Goal: Task Accomplishment & Management: Complete application form

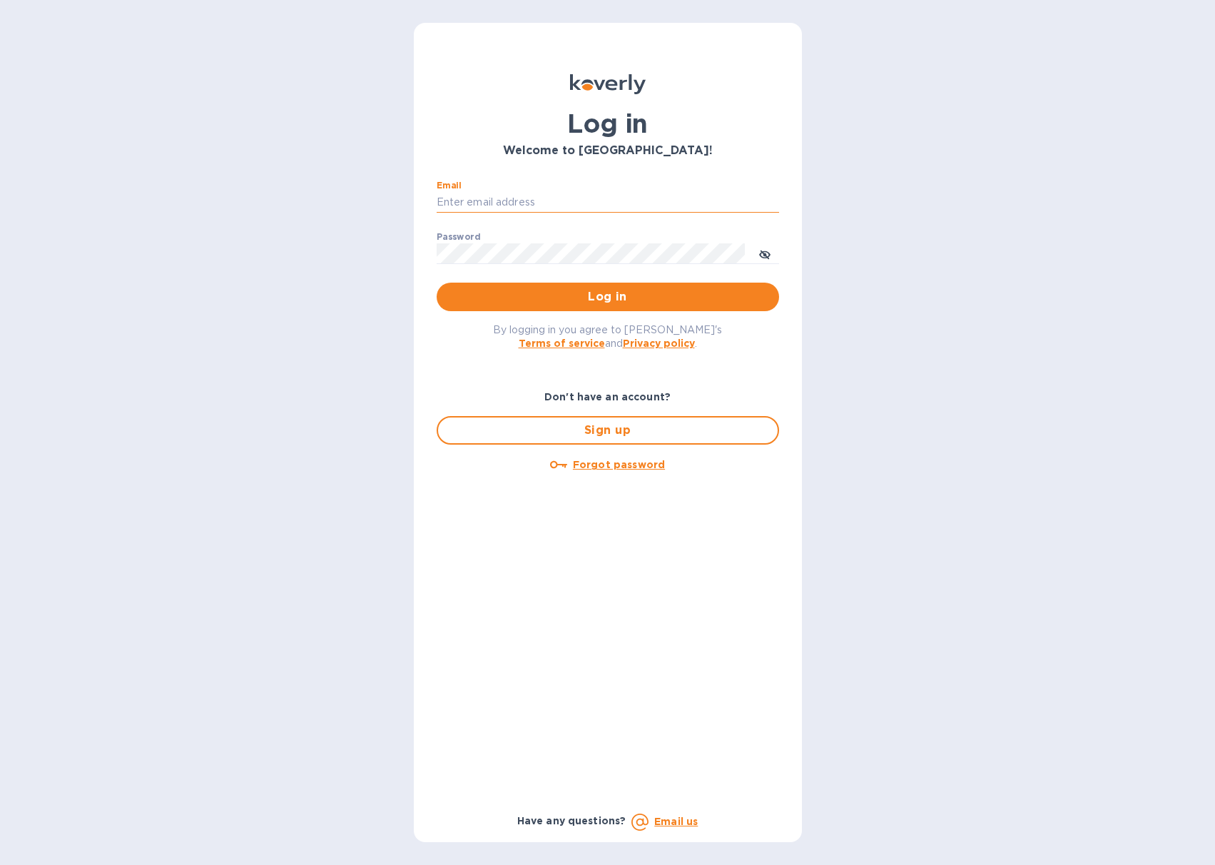
click at [536, 202] on input "Email" at bounding box center [608, 202] width 342 height 21
type input "[PERSON_NAME][EMAIL_ADDRESS][DOMAIN_NAME]"
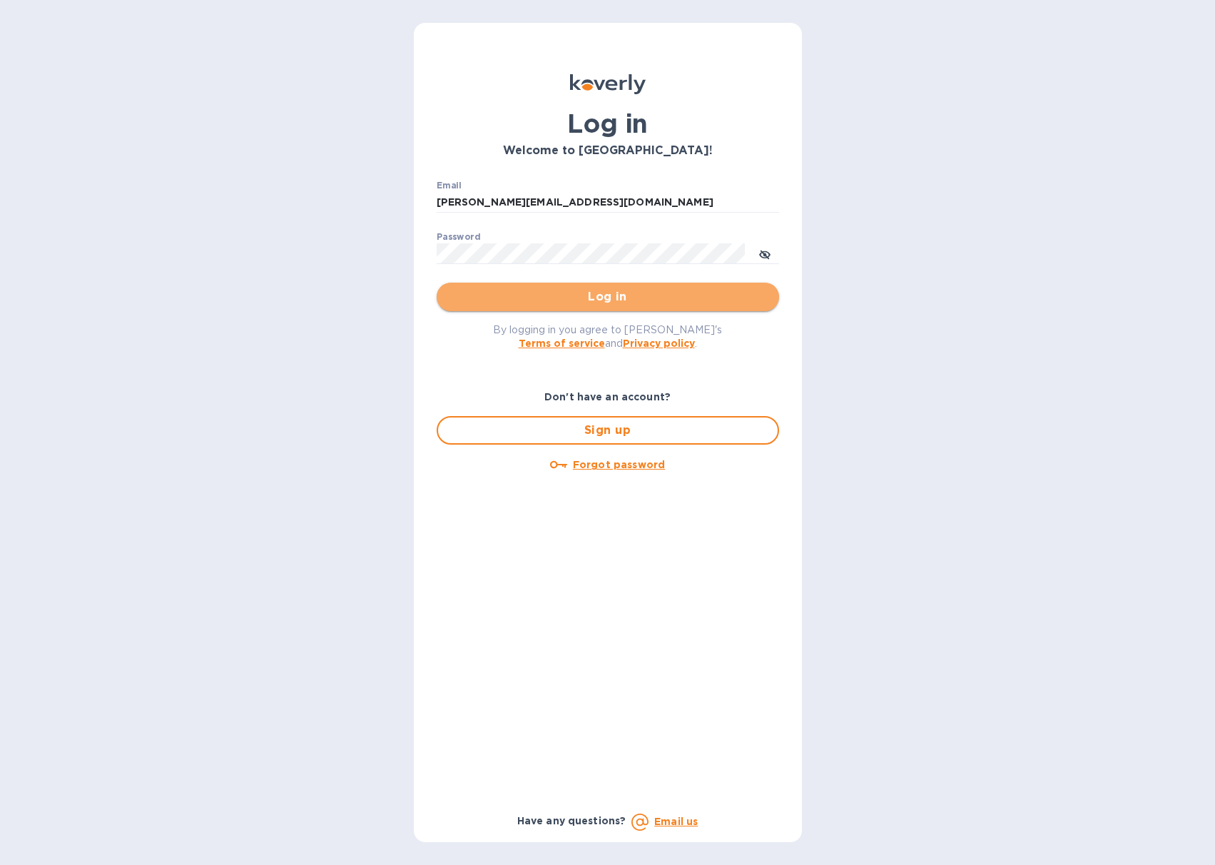
click at [514, 294] on span "Log in" at bounding box center [608, 296] width 320 height 17
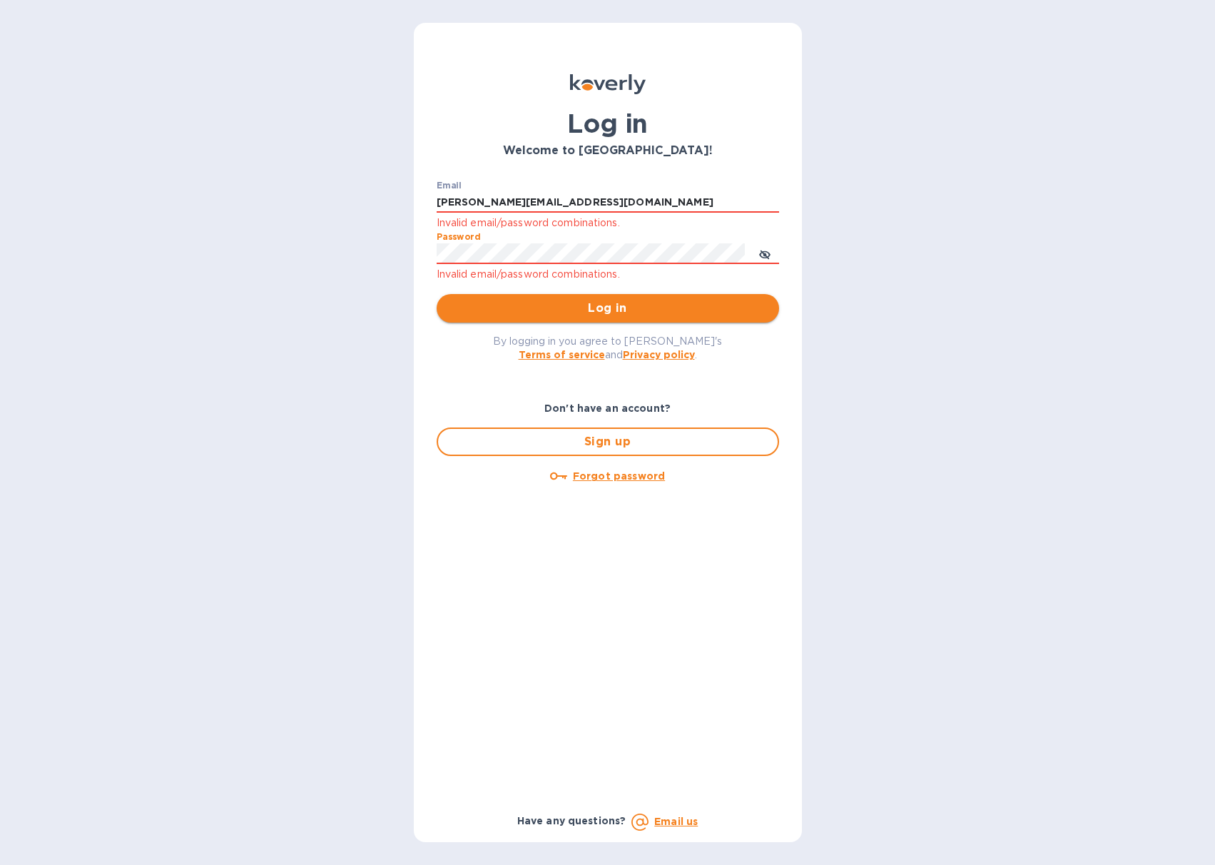
click at [515, 302] on span "Log in" at bounding box center [608, 308] width 320 height 17
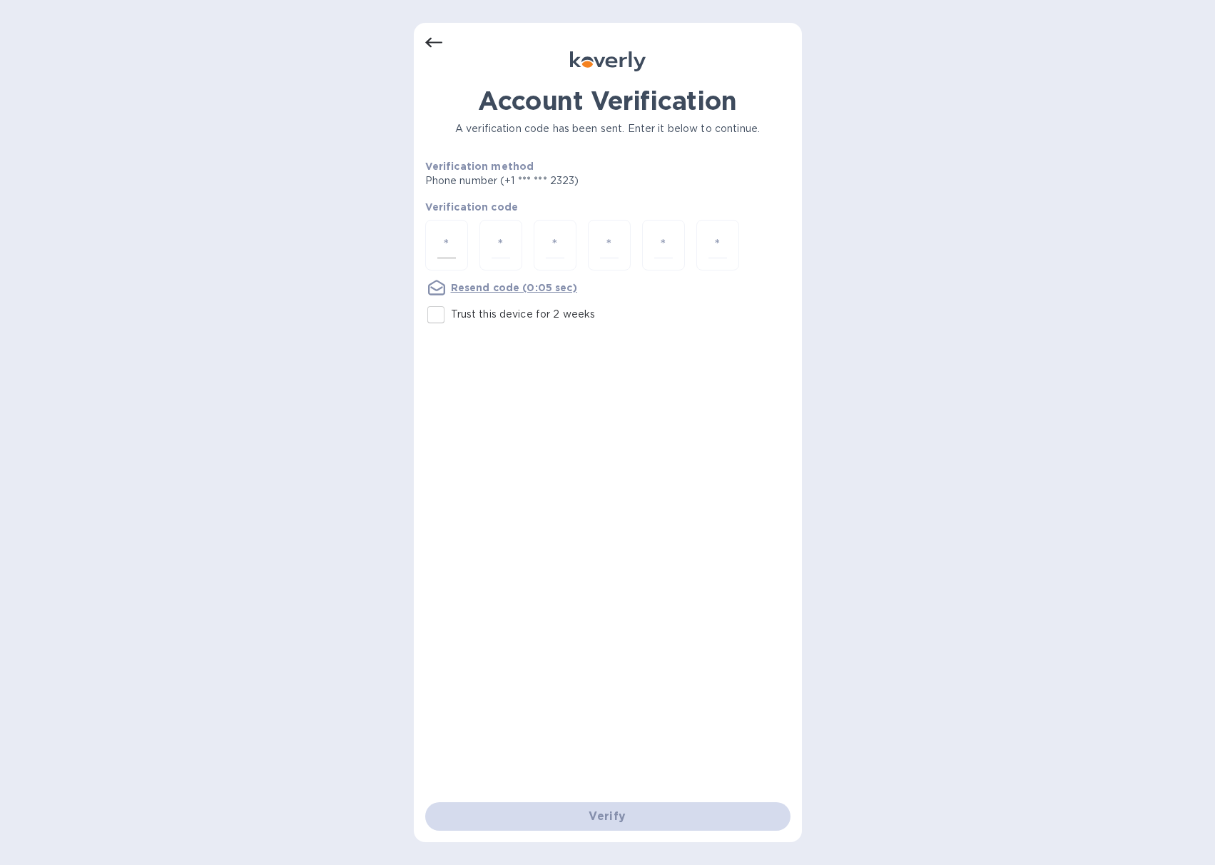
click at [452, 253] on input "number" at bounding box center [446, 245] width 19 height 26
type input "3"
type input "5"
type input "1"
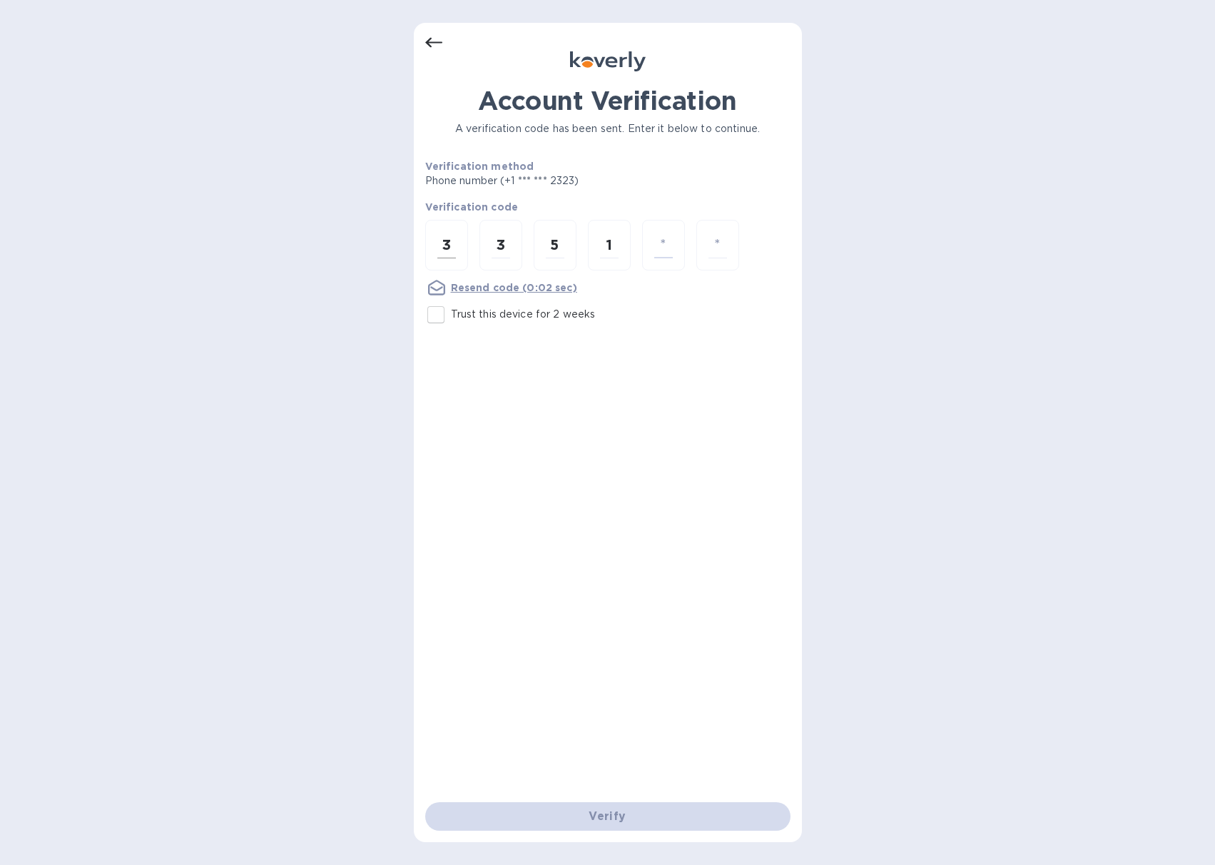
type input "4"
type input "1"
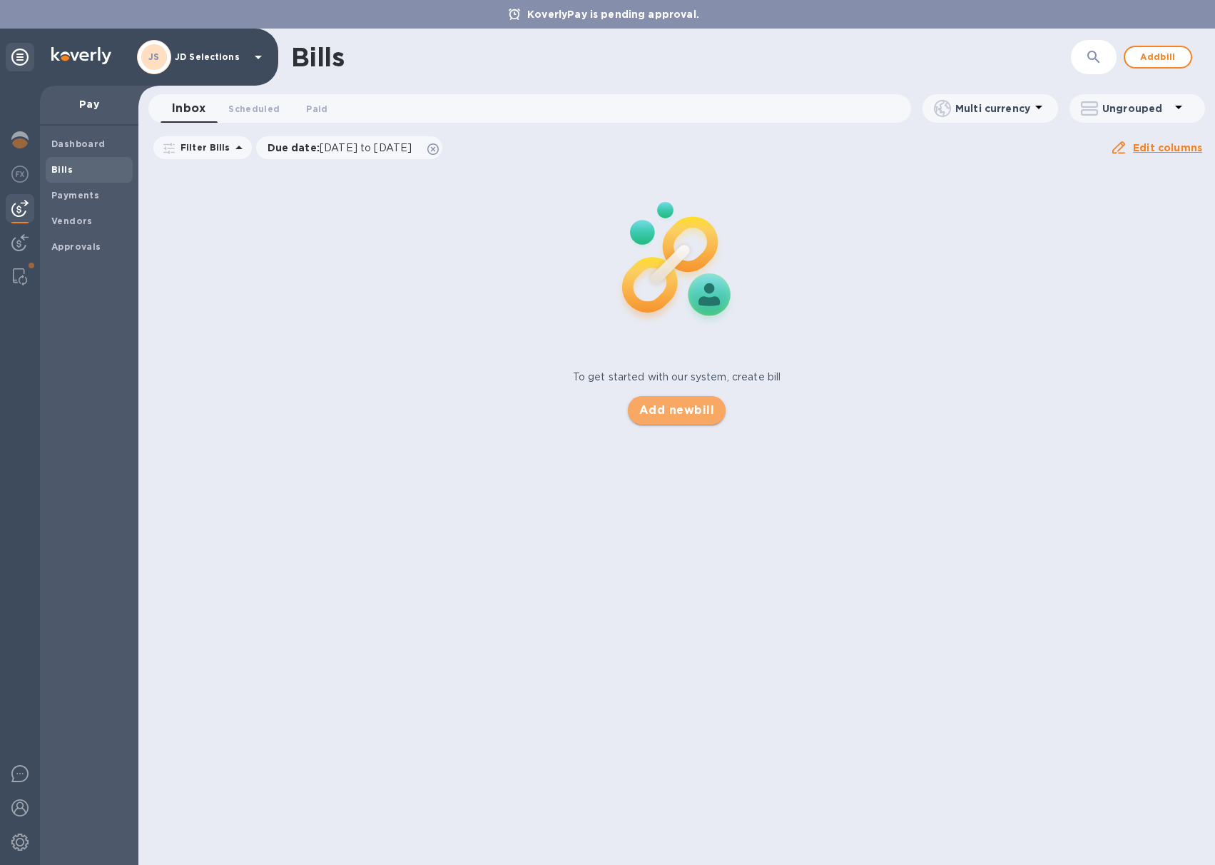
click at [662, 412] on span "Add new bill" at bounding box center [676, 410] width 75 height 17
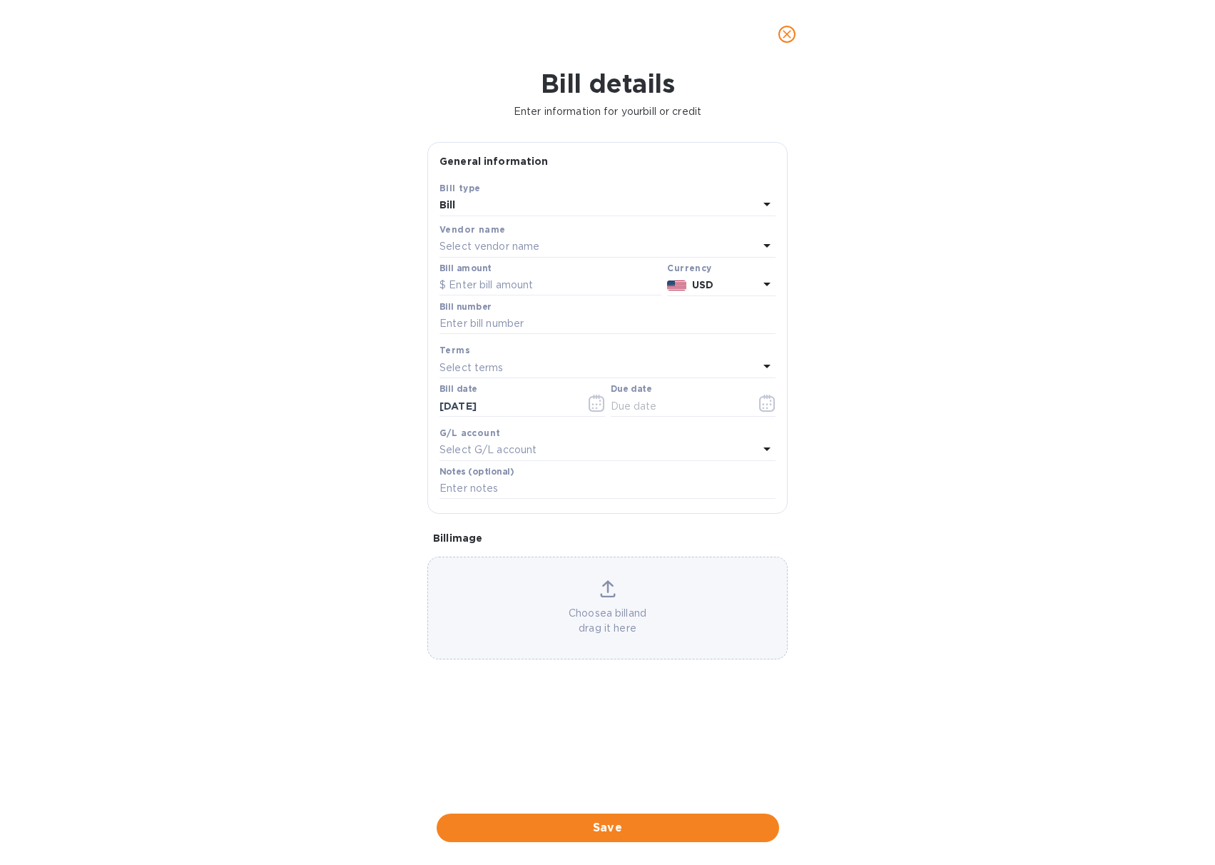
click at [481, 245] on p "Select vendor name" at bounding box center [489, 246] width 100 height 15
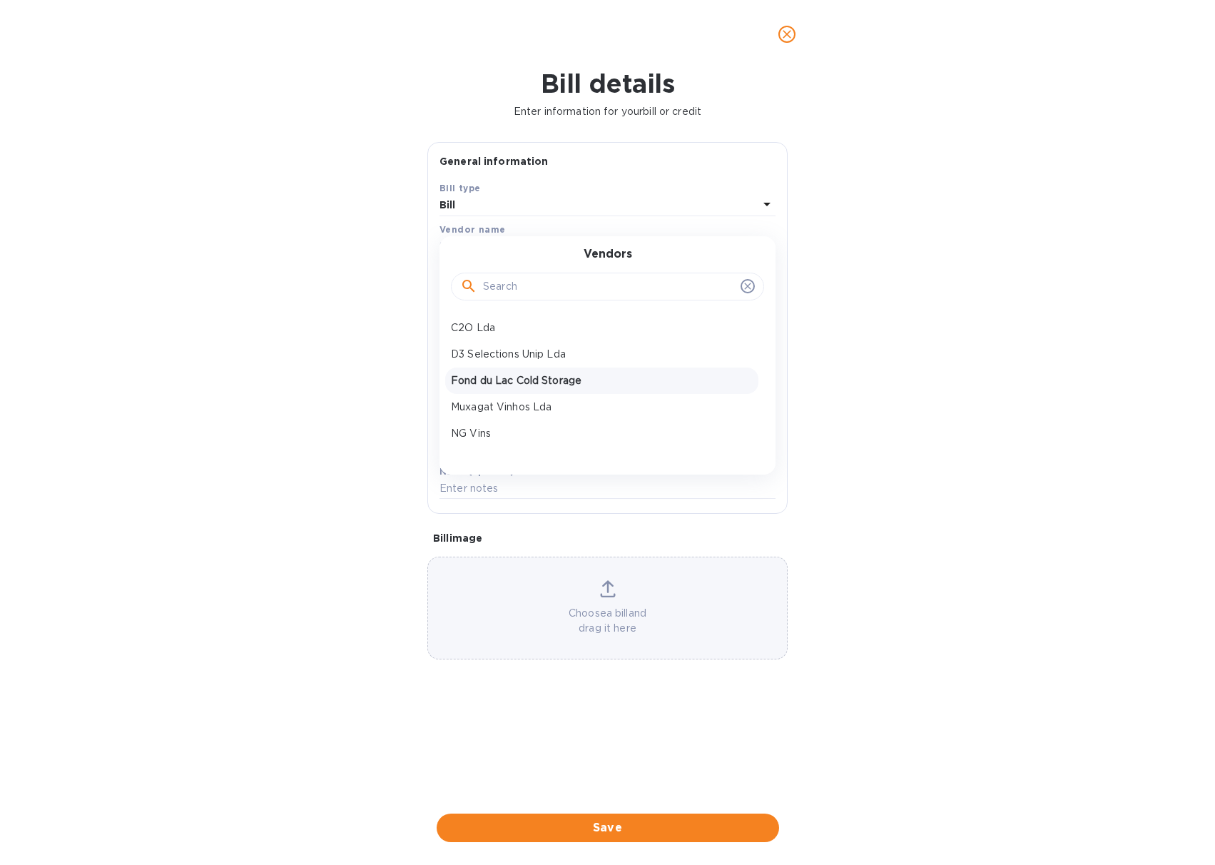
click at [493, 376] on p "Fond du Lac Cold Storage" at bounding box center [602, 380] width 302 height 15
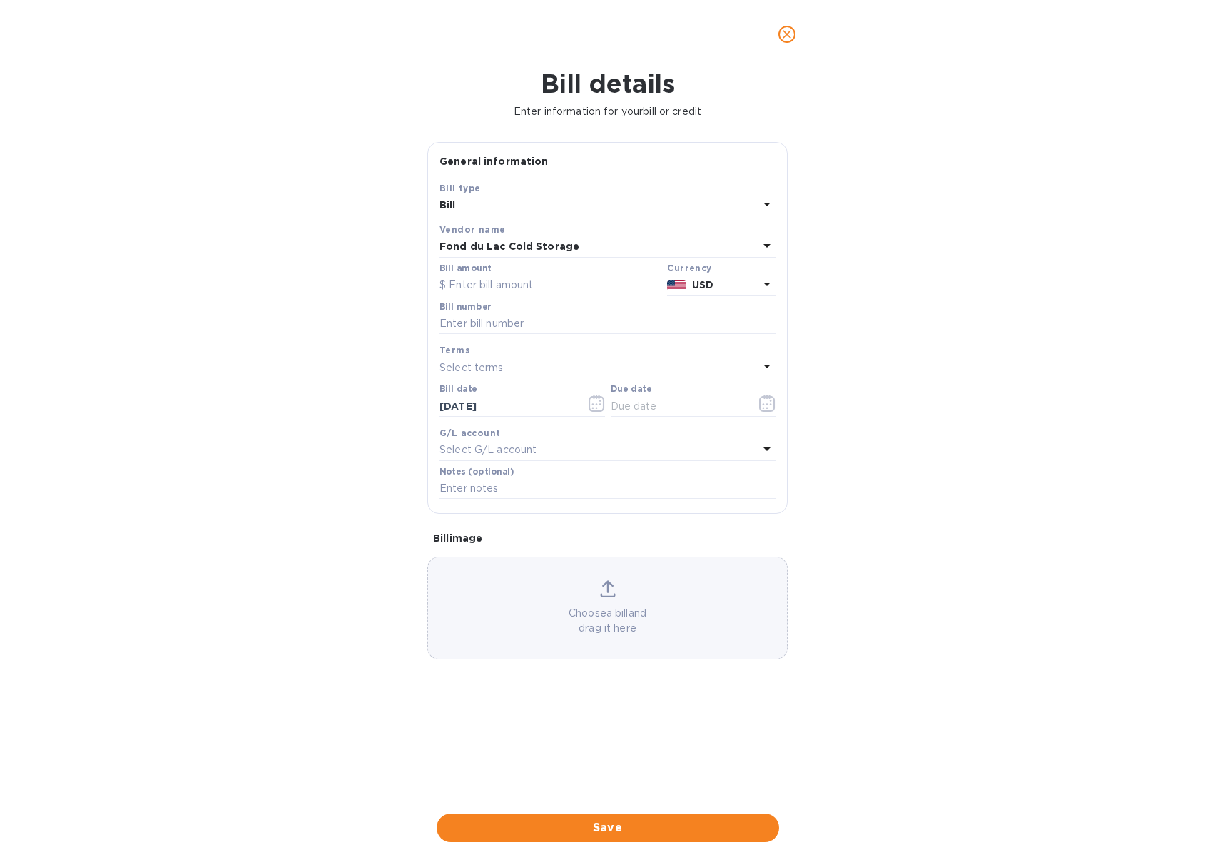
click at [515, 275] on input "text" at bounding box center [550, 285] width 222 height 21
type input "135.43"
click at [494, 326] on input "text" at bounding box center [607, 323] width 336 height 21
paste input "INV555895"
type input "INV555895"
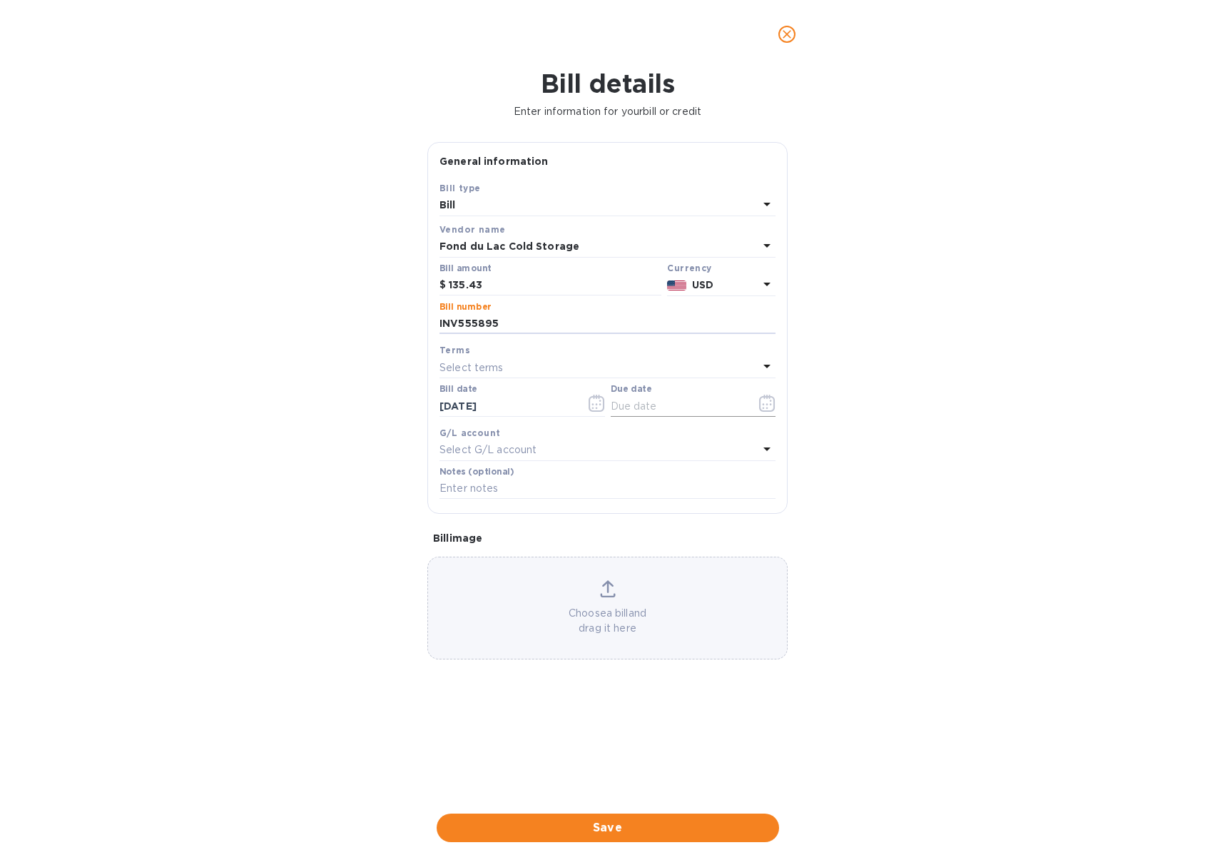
click at [768, 403] on icon "button" at bounding box center [767, 403] width 16 height 17
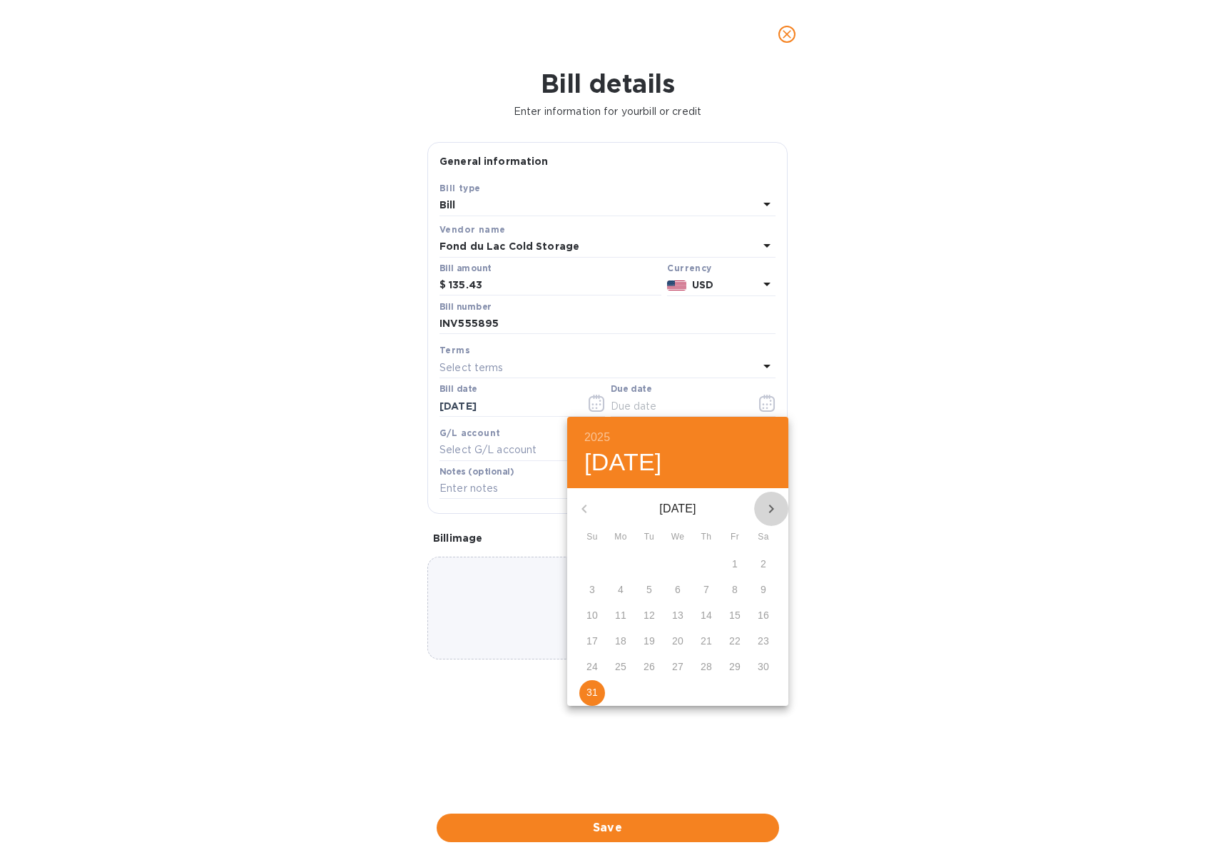
click at [770, 511] on icon "button" at bounding box center [771, 508] width 5 height 9
click at [651, 566] on p "2" at bounding box center [649, 563] width 6 height 14
type input "[DATE]"
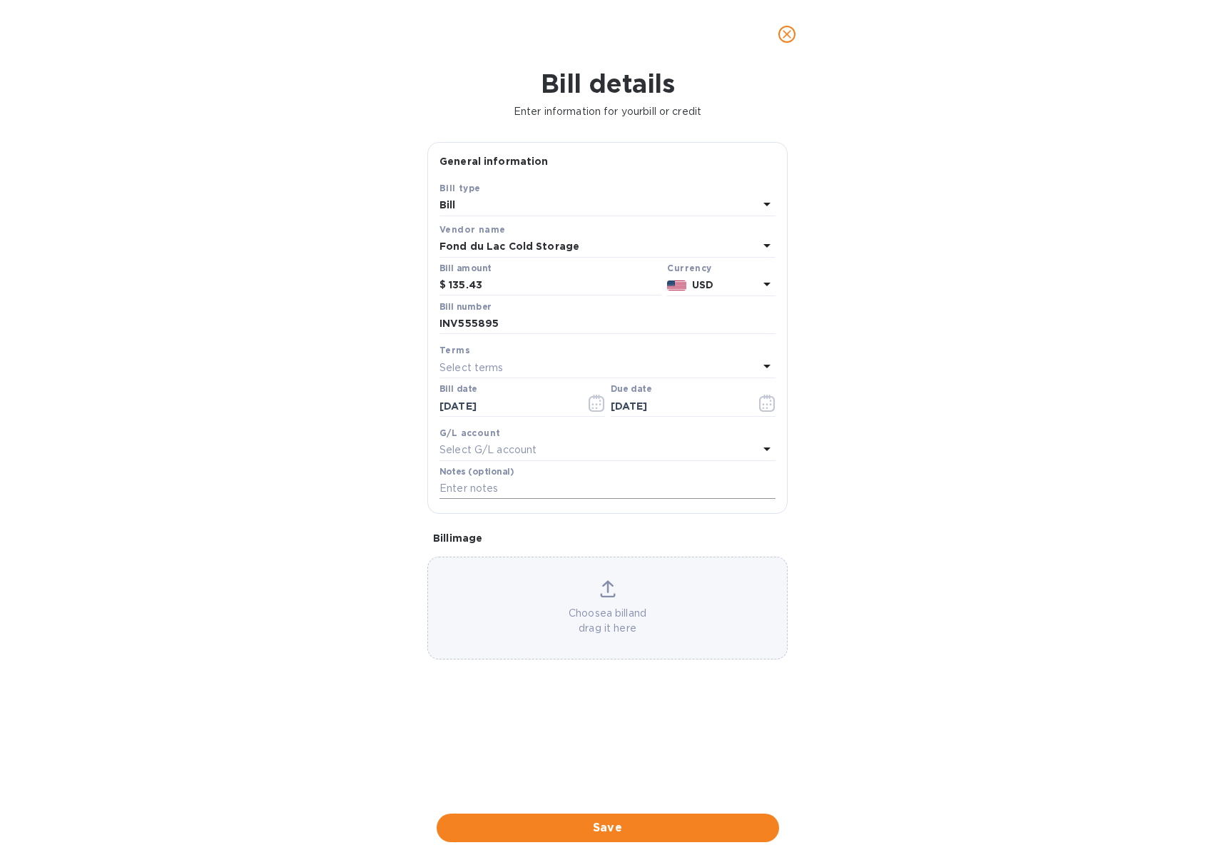
click at [570, 494] on input "text" at bounding box center [607, 488] width 336 height 21
paste input "INV555895"
type input "JD Selections payment FDL invoice INV555895"
click at [604, 584] on icon at bounding box center [607, 586] width 11 height 13
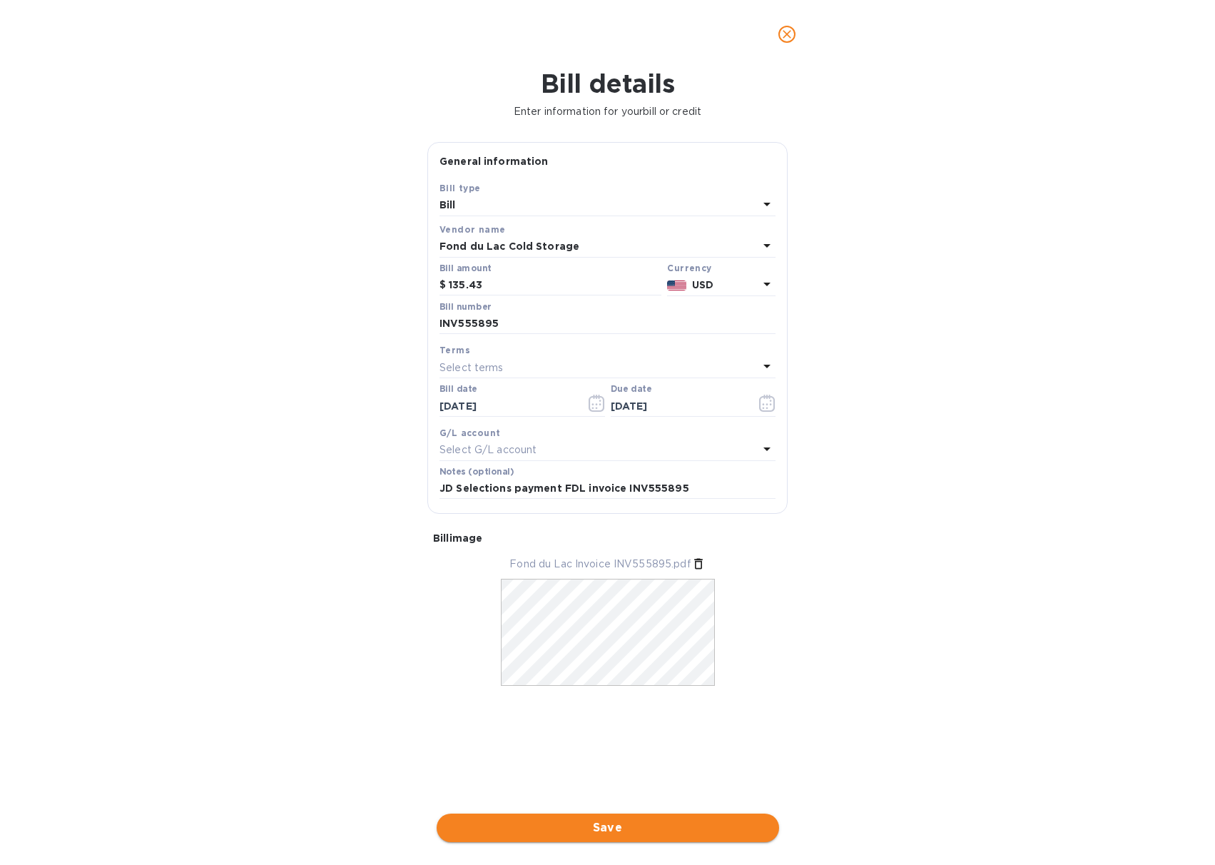
click at [568, 820] on span "Save" at bounding box center [608, 827] width 320 height 17
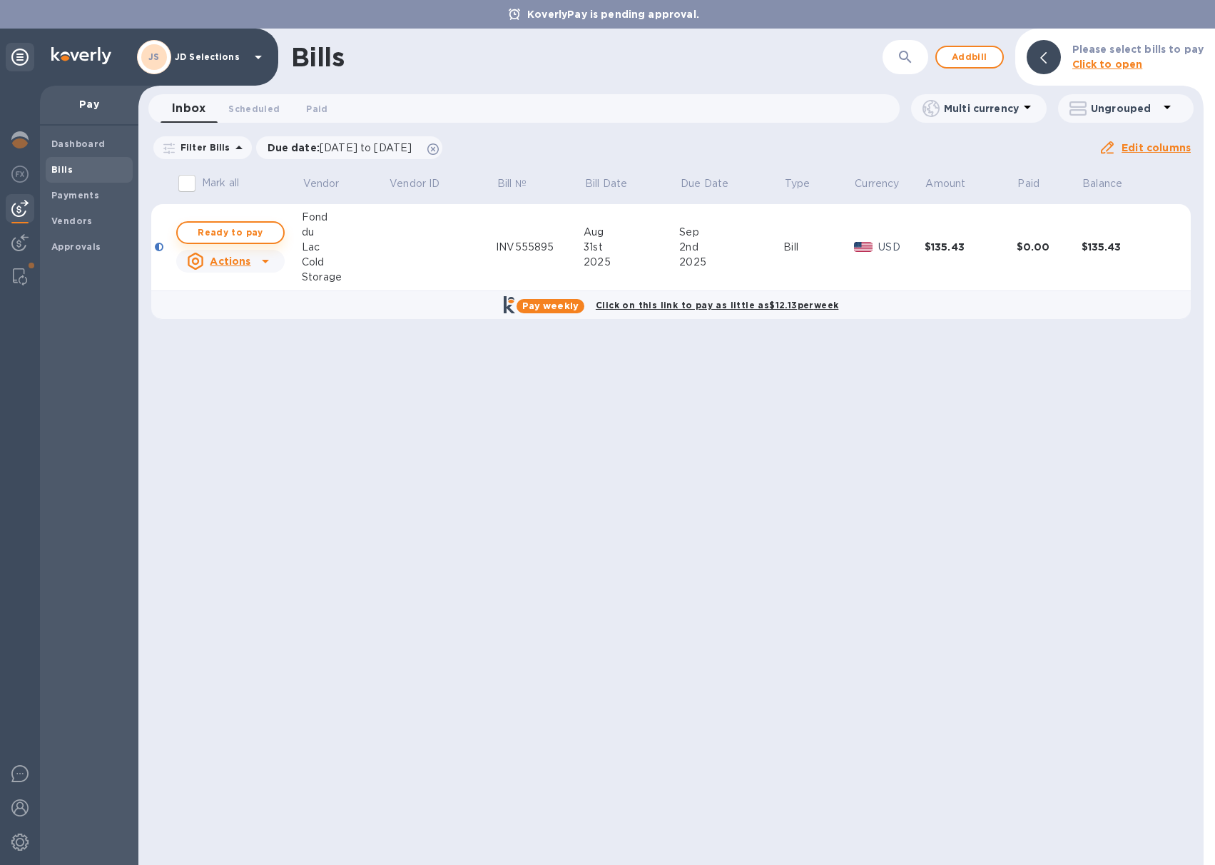
click at [248, 227] on span "Ready to pay" at bounding box center [230, 232] width 83 height 17
checkbox input "true"
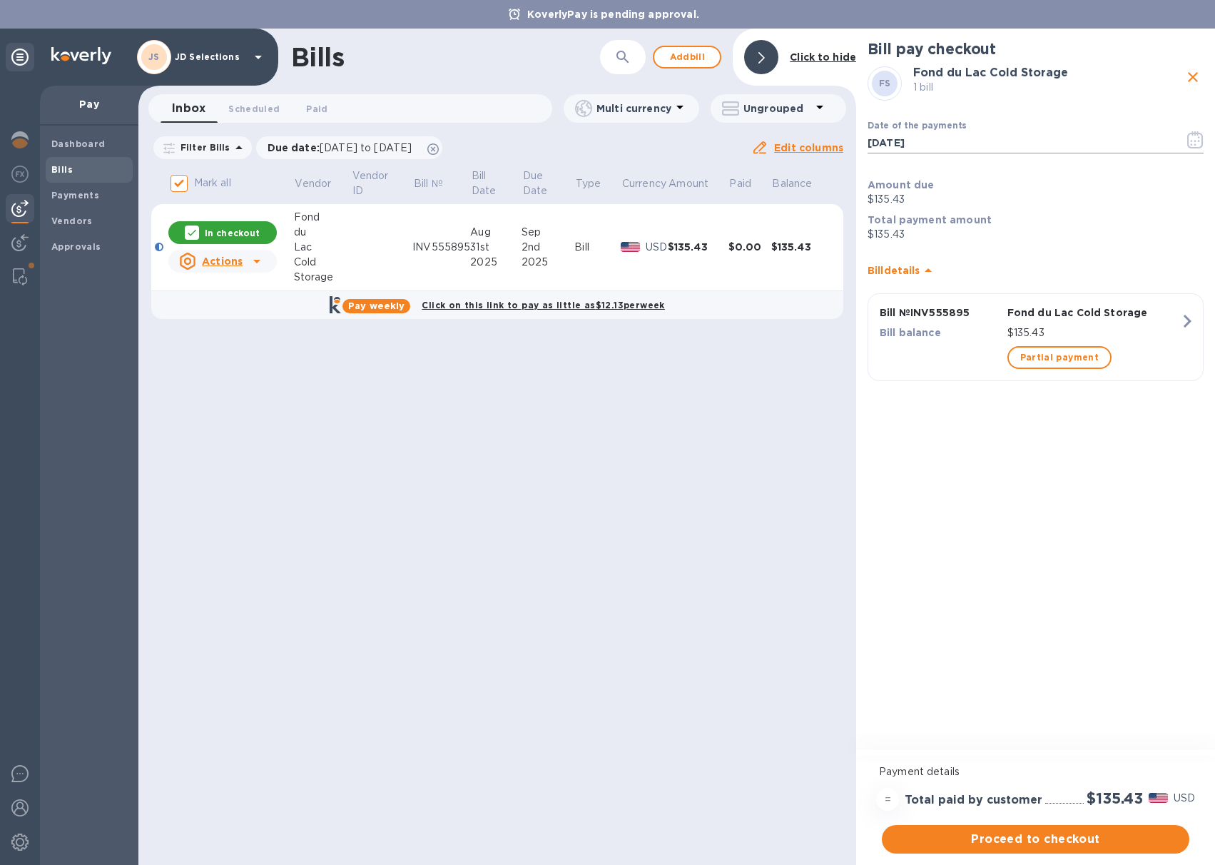
click at [1199, 145] on icon "button" at bounding box center [1195, 139] width 16 height 17
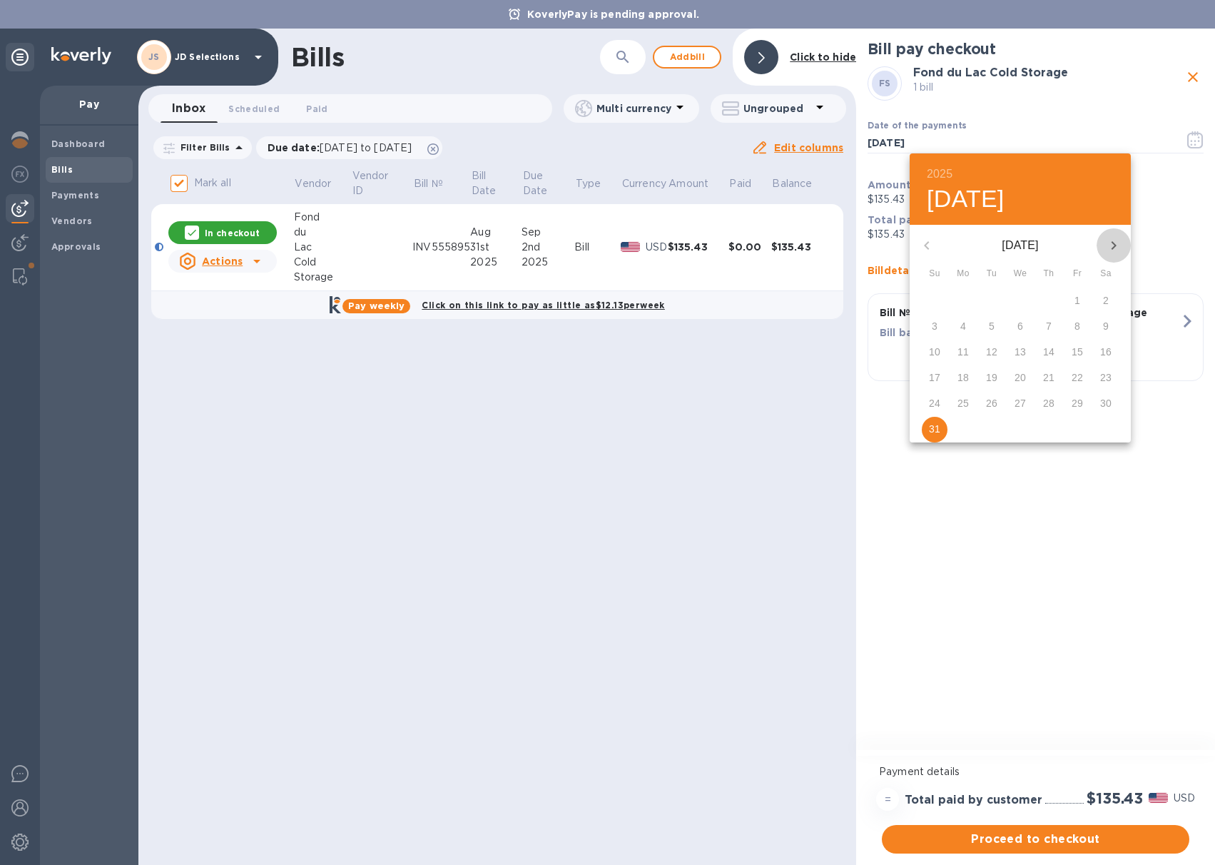
click at [1116, 244] on icon "button" at bounding box center [1113, 245] width 17 height 17
click at [992, 301] on p "2" at bounding box center [992, 300] width 6 height 14
type input "[DATE]"
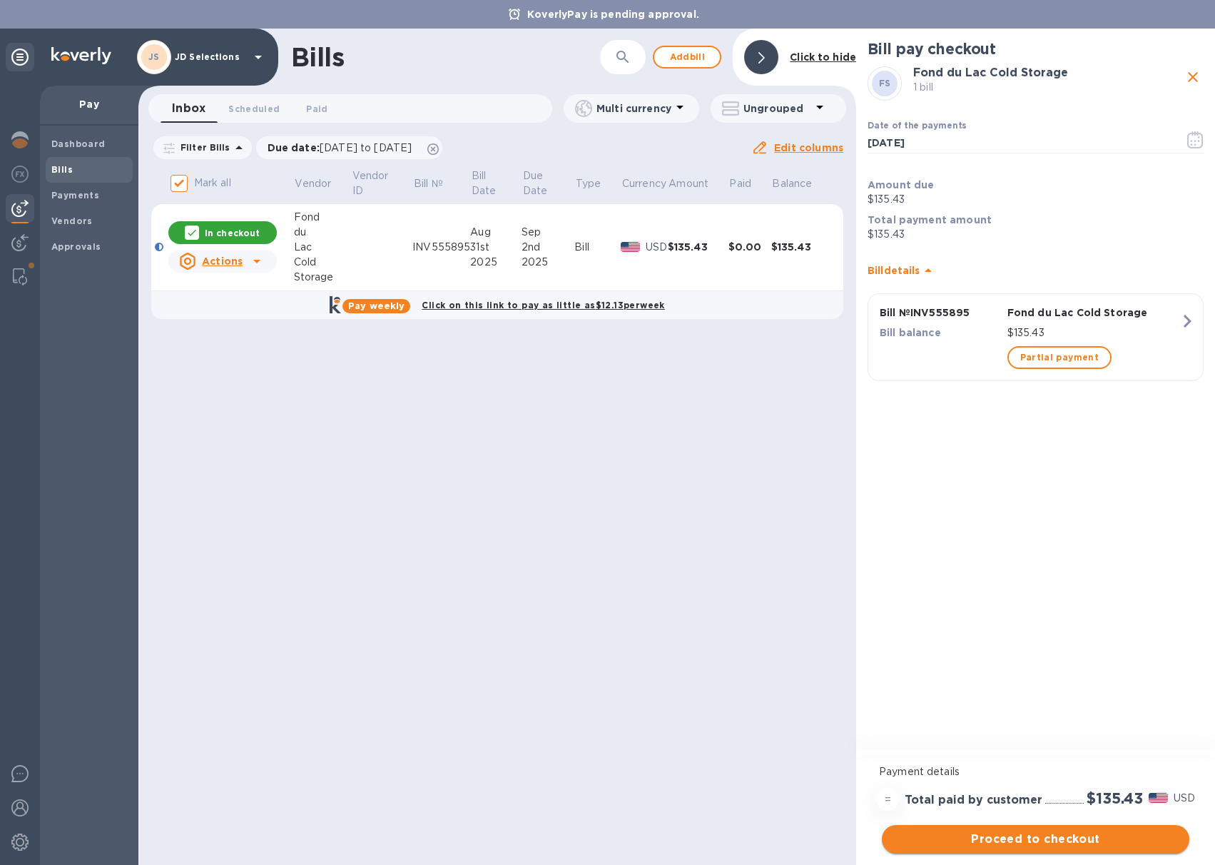
click at [1006, 838] on span "Proceed to checkout" at bounding box center [1035, 838] width 285 height 17
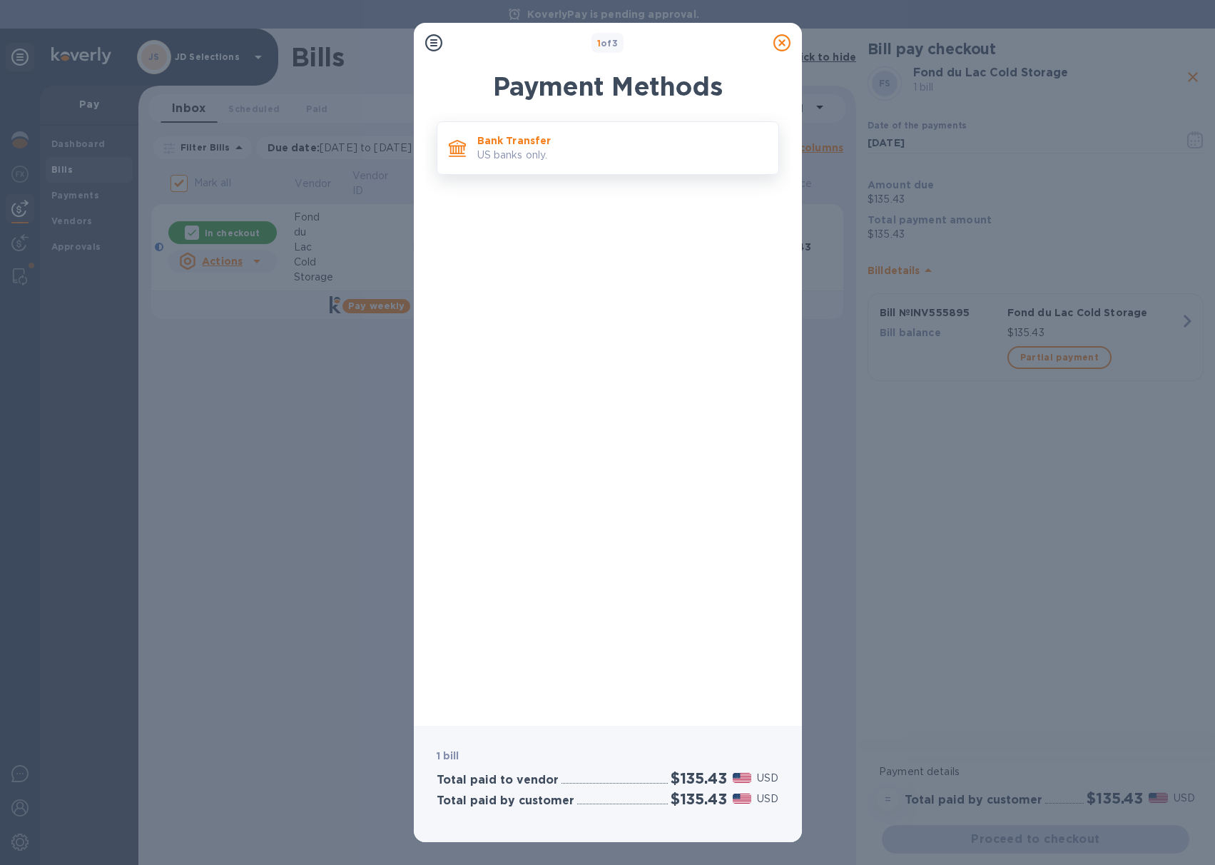
click at [602, 161] on p "US banks only." at bounding box center [622, 155] width 290 height 15
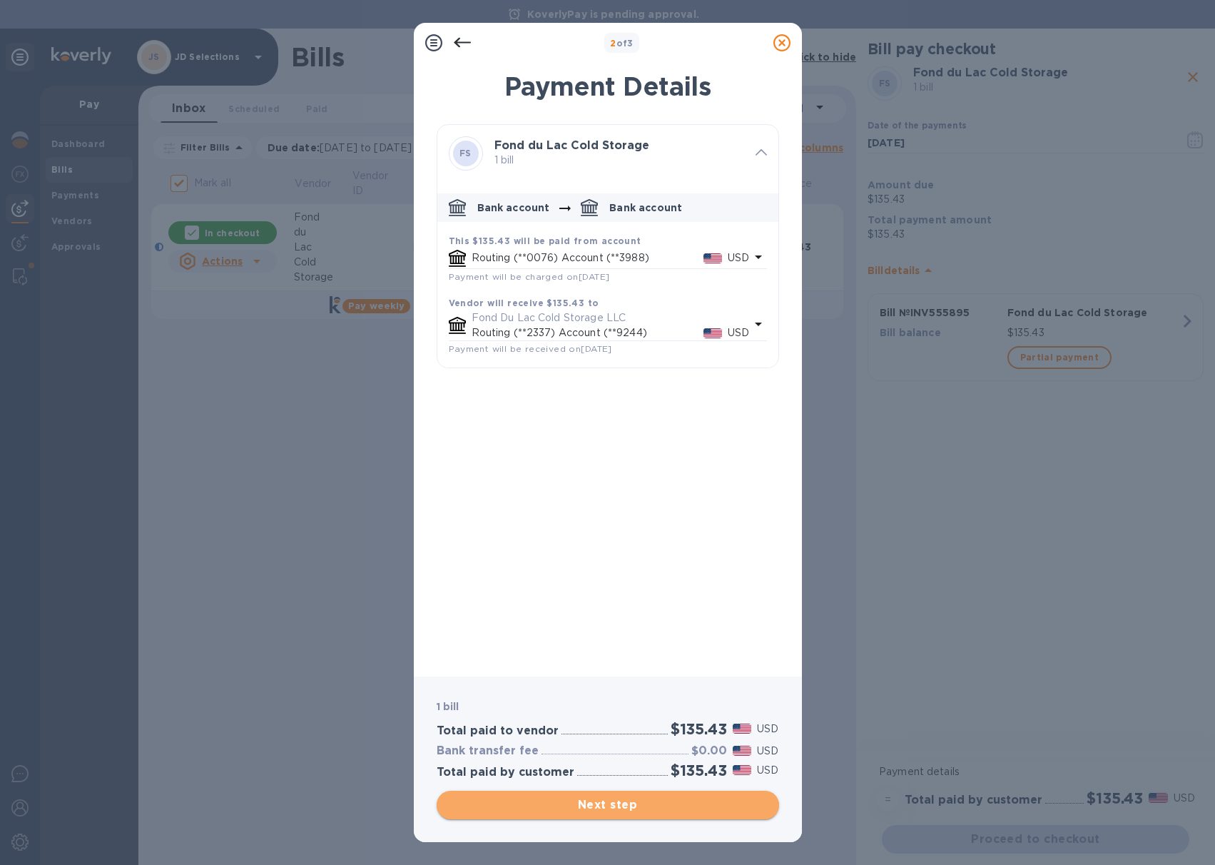
click at [589, 797] on span "Next step" at bounding box center [608, 804] width 320 height 17
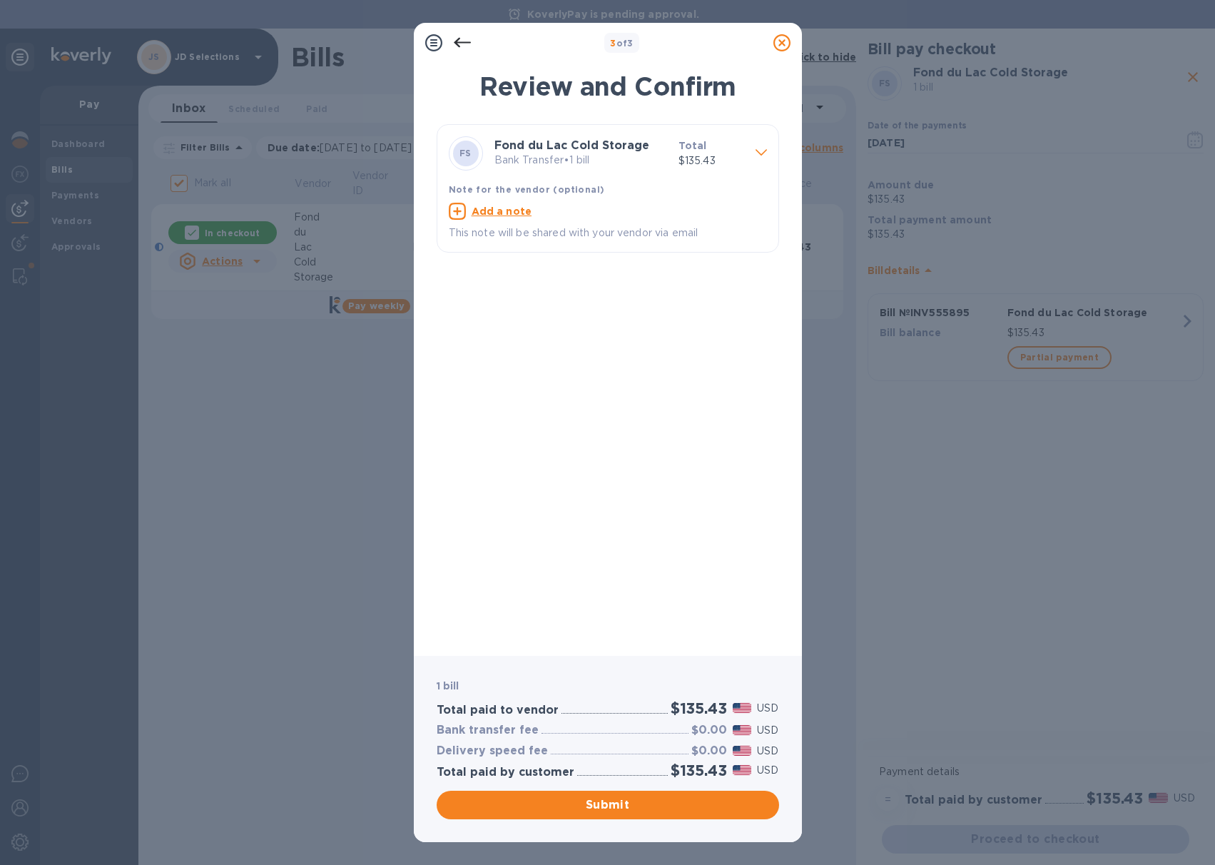
click at [491, 213] on u "Add a note" at bounding box center [502, 210] width 61 height 11
click at [492, 215] on textarea at bounding box center [596, 213] width 295 height 12
paste textarea "INV555895"
type textarea "JD Selections payment FDL INV555895"
click at [646, 302] on div "FS Fond du Lac Cold Storage Bank Transfer • 1 bill Total $135.43 Note for the v…" at bounding box center [608, 384] width 342 height 520
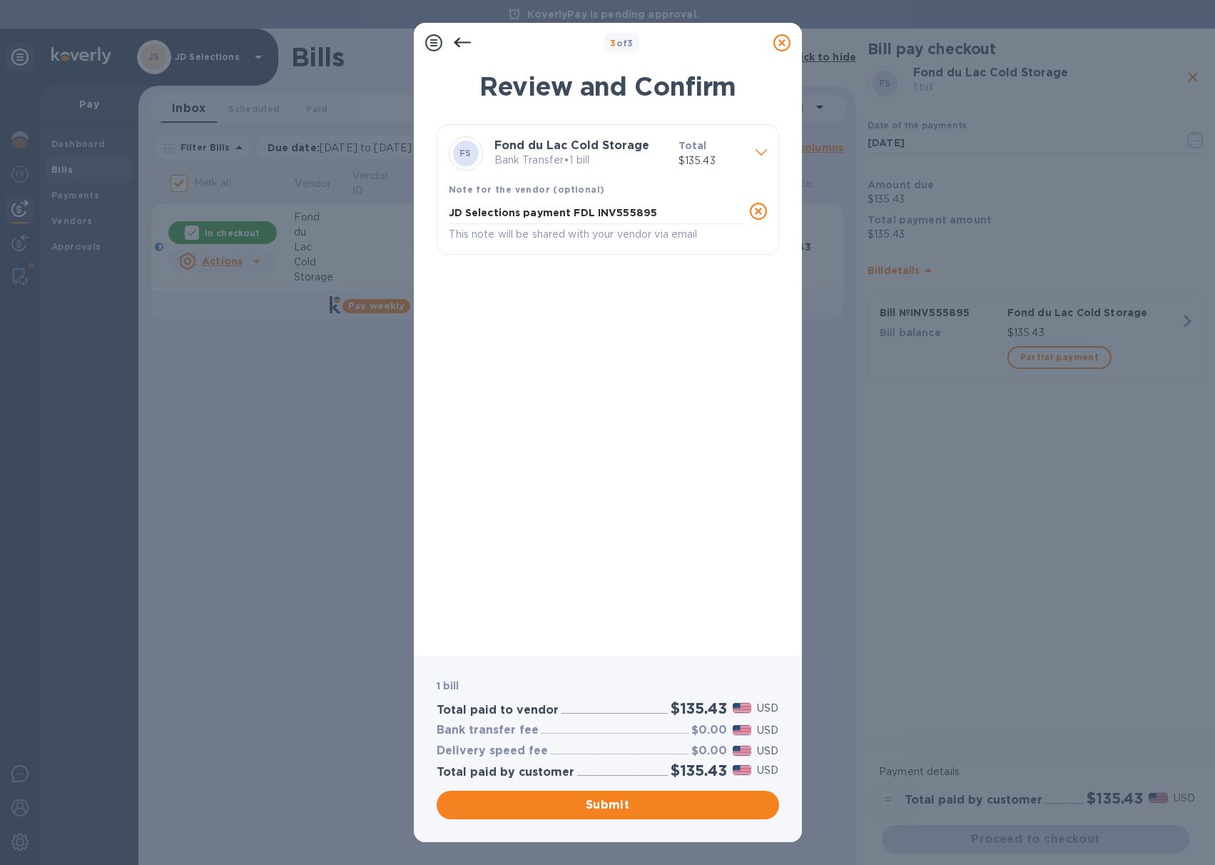
click at [606, 243] on div "JD Selections payment FDL INV555895 x This note will be shared with your vendor…" at bounding box center [596, 223] width 301 height 46
click at [576, 804] on span "Submit" at bounding box center [608, 804] width 320 height 17
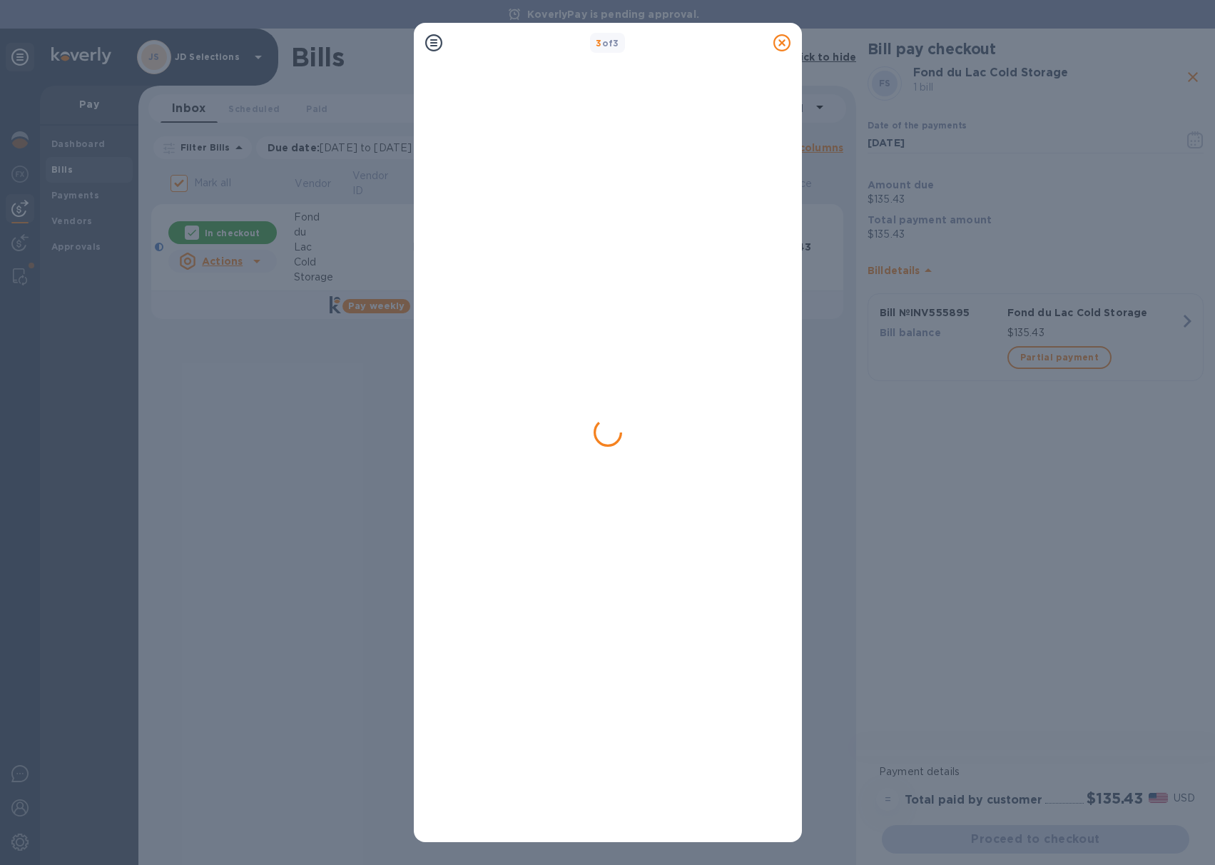
checkbox input "false"
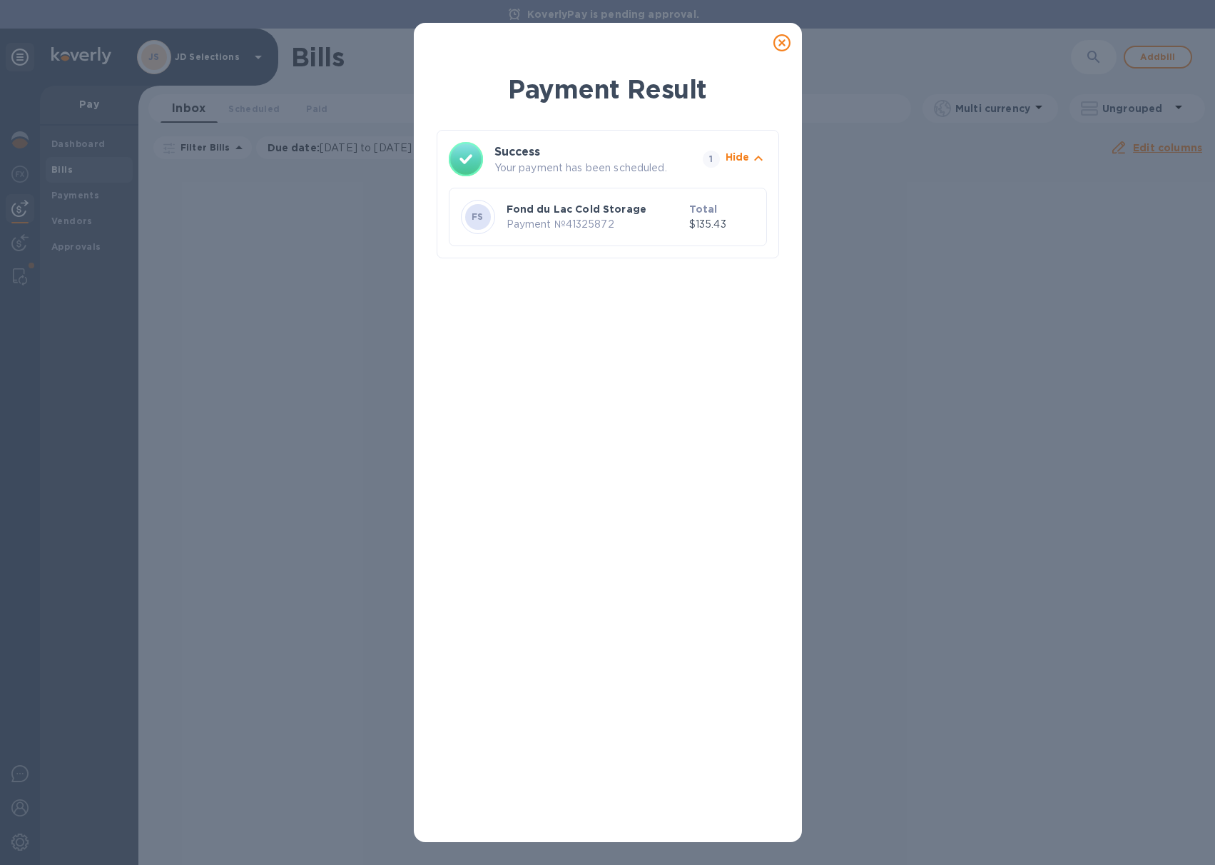
click at [780, 43] on icon at bounding box center [781, 42] width 17 height 17
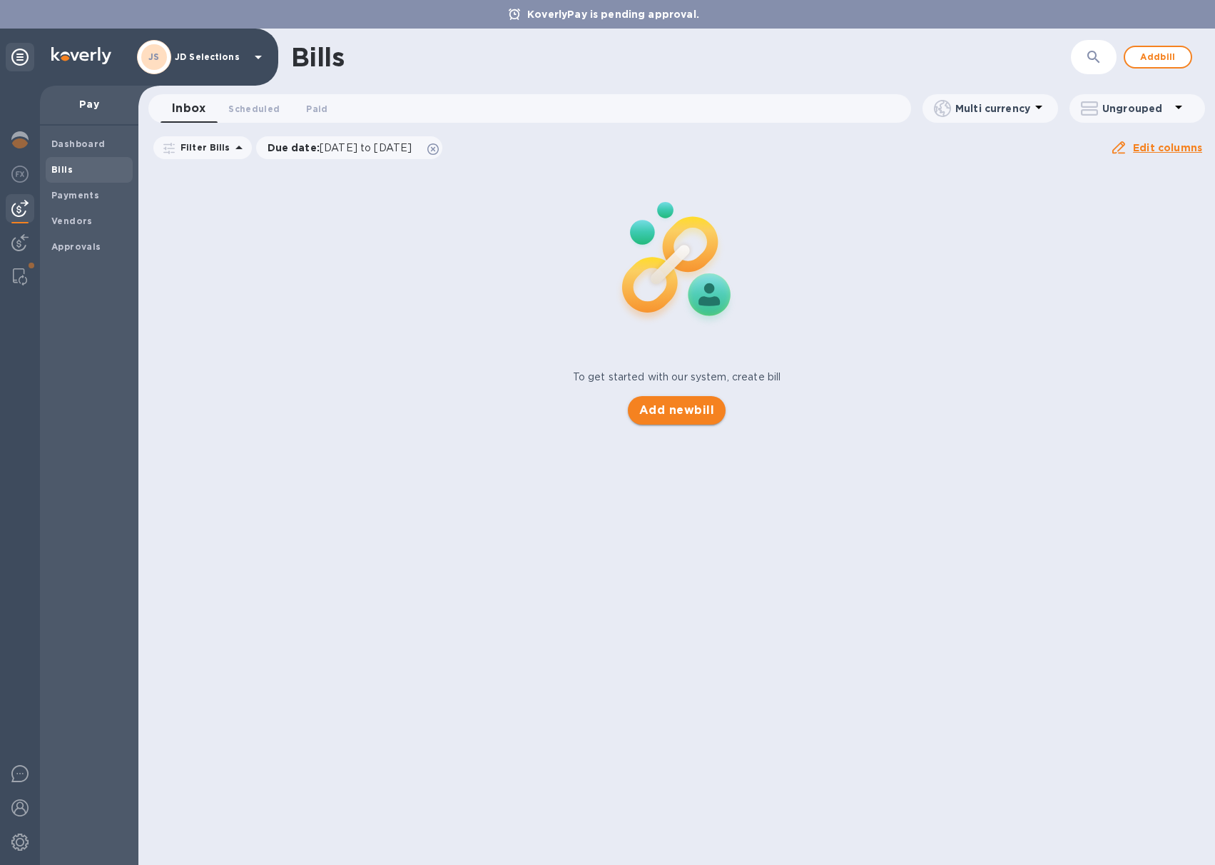
click at [683, 411] on span "Add new bill" at bounding box center [676, 410] width 75 height 17
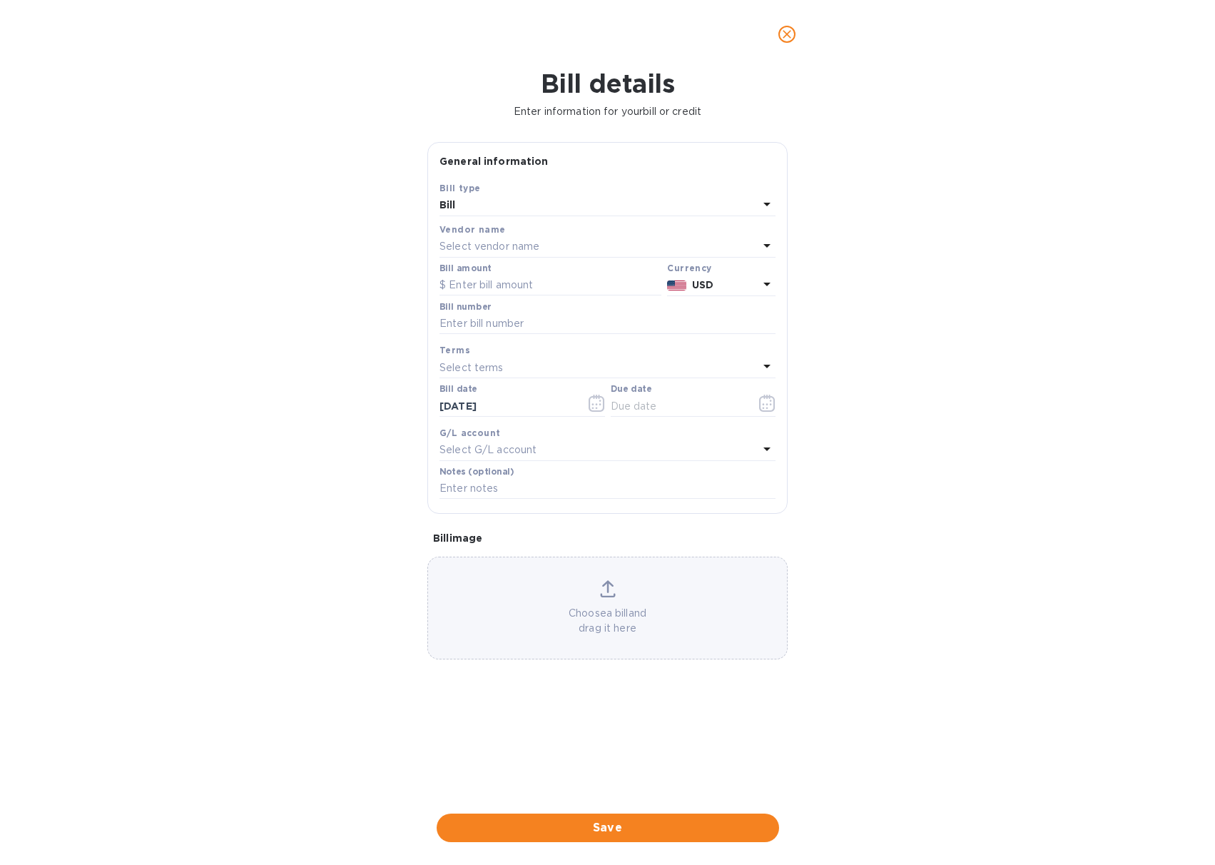
click at [531, 245] on p "Select vendor name" at bounding box center [489, 246] width 100 height 15
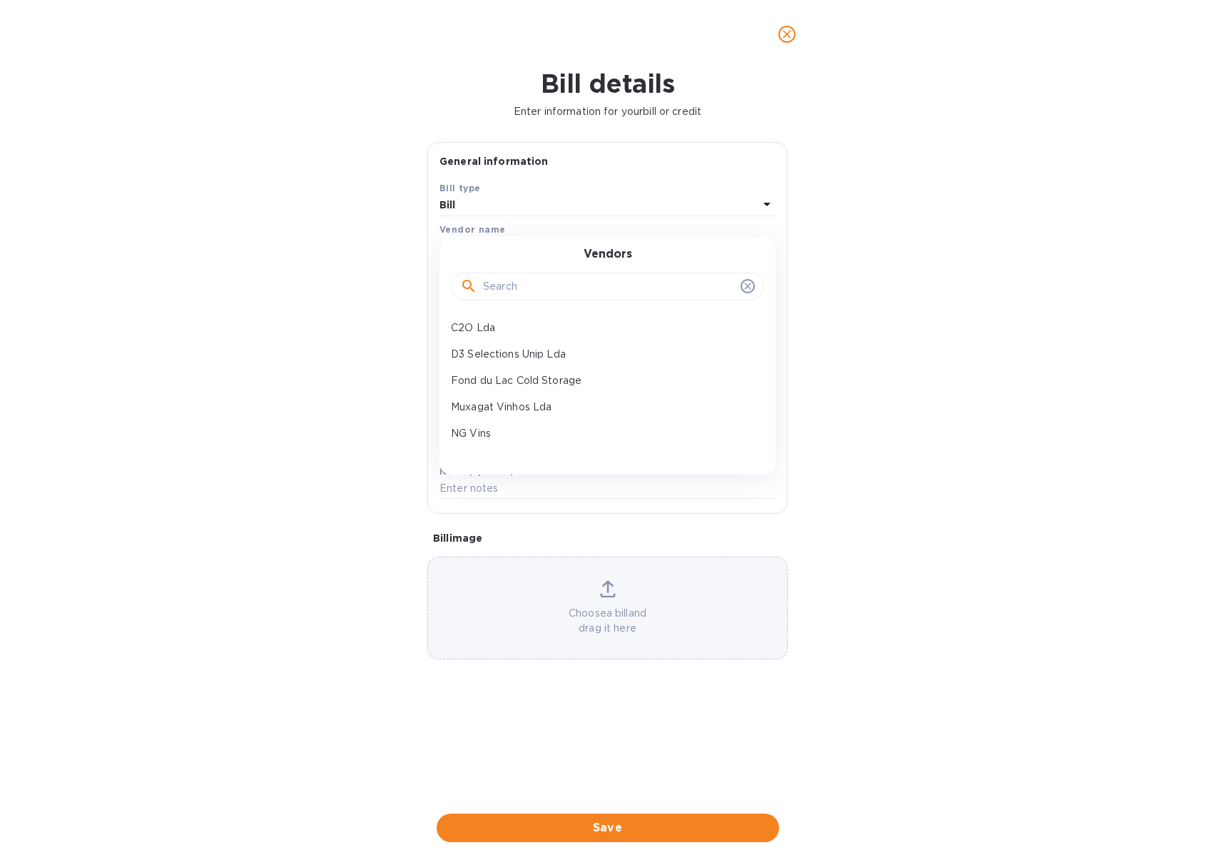
click at [529, 377] on p "Fond du Lac Cold Storage" at bounding box center [602, 380] width 302 height 15
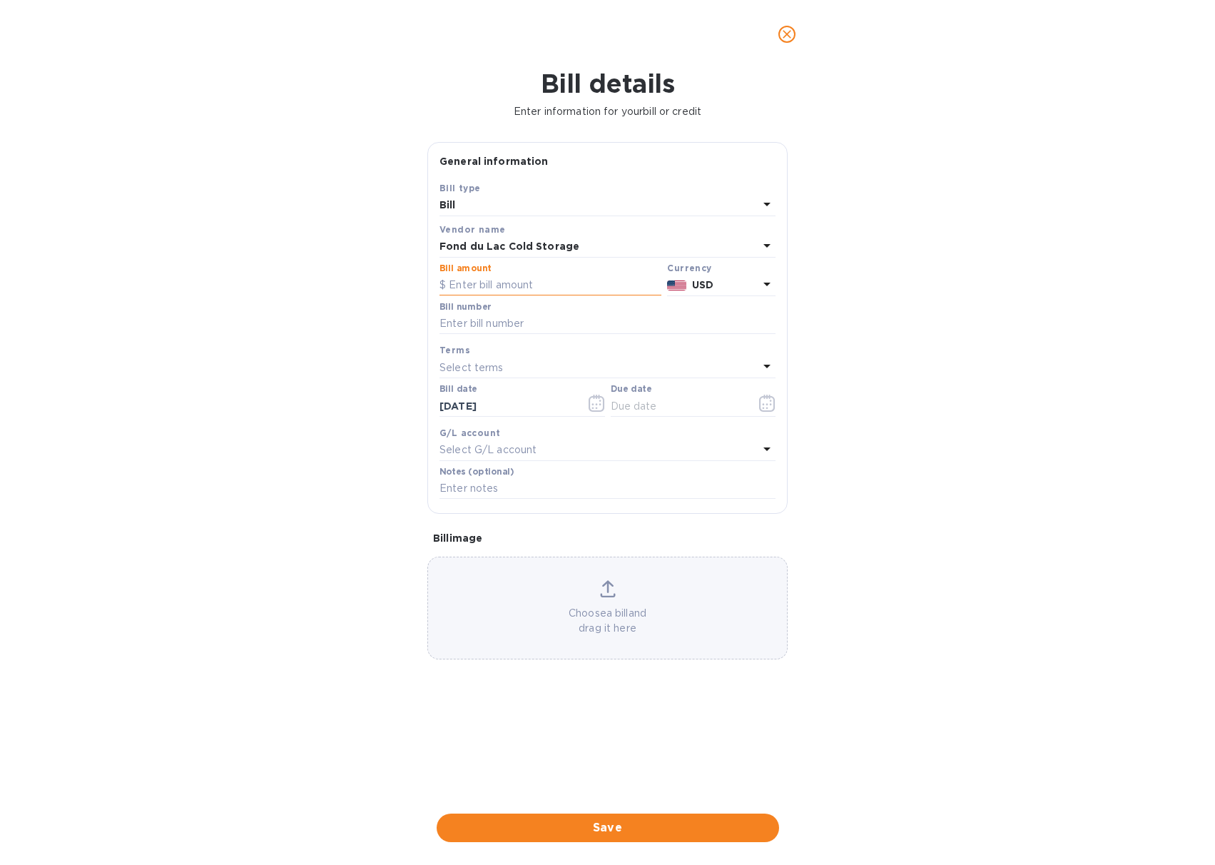
click at [496, 288] on input "text" at bounding box center [550, 285] width 222 height 21
type input "274"
click at [541, 326] on input "text" at bounding box center [607, 323] width 336 height 21
paste input "INV555633"
type input "INV555633"
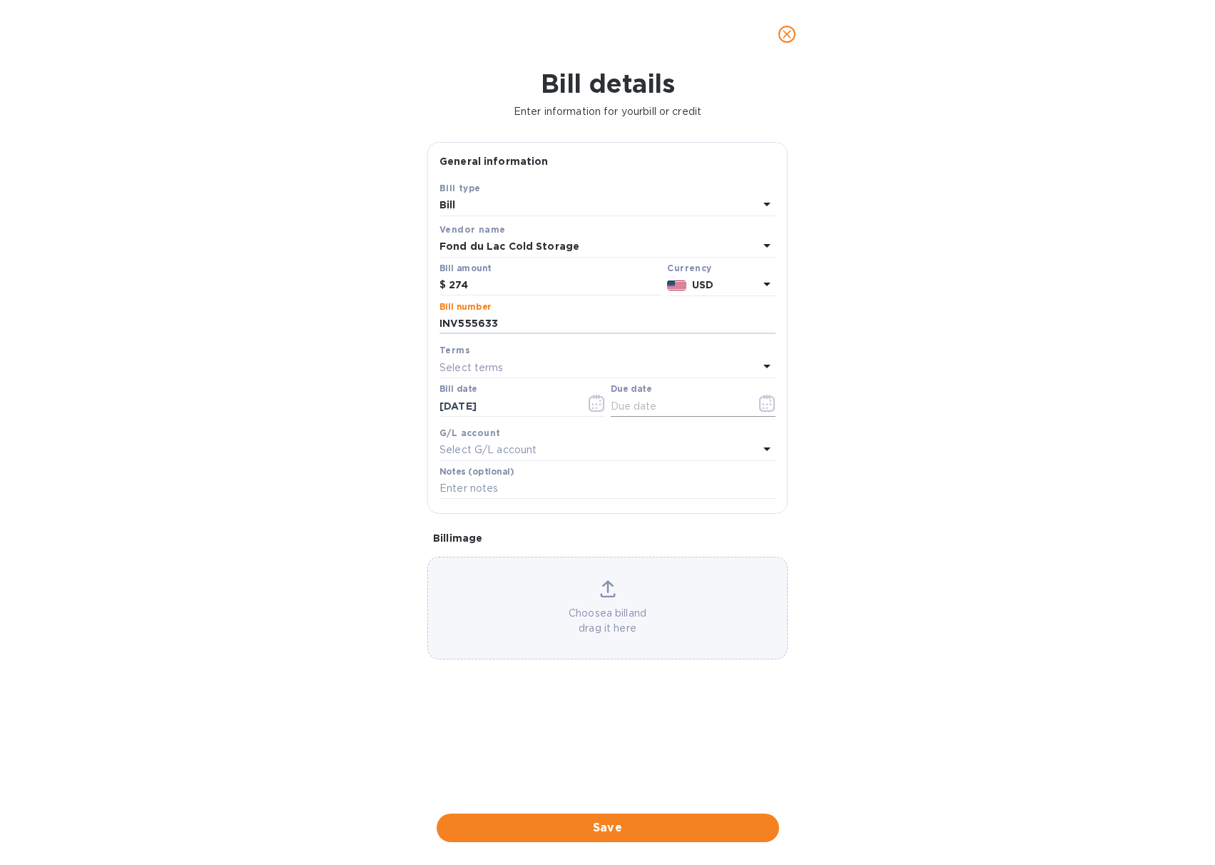
click at [624, 401] on input "text" at bounding box center [678, 405] width 135 height 21
click at [768, 404] on icon "button" at bounding box center [767, 403] width 16 height 17
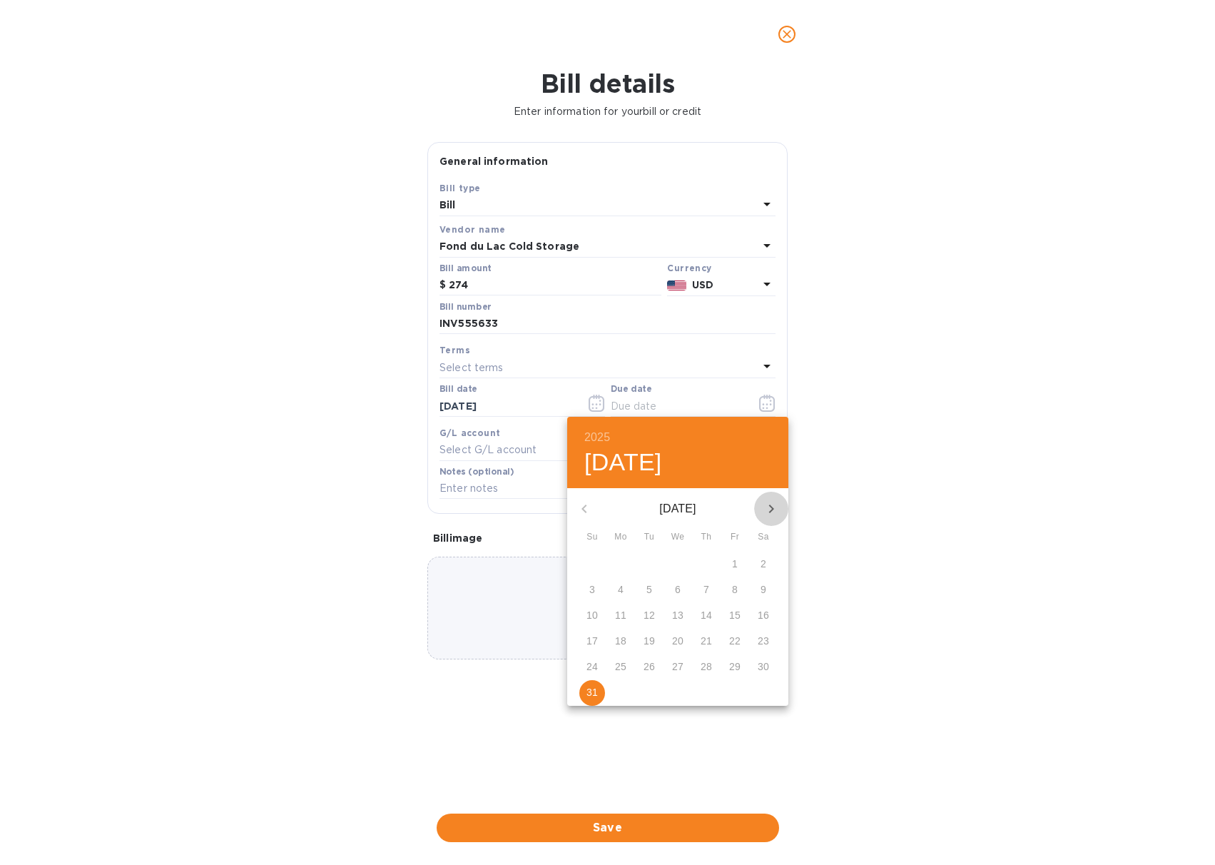
click at [770, 512] on icon "button" at bounding box center [771, 508] width 17 height 17
click at [651, 559] on p "2" at bounding box center [649, 563] width 6 height 14
type input "[DATE]"
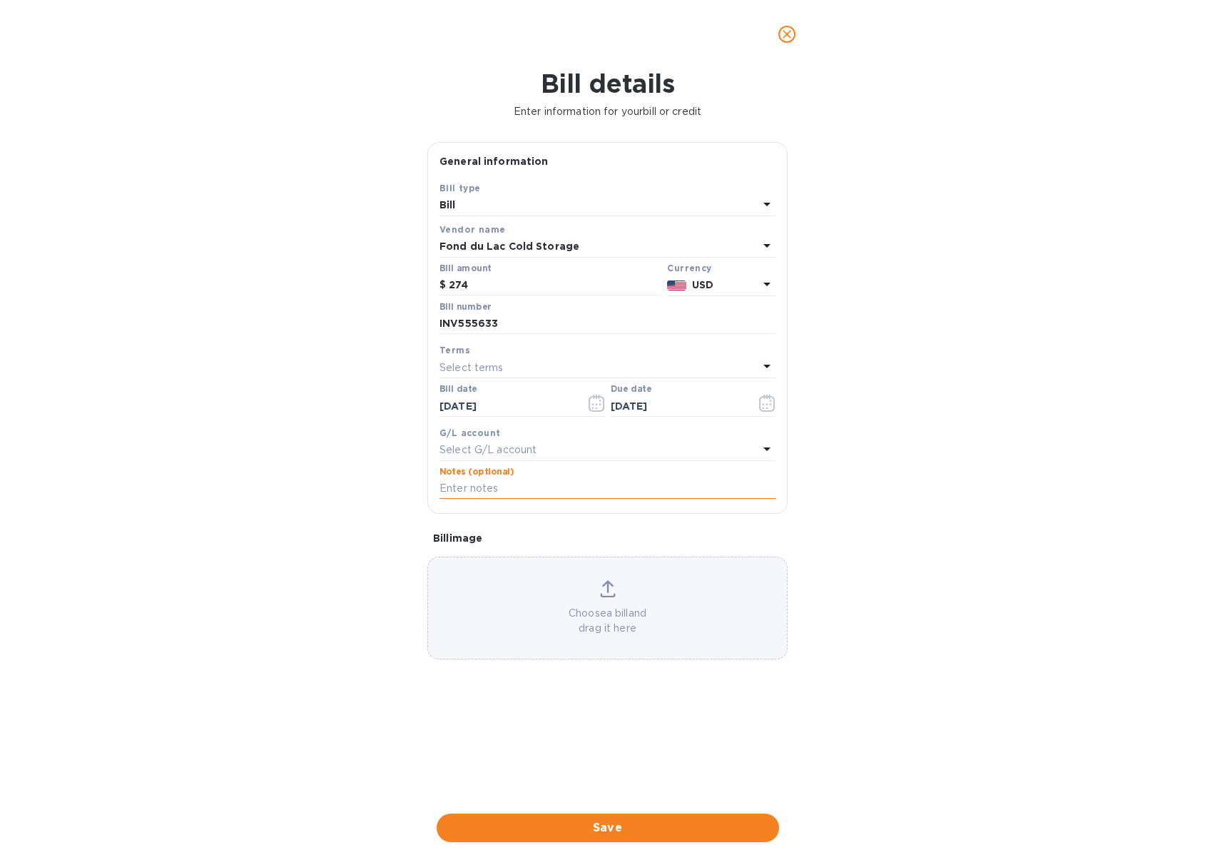
click at [548, 490] on input "text" at bounding box center [607, 488] width 336 height 21
paste input "INV555633"
type input "JD Selections payment FDL INV555633"
click at [606, 613] on p "Choose a bill and drag it here" at bounding box center [607, 621] width 359 height 30
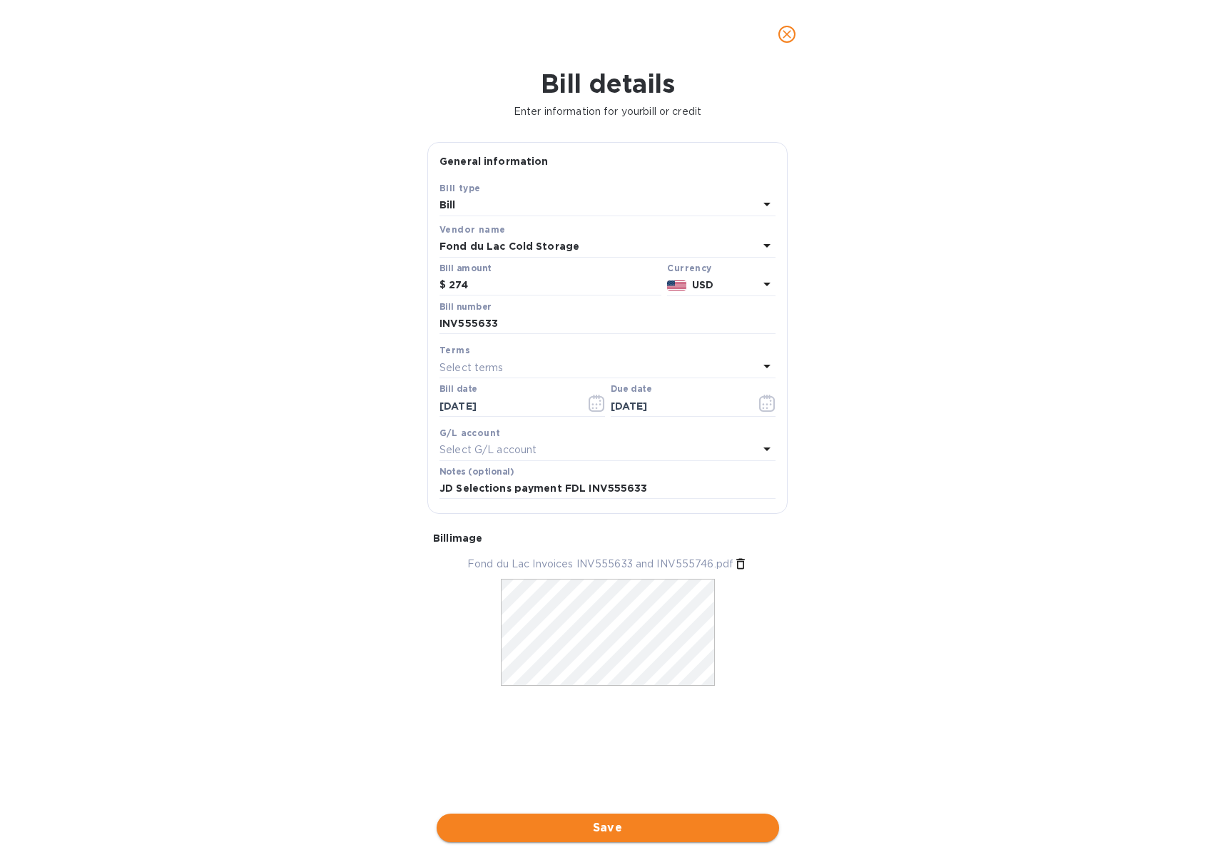
click at [618, 817] on button "Save" at bounding box center [608, 827] width 342 height 29
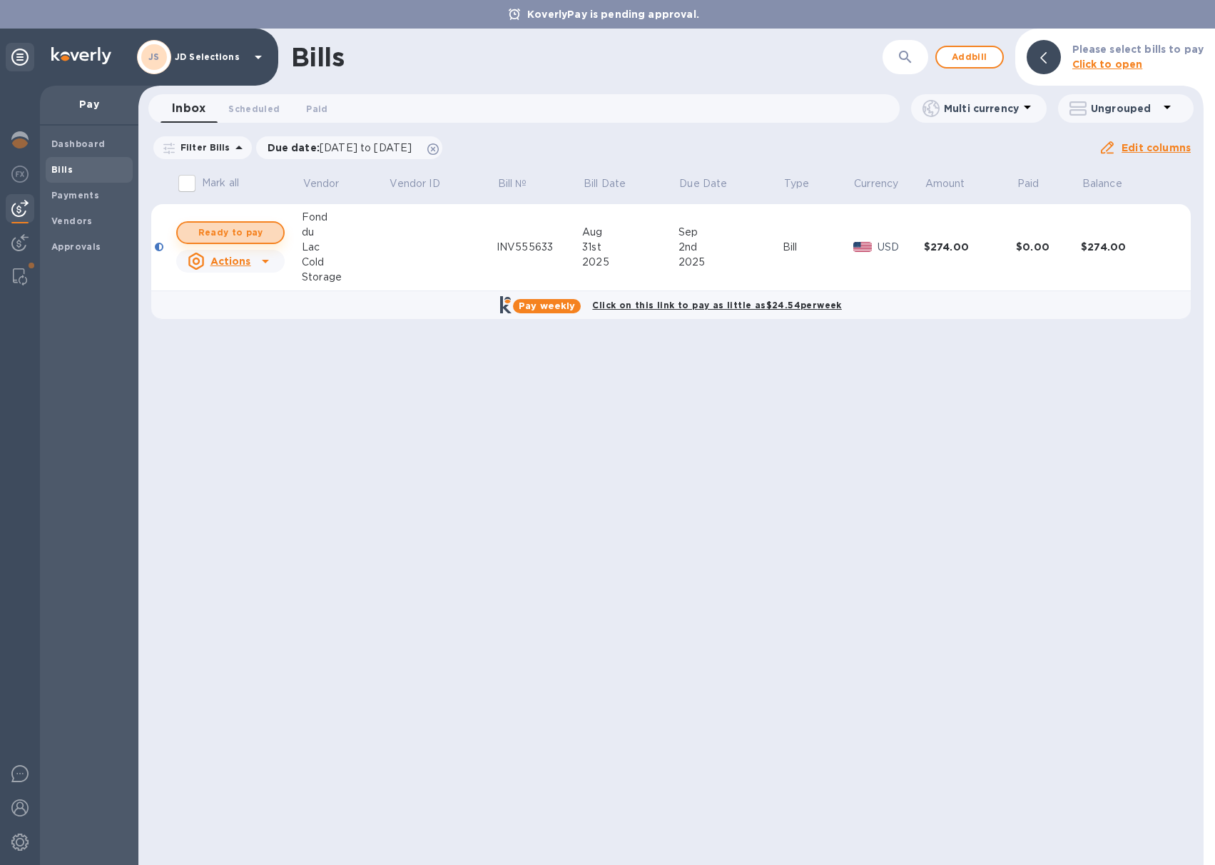
click at [261, 236] on span "Ready to pay" at bounding box center [230, 232] width 83 height 17
checkbox input "true"
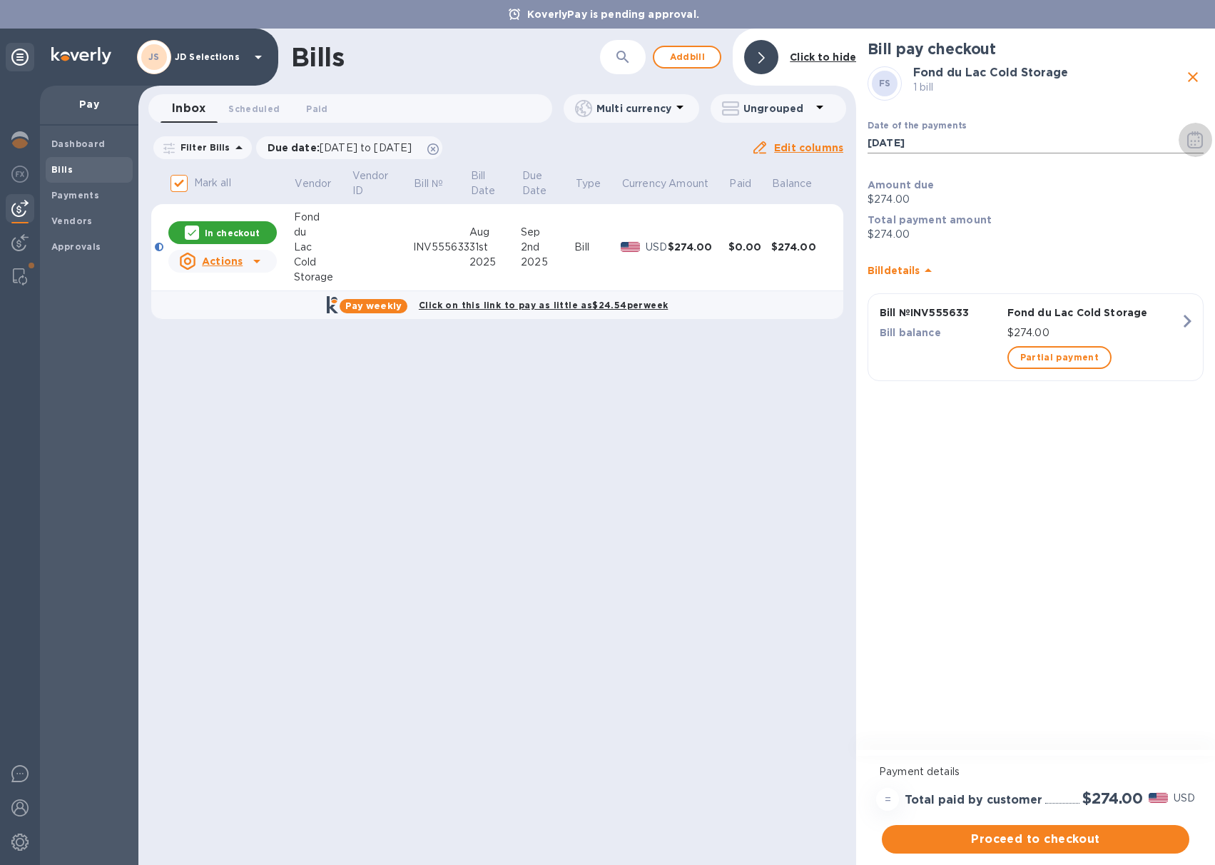
click at [1193, 143] on icon "button" at bounding box center [1195, 139] width 16 height 17
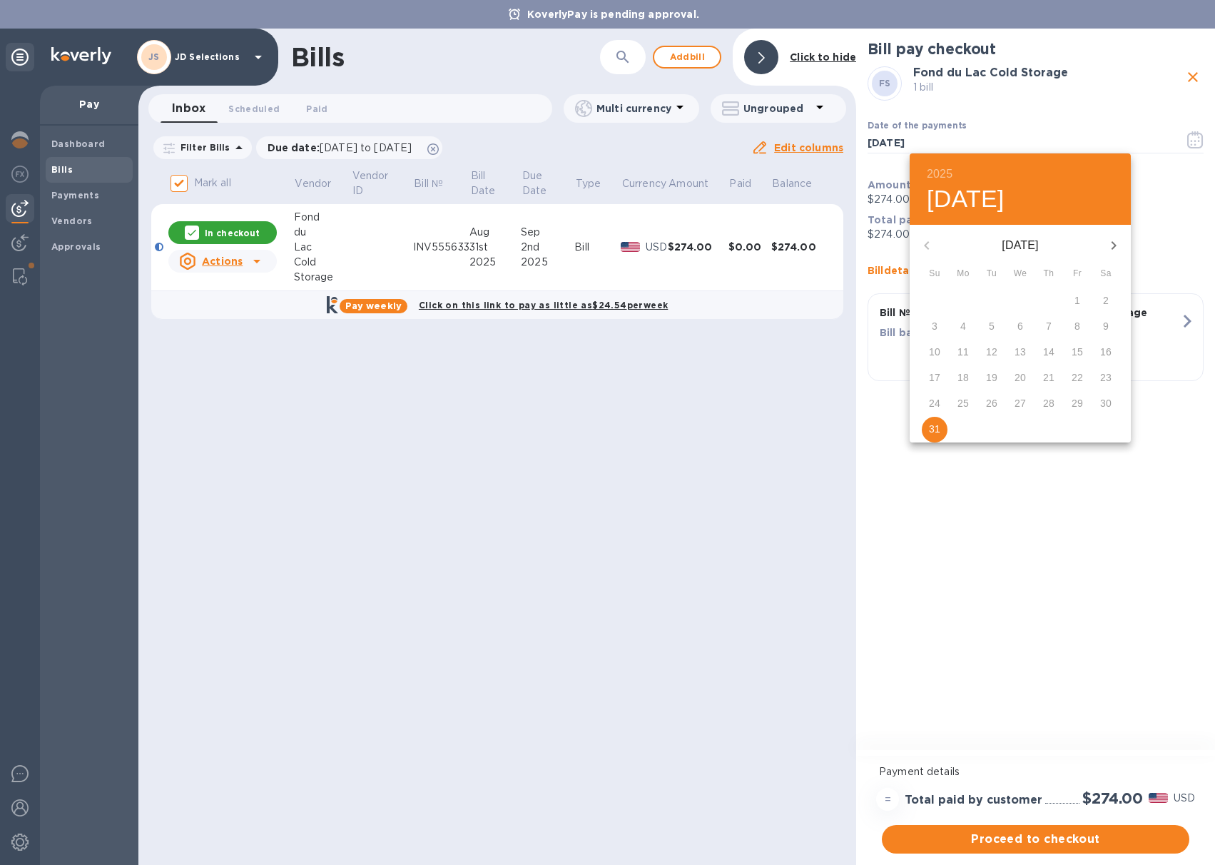
click at [1109, 243] on icon "button" at bounding box center [1113, 245] width 17 height 17
click at [982, 299] on span "2" at bounding box center [992, 300] width 26 height 14
type input "[DATE]"
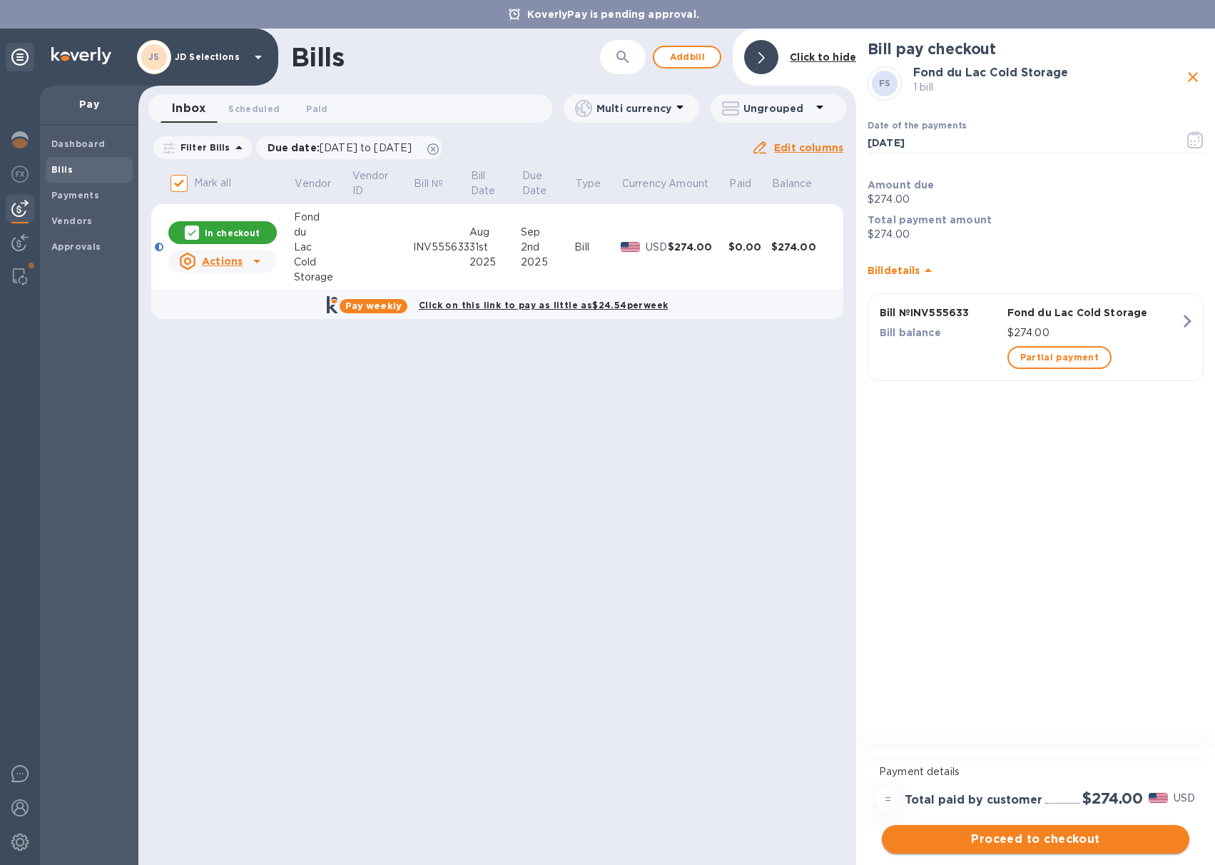
click at [1050, 834] on span "Proceed to checkout" at bounding box center [1035, 838] width 285 height 17
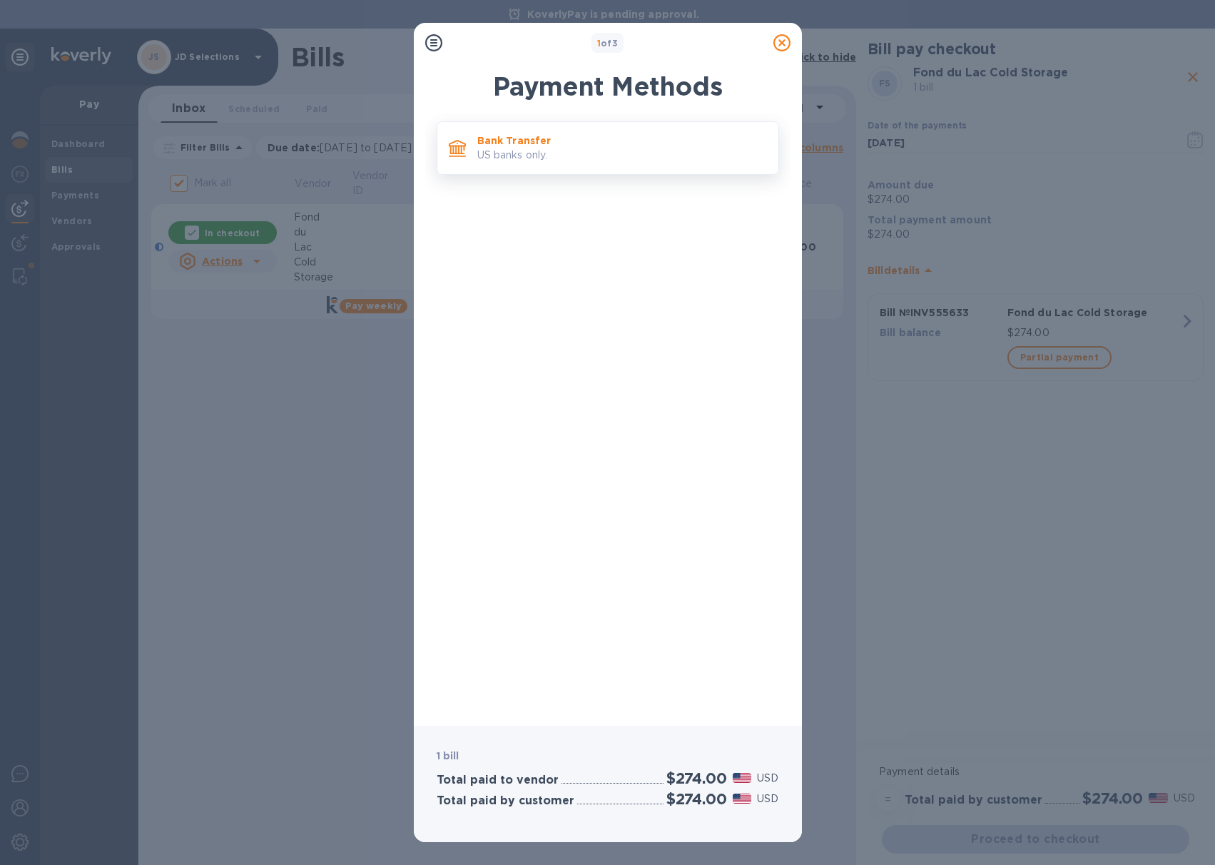
click at [568, 160] on p "US banks only." at bounding box center [622, 155] width 290 height 15
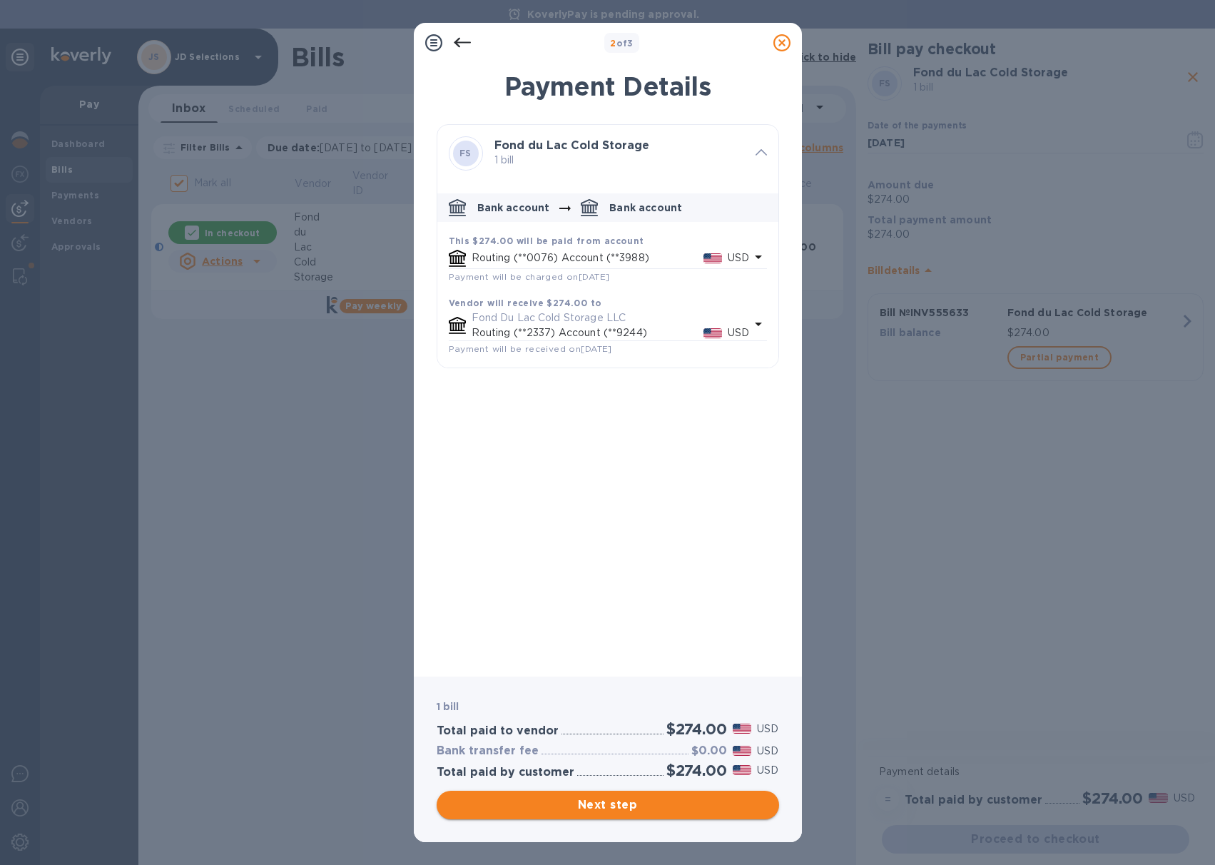
click at [621, 804] on span "Next step" at bounding box center [608, 804] width 320 height 17
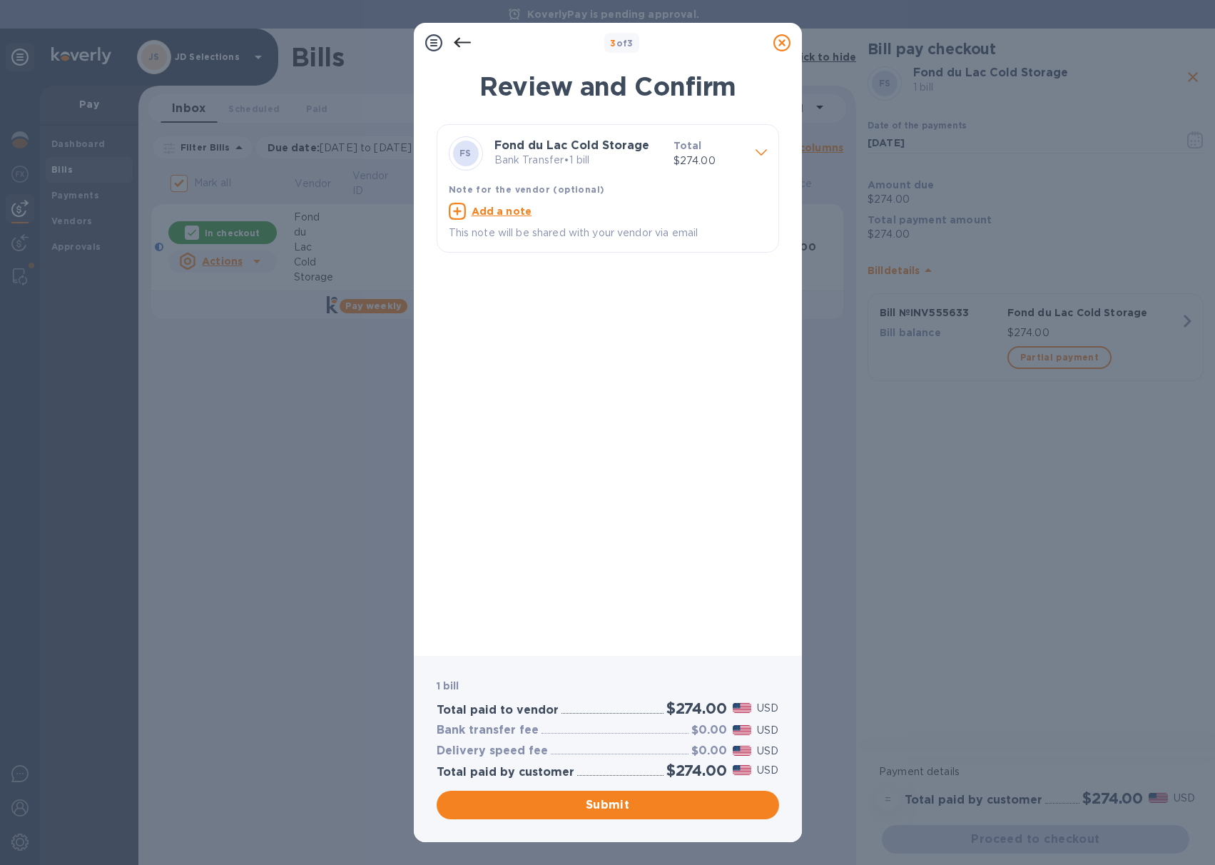
click at [504, 212] on u "Add a note" at bounding box center [502, 210] width 61 height 11
click at [502, 215] on textarea at bounding box center [596, 213] width 295 height 12
paste textarea "INV555633"
type textarea "JD Selections payment FDL Invoice INV555633"
click at [600, 805] on span "Submit" at bounding box center [608, 804] width 320 height 17
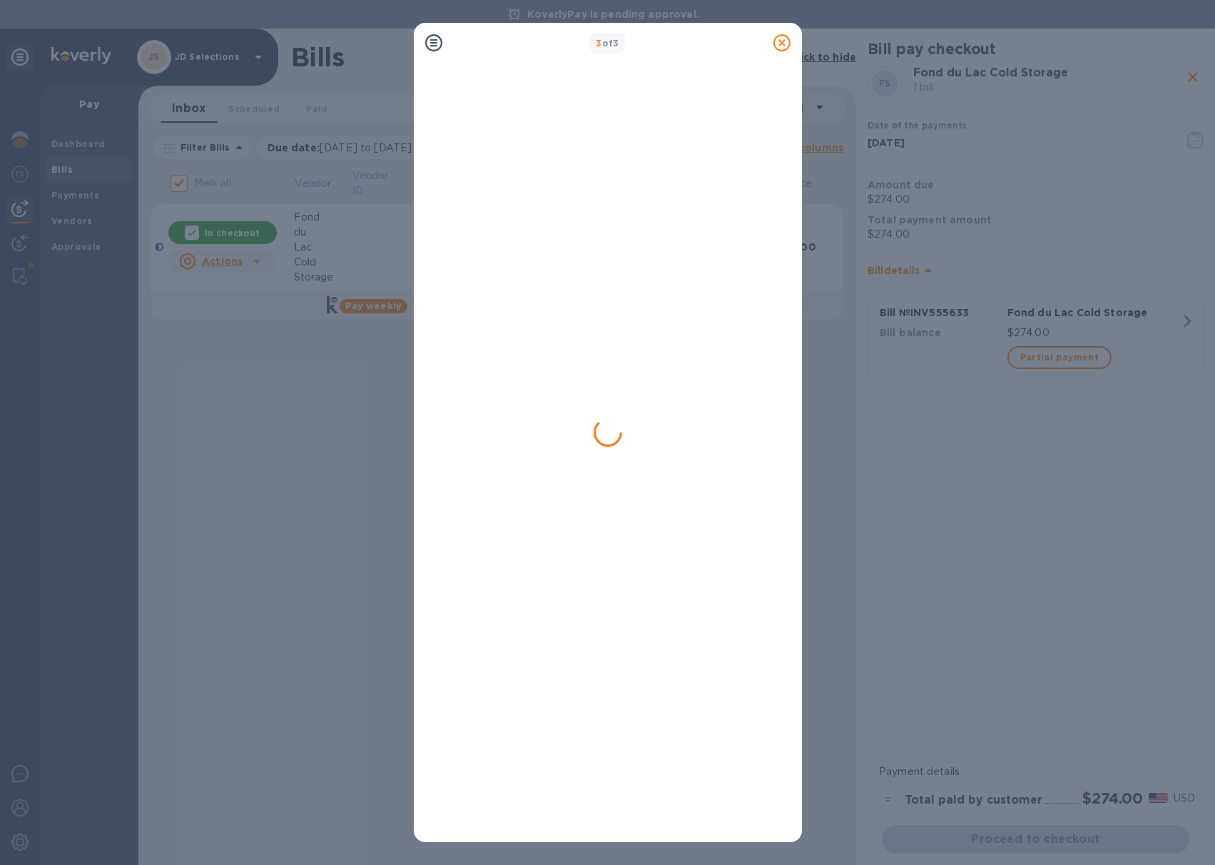
checkbox input "false"
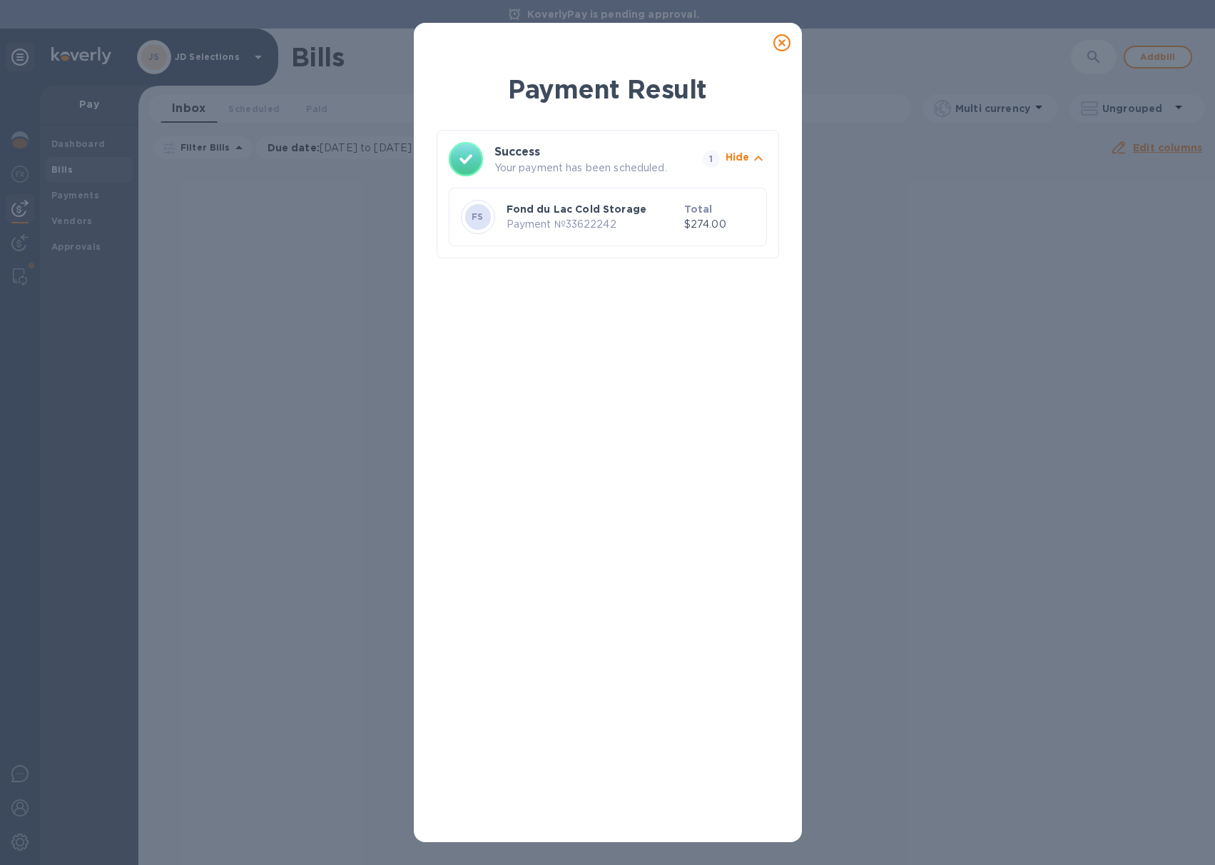
click at [785, 45] on icon at bounding box center [781, 42] width 17 height 17
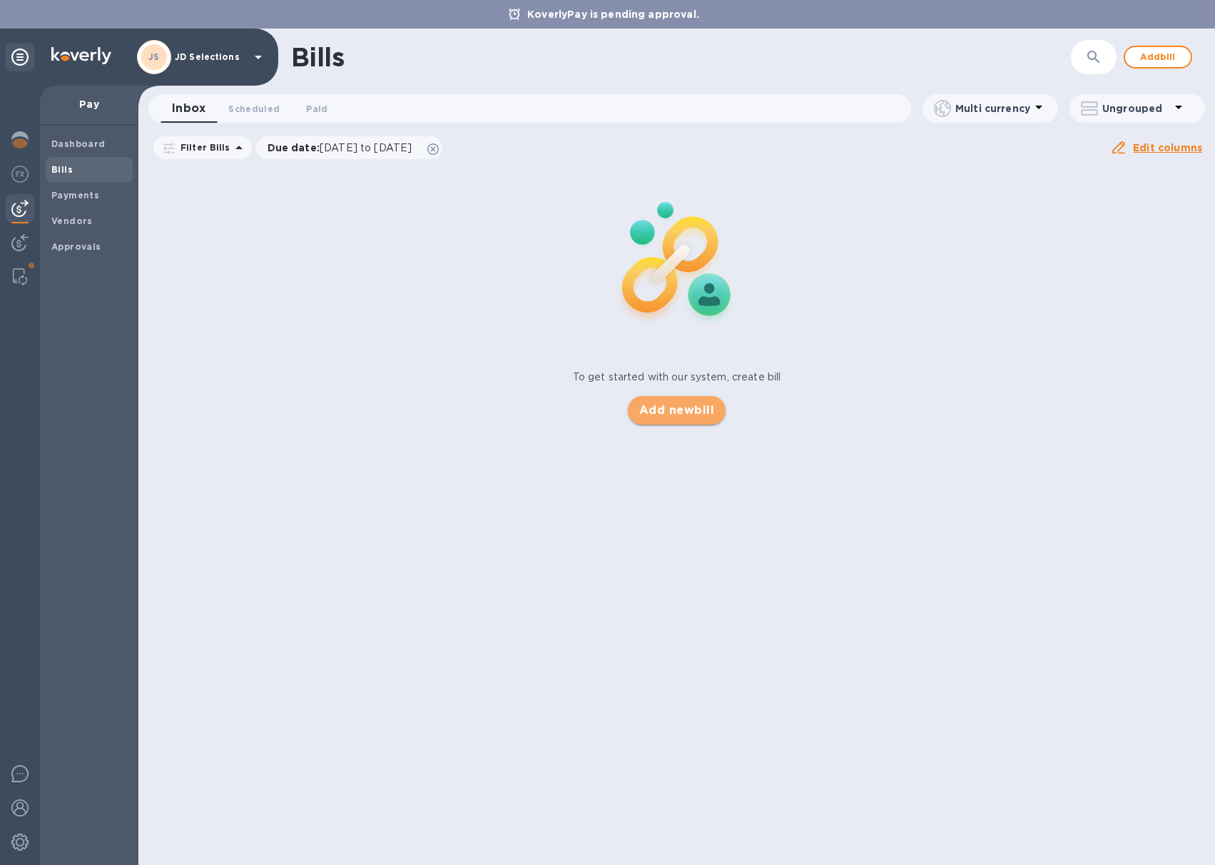
click at [689, 410] on span "Add new bill" at bounding box center [676, 410] width 75 height 17
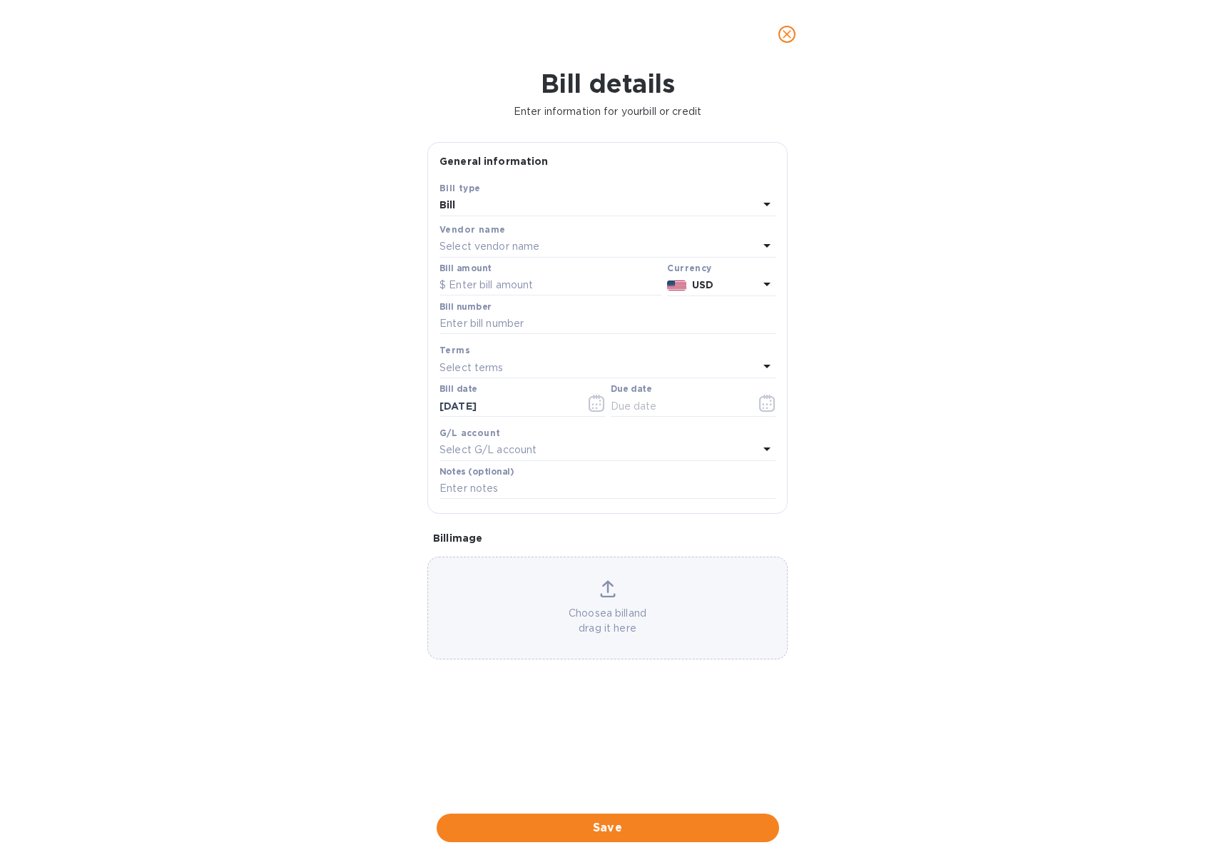
click at [537, 251] on p "Select vendor name" at bounding box center [489, 246] width 100 height 15
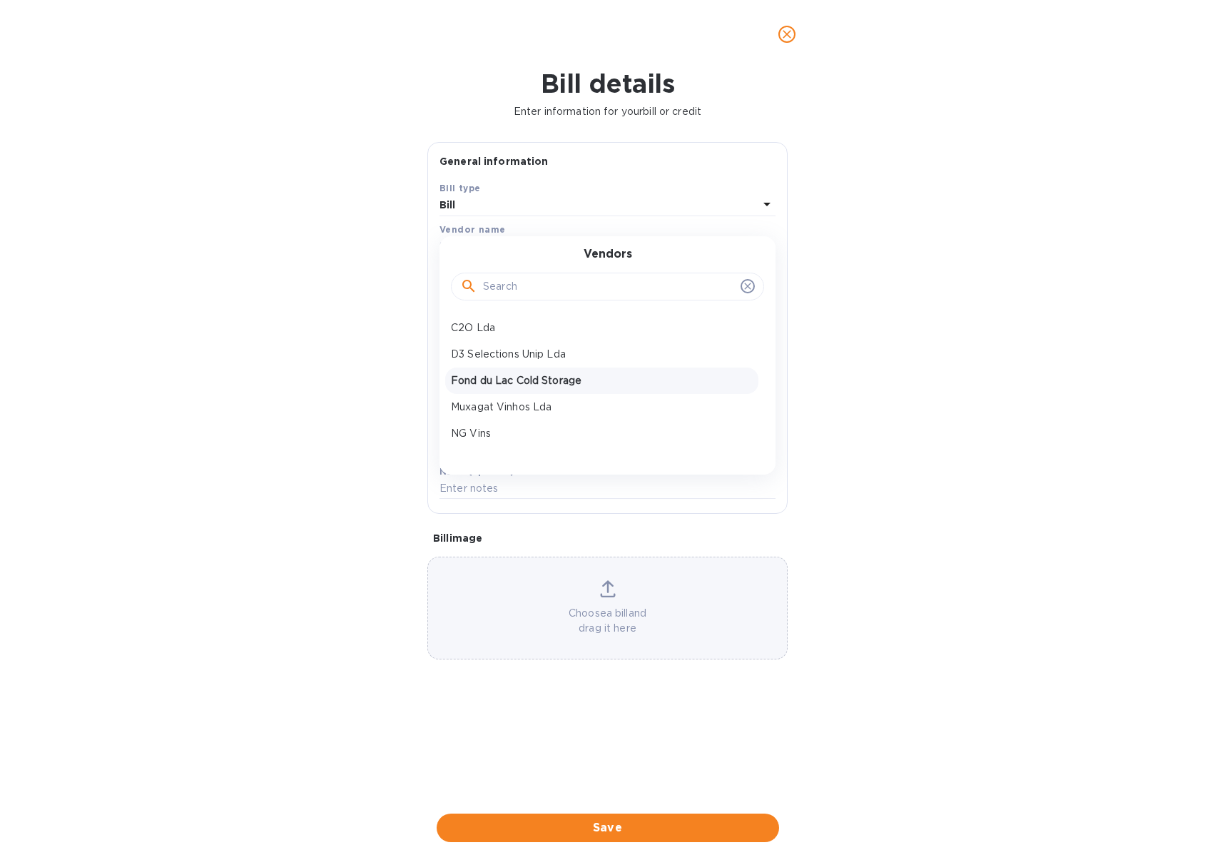
click at [524, 379] on p "Fond du Lac Cold Storage" at bounding box center [602, 380] width 302 height 15
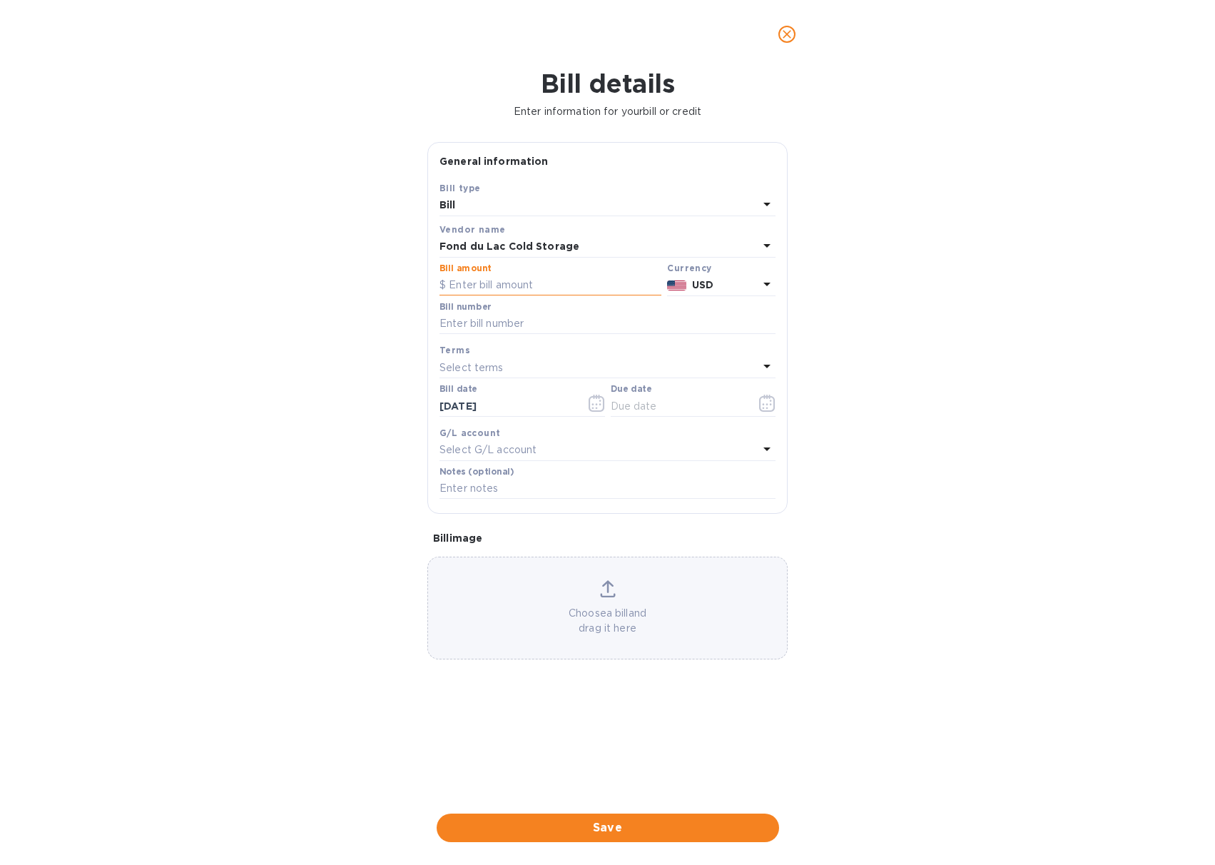
click at [501, 281] on input "text" at bounding box center [550, 285] width 222 height 21
click at [549, 283] on input "text" at bounding box center [550, 285] width 222 height 21
type input "190.5"
click at [569, 326] on input "text" at bounding box center [607, 323] width 336 height 21
paste input "INV555746"
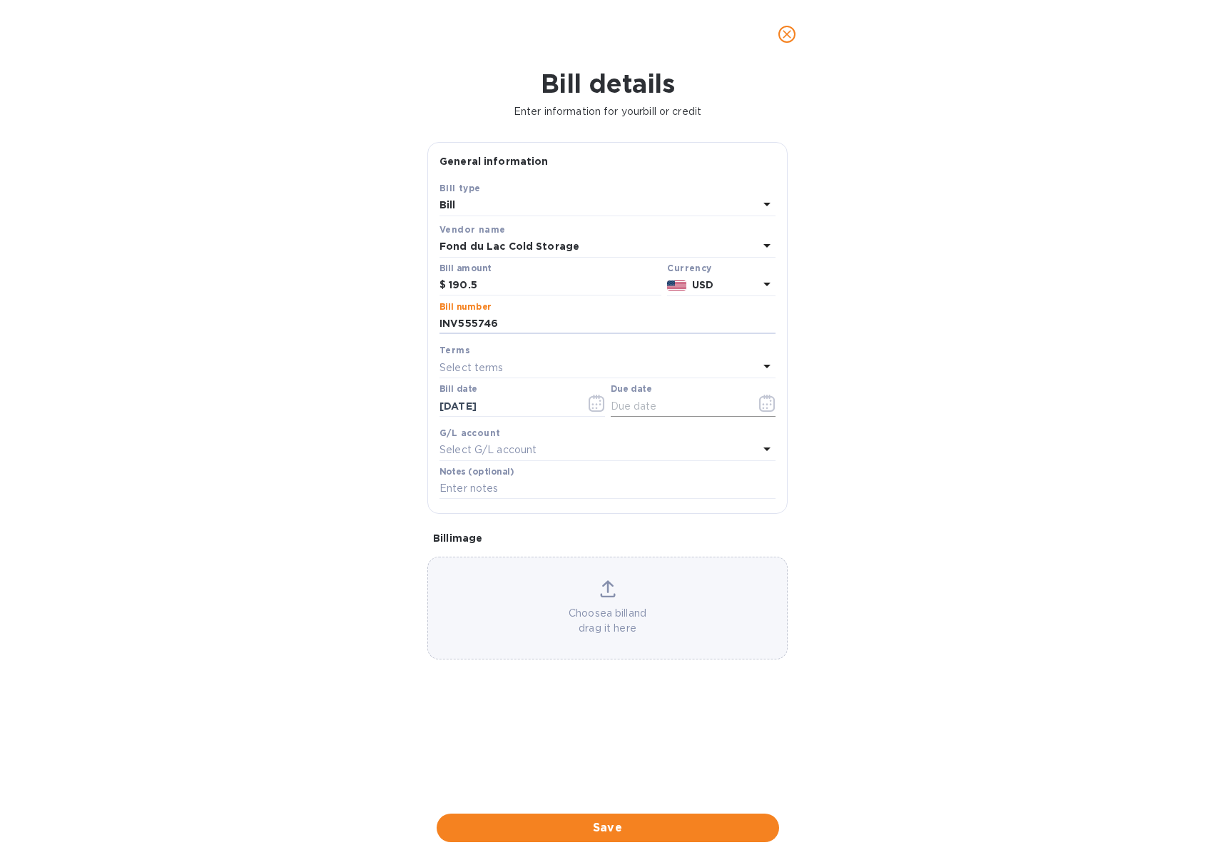
type input "INV555746"
click at [770, 405] on icon "button" at bounding box center [767, 403] width 16 height 17
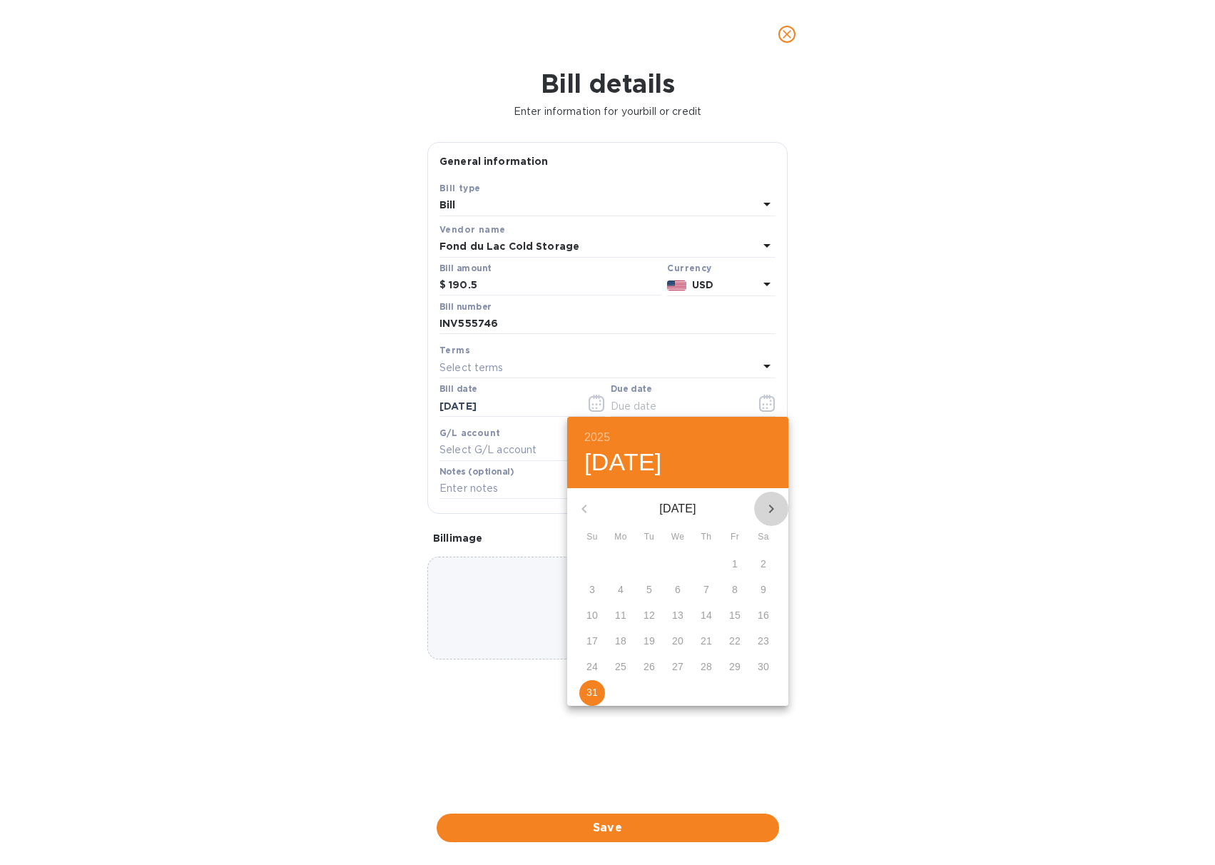
click at [773, 509] on icon "button" at bounding box center [771, 508] width 5 height 9
click at [648, 559] on p "2" at bounding box center [649, 563] width 6 height 14
type input "[DATE]"
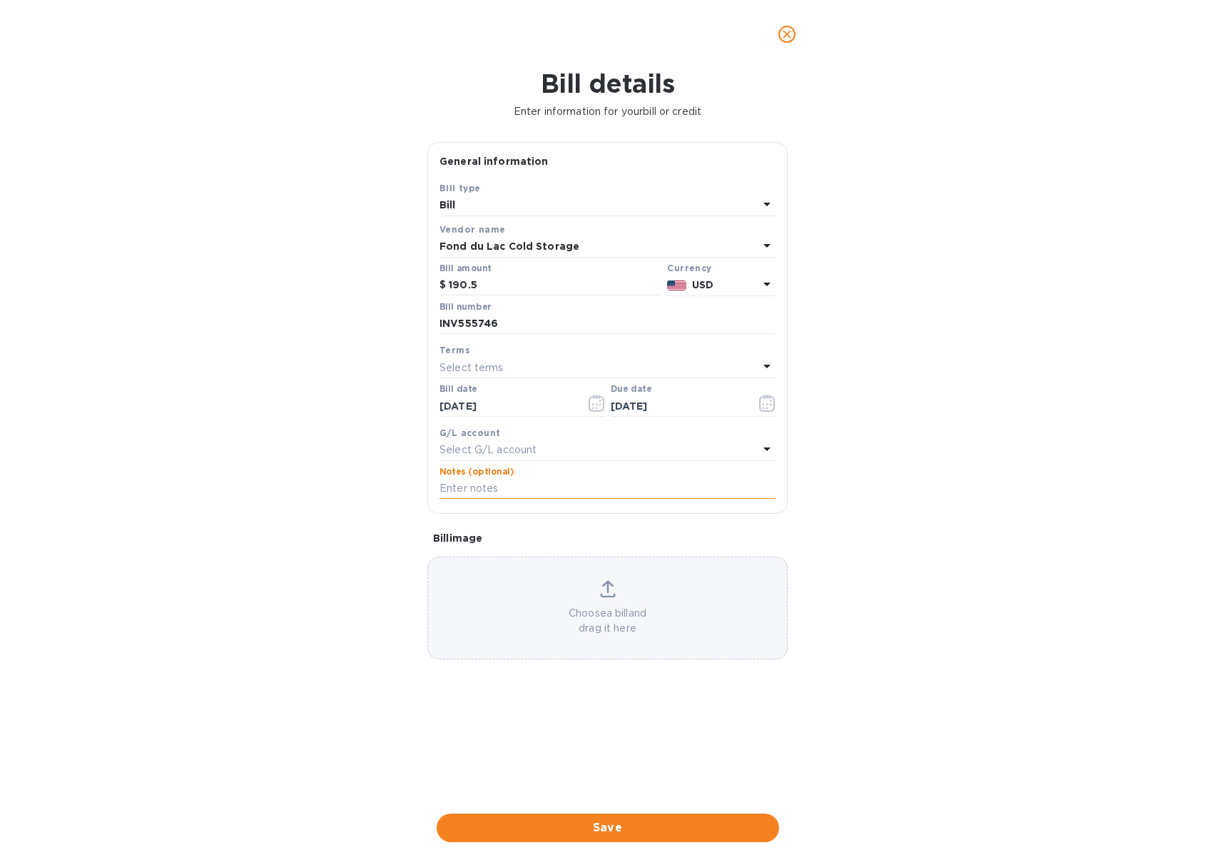
click at [544, 489] on input "text" at bounding box center [607, 488] width 336 height 21
paste input "INV555746"
type input "JD Selections payment FDL Invoice INV555746"
click at [599, 594] on div "Choose a bill and drag it here" at bounding box center [607, 608] width 359 height 56
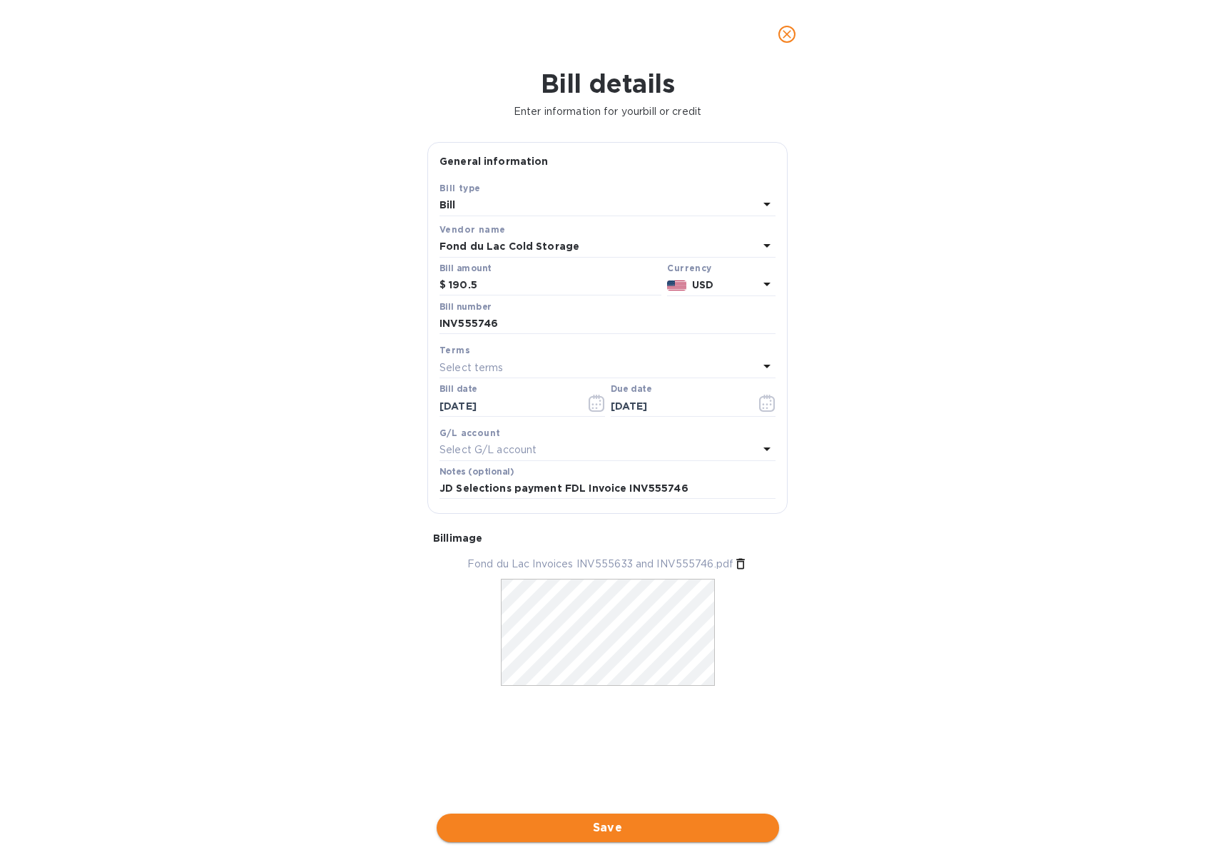
click at [555, 830] on span "Save" at bounding box center [608, 827] width 320 height 17
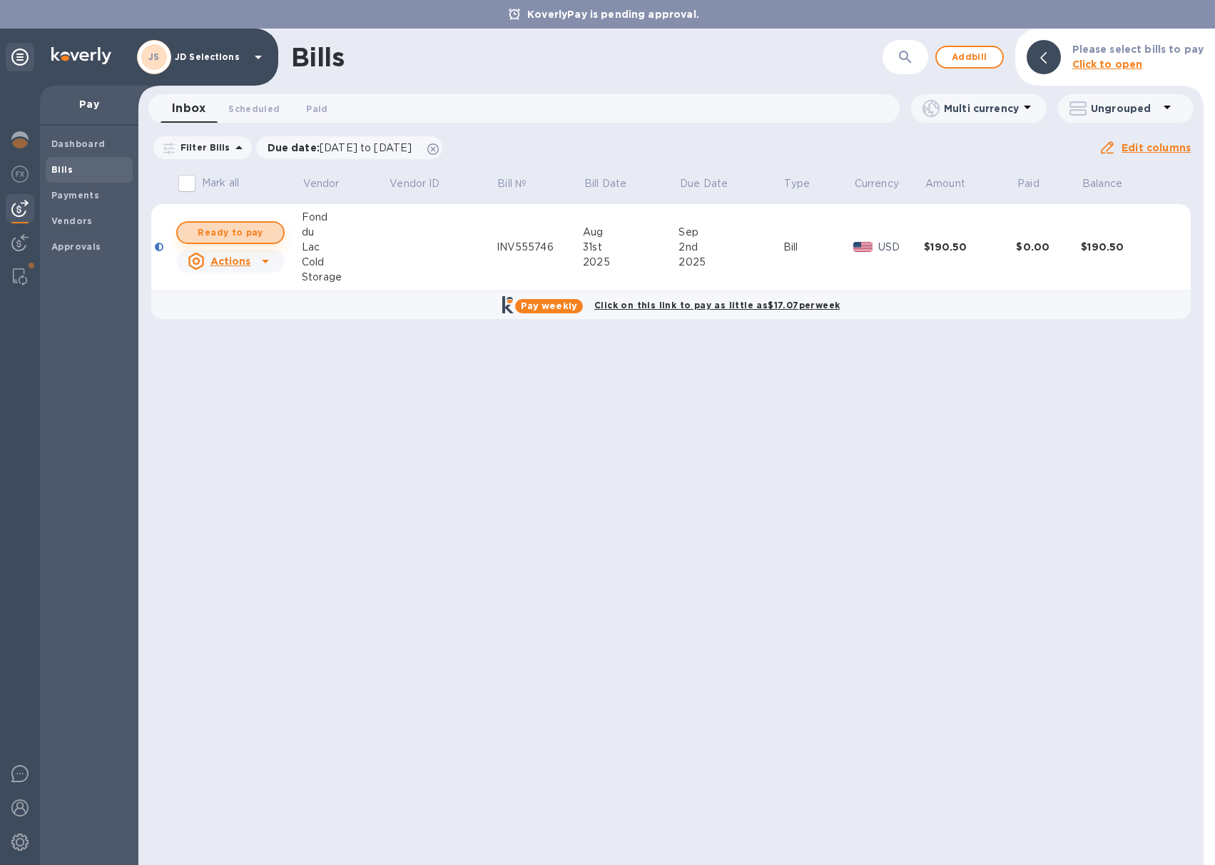
click at [251, 224] on span "Ready to pay" at bounding box center [230, 232] width 83 height 17
checkbox input "true"
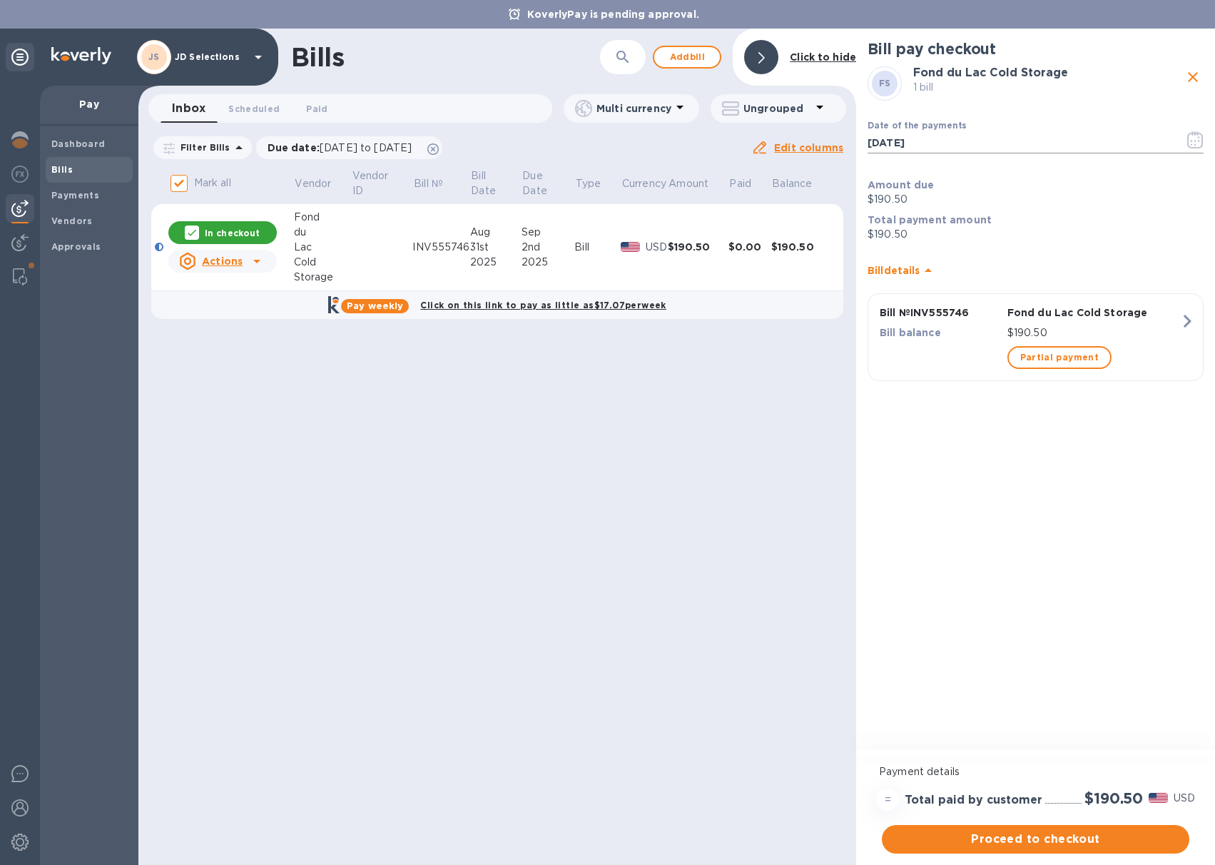
click at [1195, 143] on icon "button" at bounding box center [1195, 139] width 16 height 17
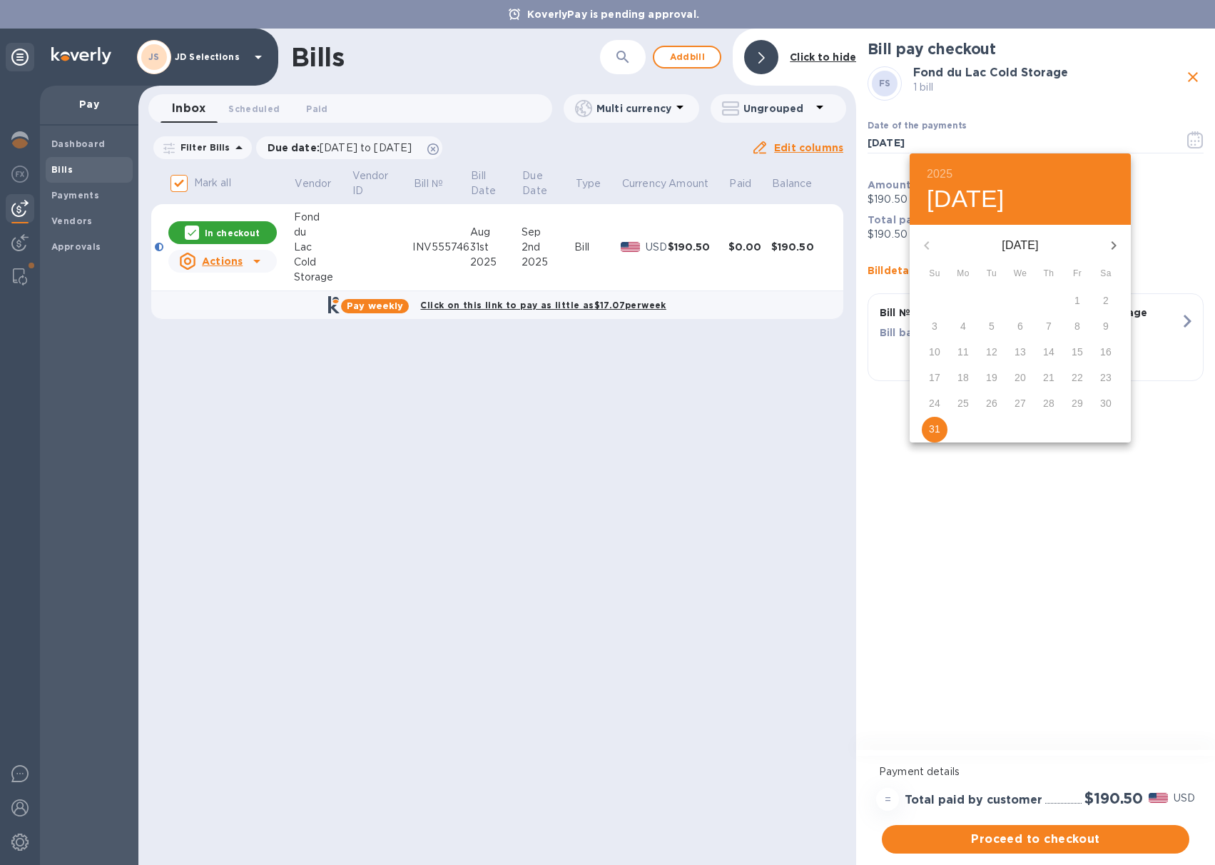
click at [1116, 240] on icon "button" at bounding box center [1113, 245] width 17 height 17
click at [994, 302] on span "2" at bounding box center [992, 300] width 26 height 14
type input "[DATE]"
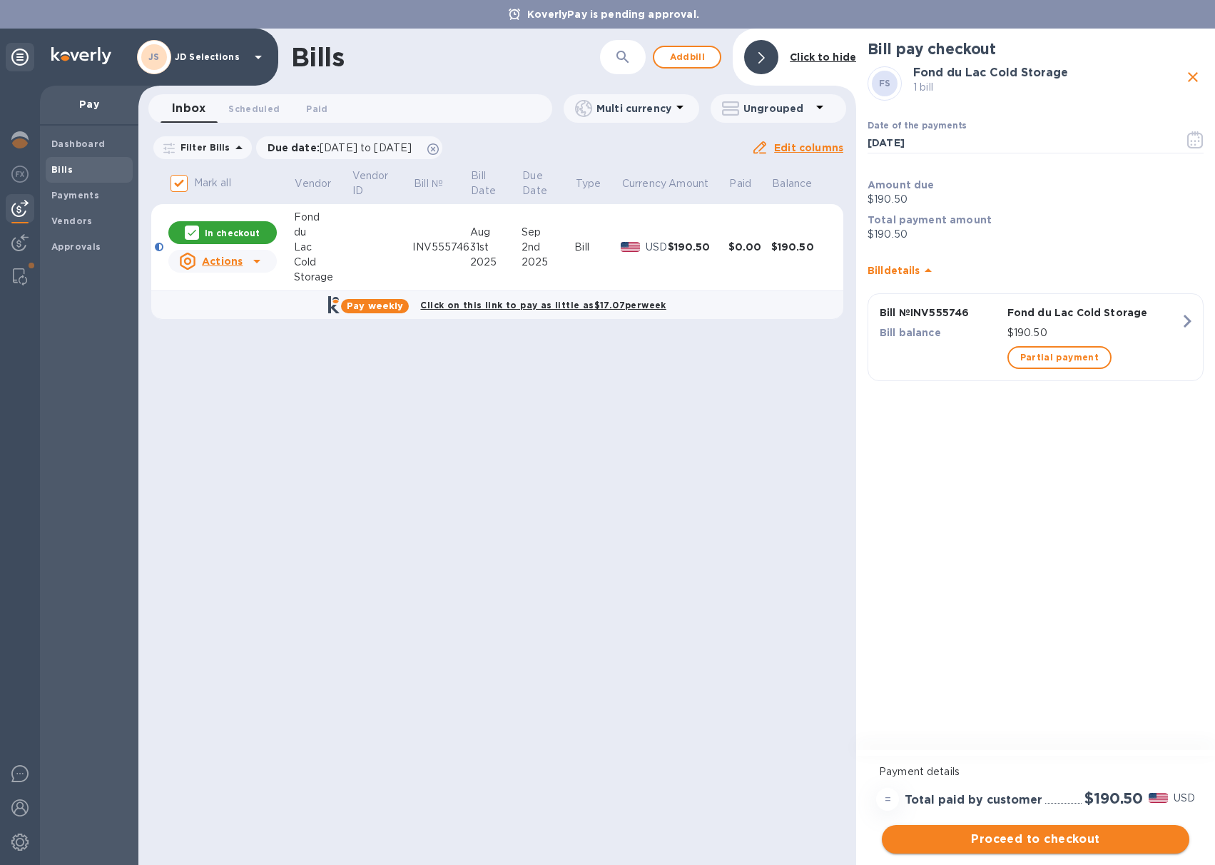
click at [1042, 835] on span "Proceed to checkout" at bounding box center [1035, 838] width 285 height 17
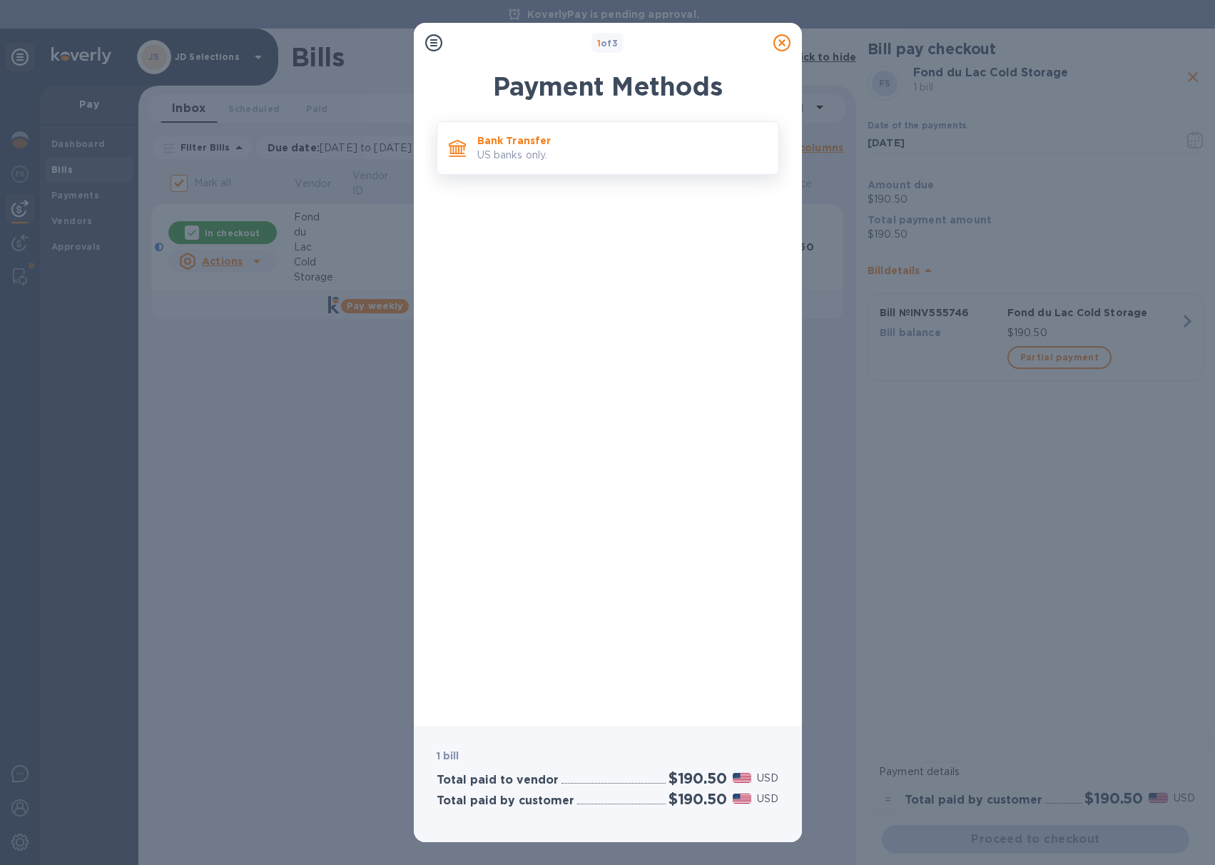
click at [593, 150] on p "US banks only." at bounding box center [622, 155] width 290 height 15
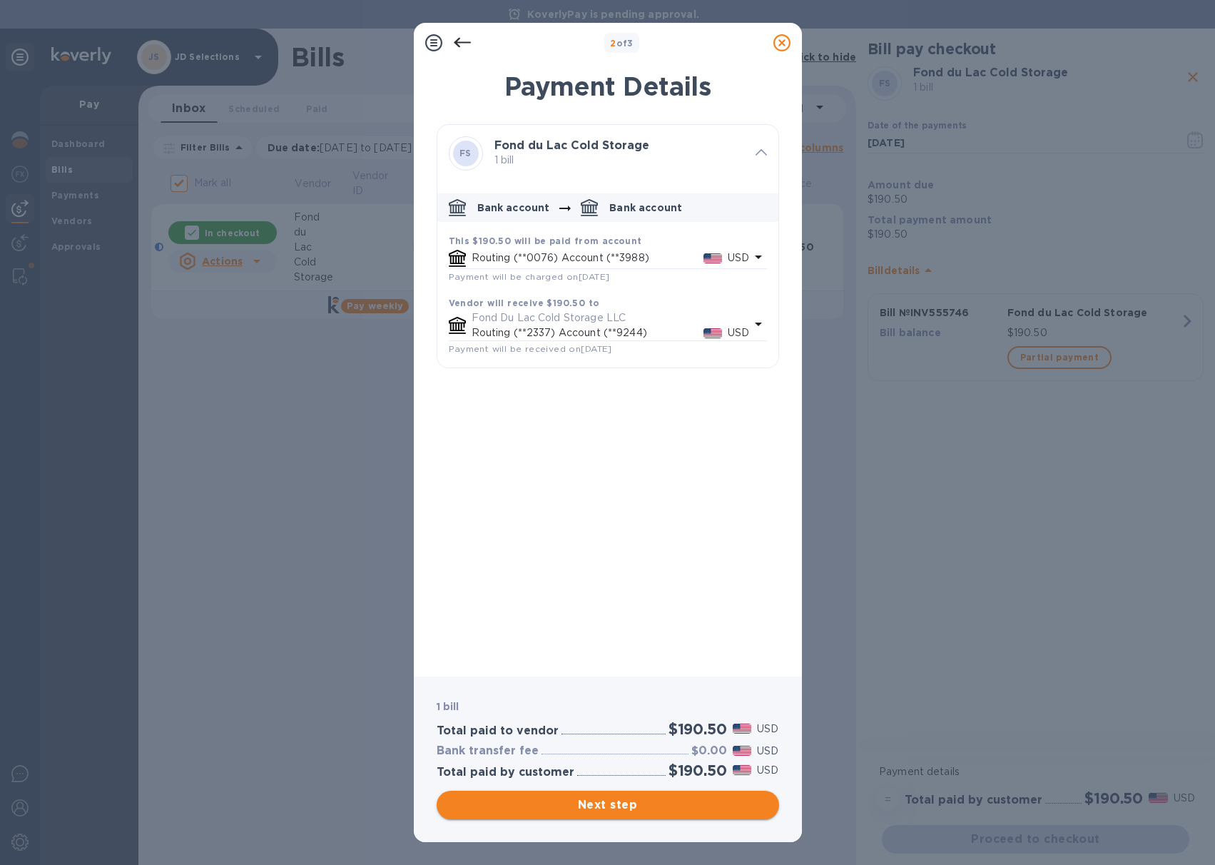
click at [596, 800] on span "Next step" at bounding box center [608, 804] width 320 height 17
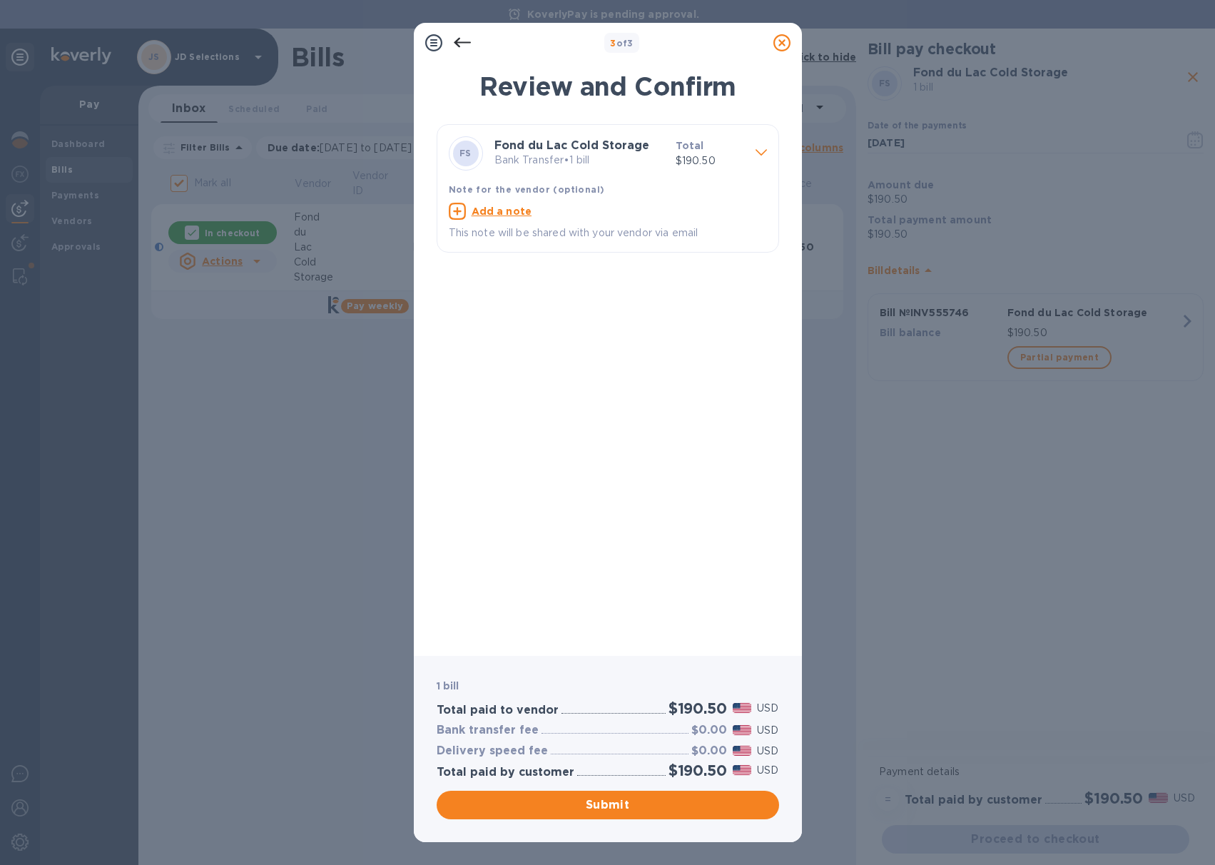
click at [485, 213] on u "Add a note" at bounding box center [502, 210] width 61 height 11
click at [490, 217] on textarea at bounding box center [596, 213] width 295 height 12
paste textarea "INV555746"
type textarea "JD Selections payment FDL INvoice INV555746"
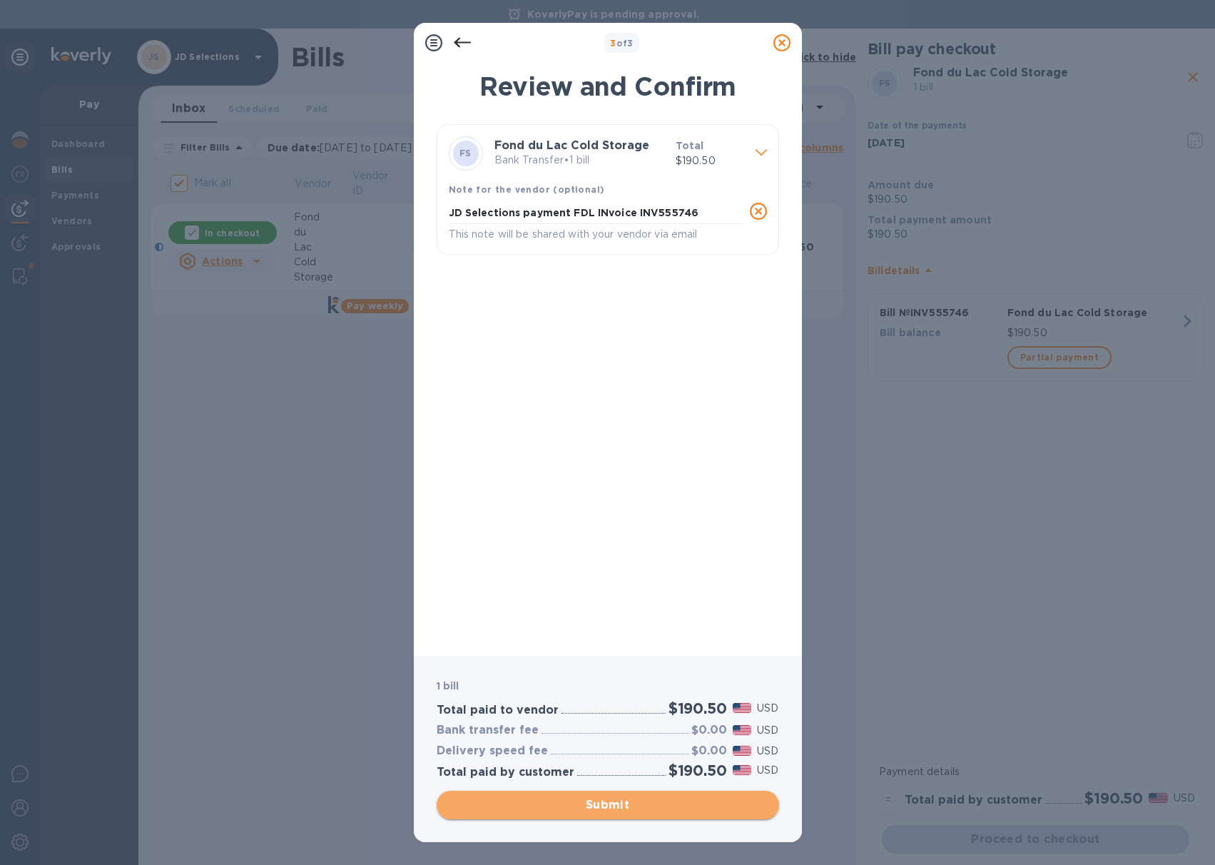
click at [607, 805] on span "Submit" at bounding box center [608, 804] width 320 height 17
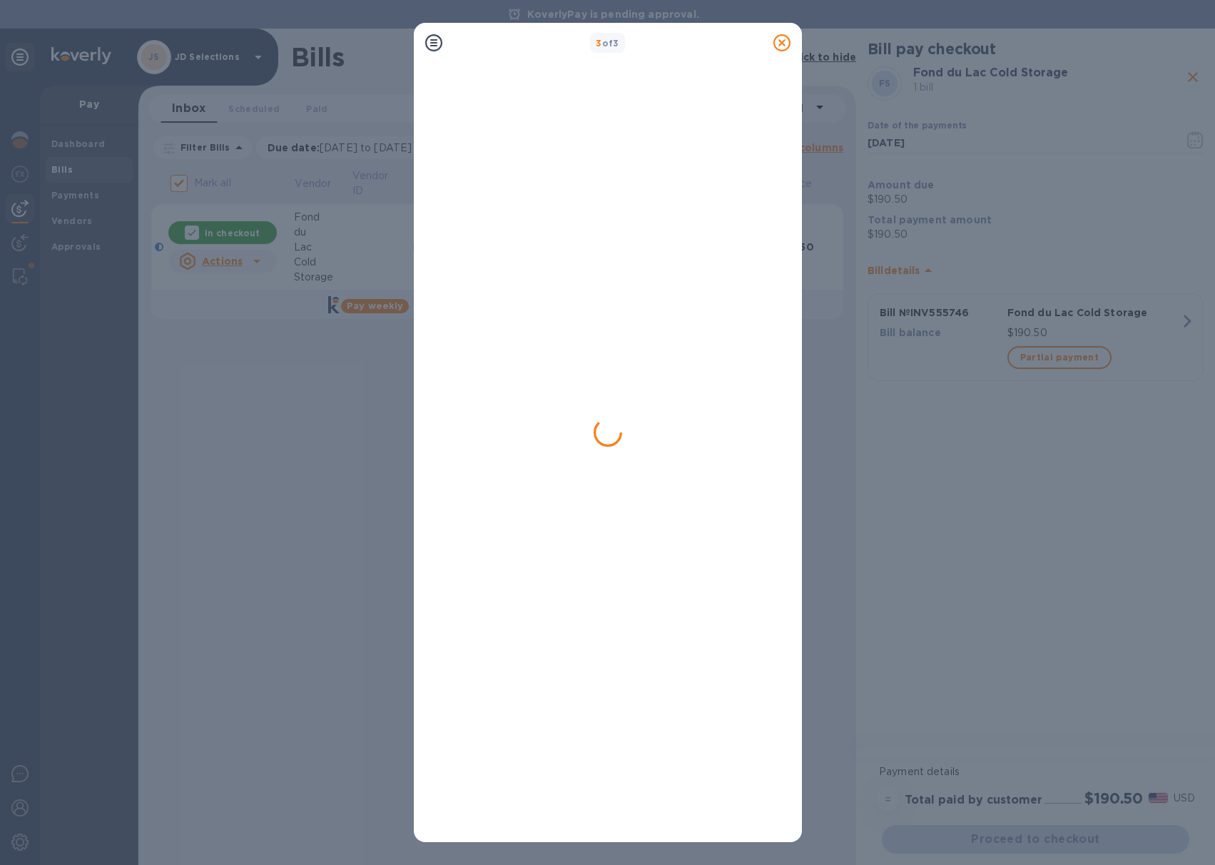
checkbox input "false"
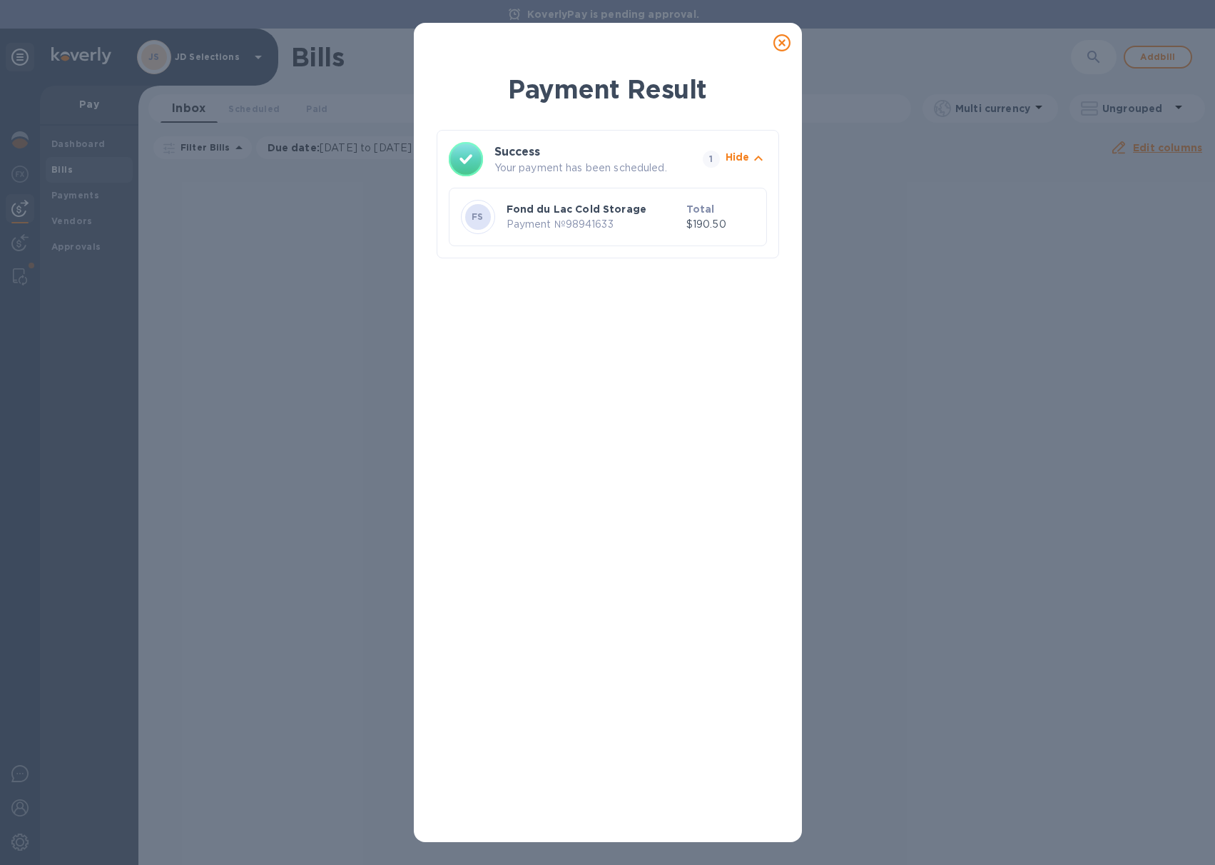
click at [783, 46] on icon at bounding box center [781, 42] width 17 height 17
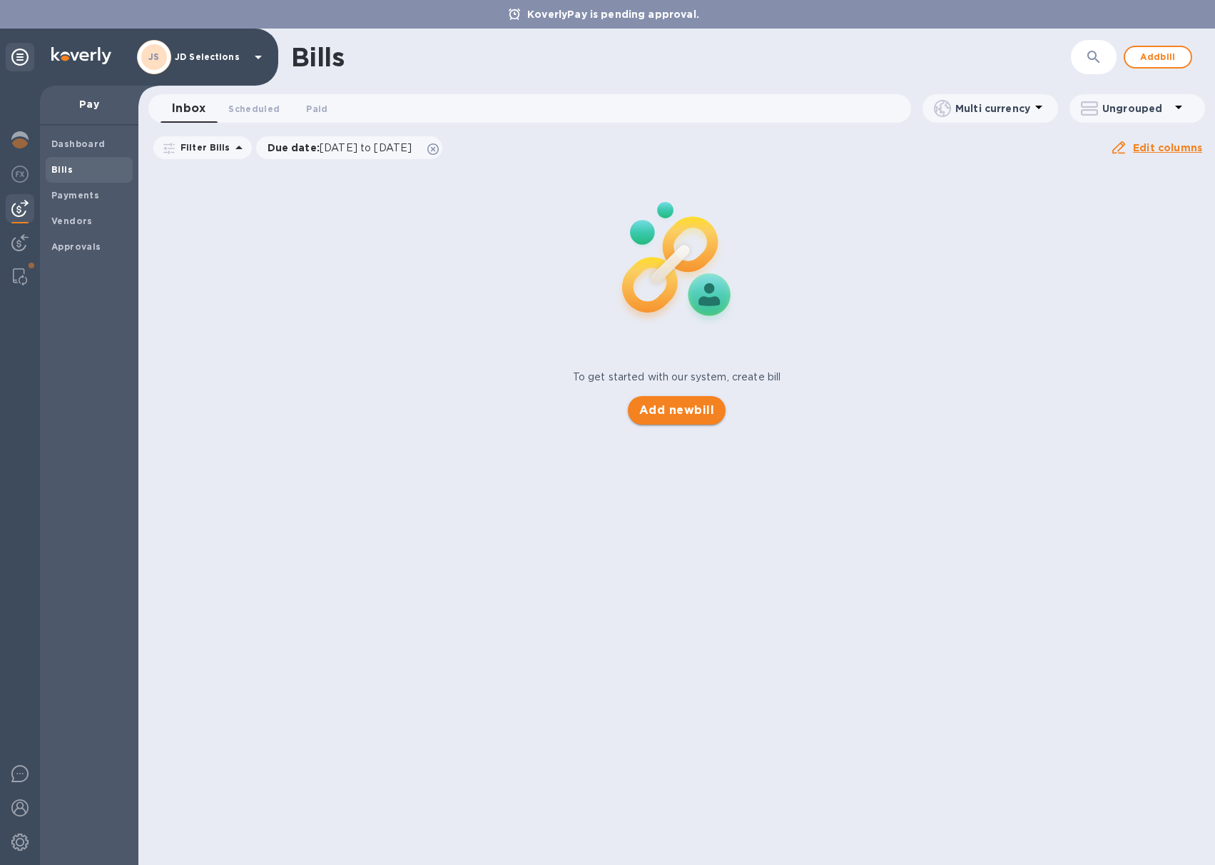
click at [661, 411] on span "Add new bill" at bounding box center [676, 410] width 75 height 17
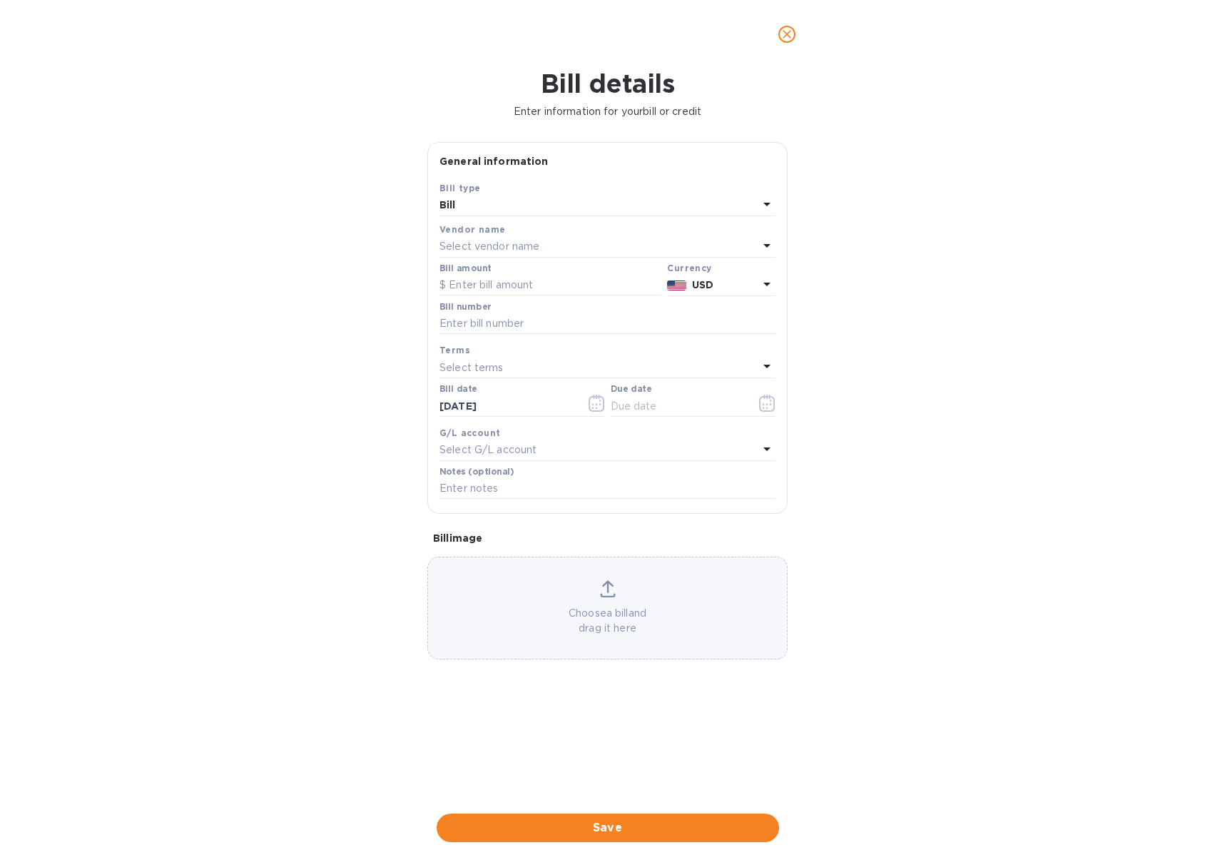
click at [520, 248] on p "Select vendor name" at bounding box center [489, 246] width 100 height 15
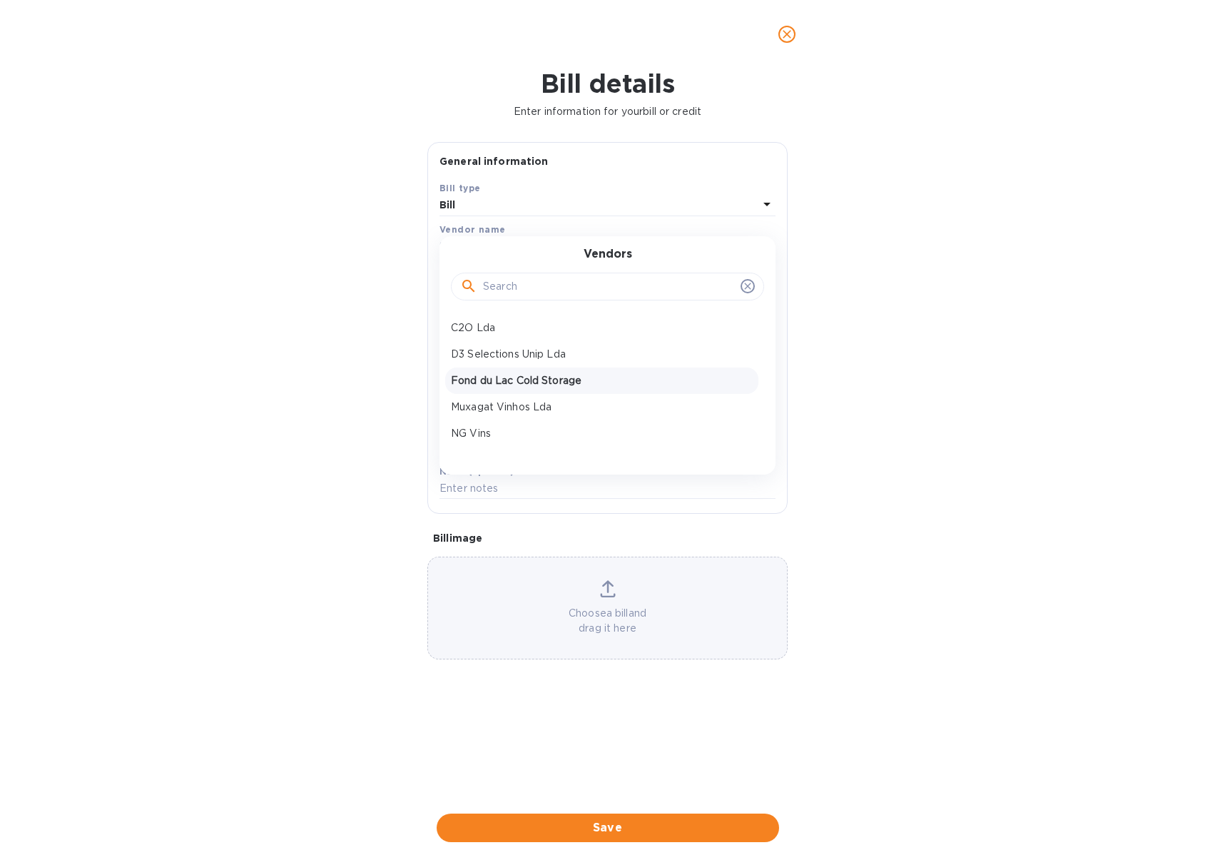
click at [519, 375] on p "Fond du Lac Cold Storage" at bounding box center [602, 380] width 302 height 15
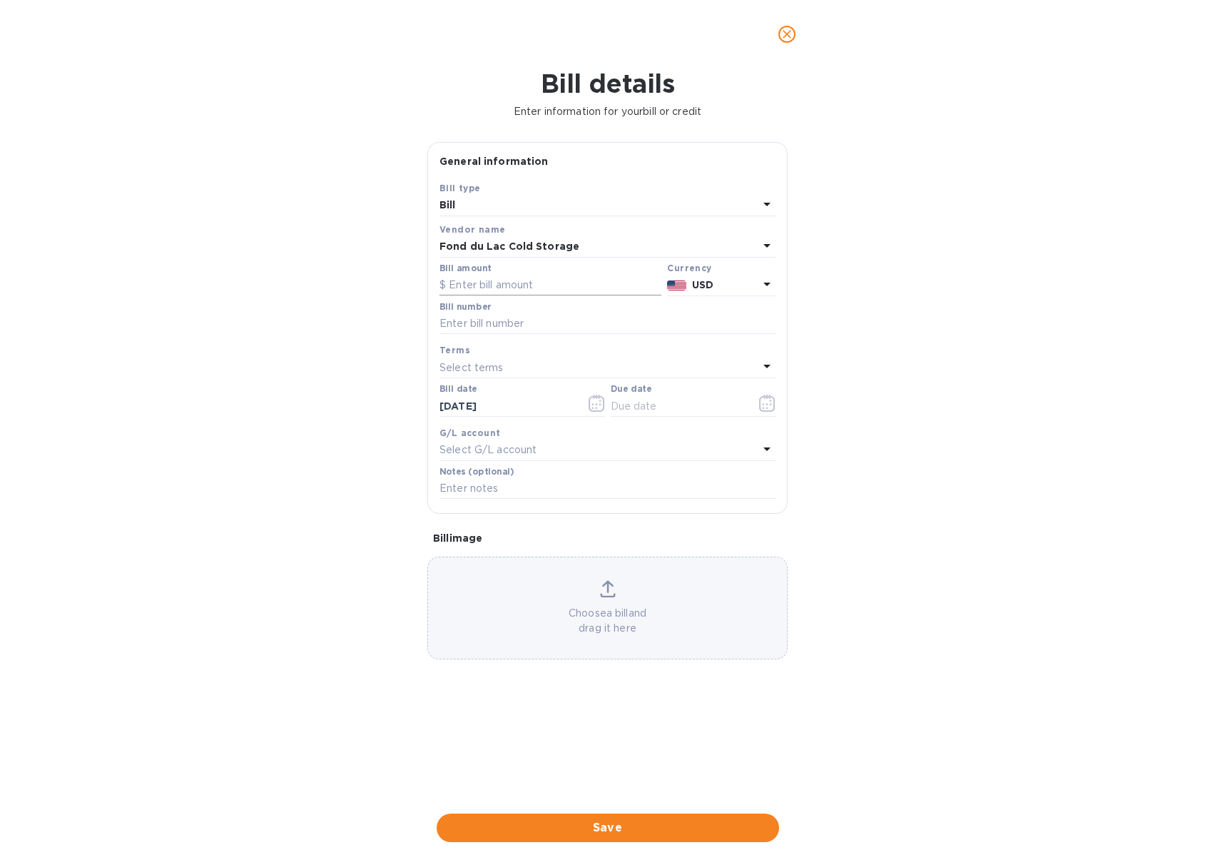
click at [510, 285] on input "text" at bounding box center [550, 285] width 222 height 21
click at [468, 282] on input "text" at bounding box center [550, 285] width 222 height 21
type input "1,288.15"
click at [480, 333] on input "text" at bounding box center [607, 323] width 336 height 21
paste input "INV555522"
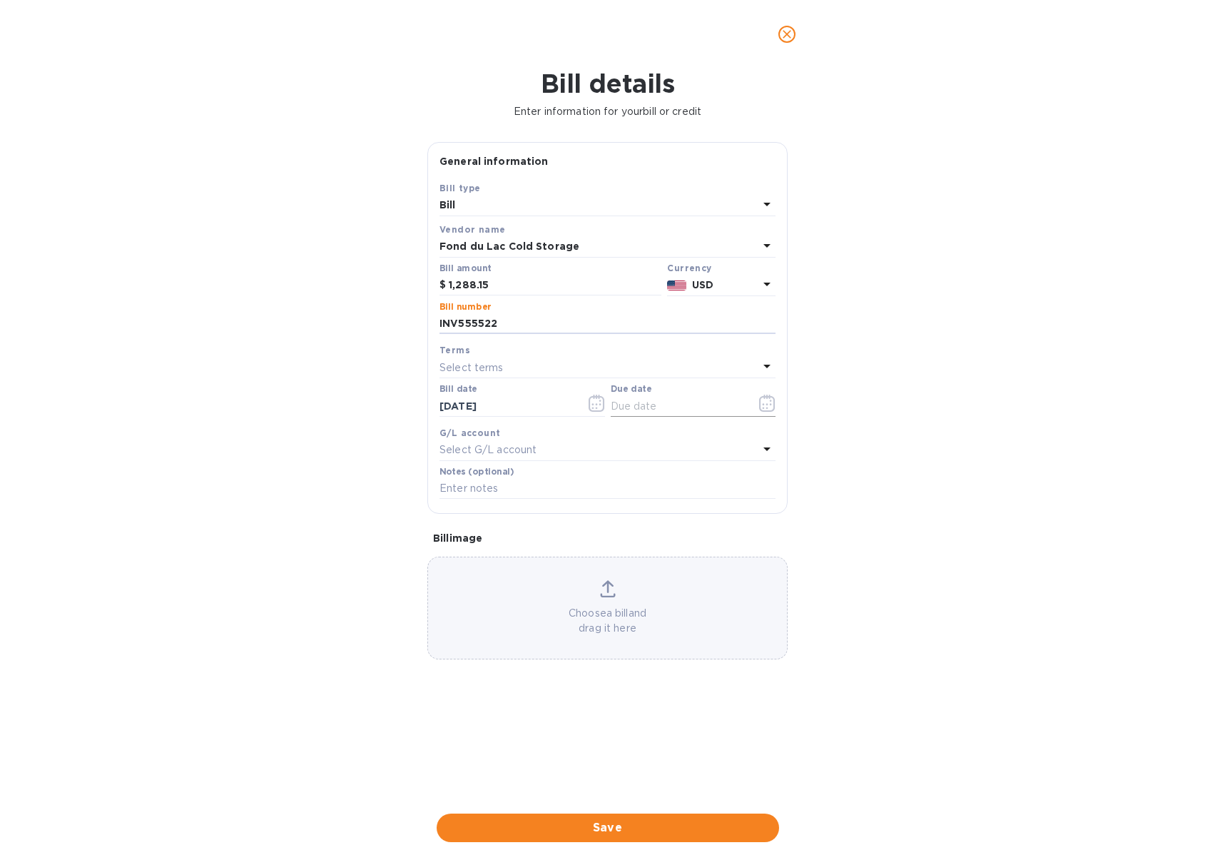
type input "INV555522"
click at [765, 408] on icon "button" at bounding box center [767, 403] width 16 height 17
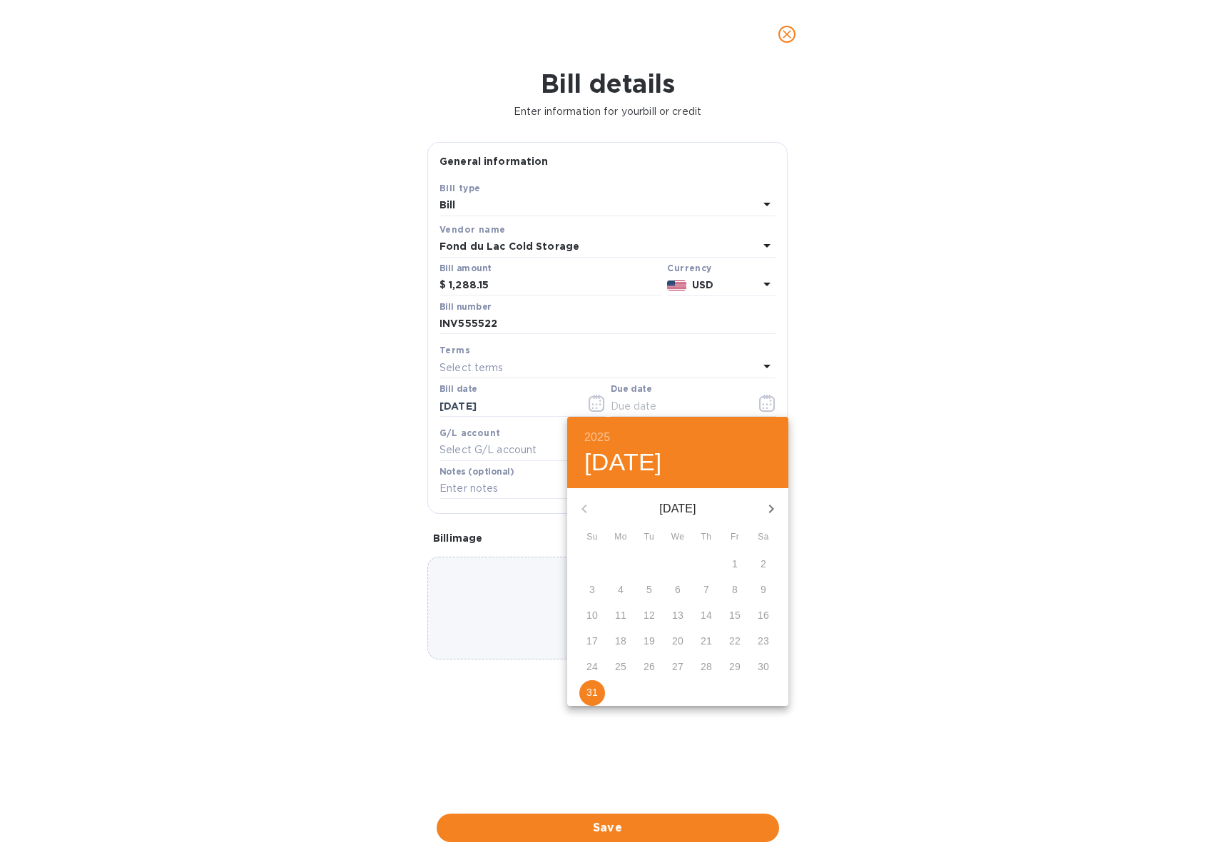
click at [773, 504] on icon "button" at bounding box center [771, 508] width 17 height 17
click at [681, 564] on span "3" at bounding box center [678, 563] width 26 height 14
type input "[DATE]"
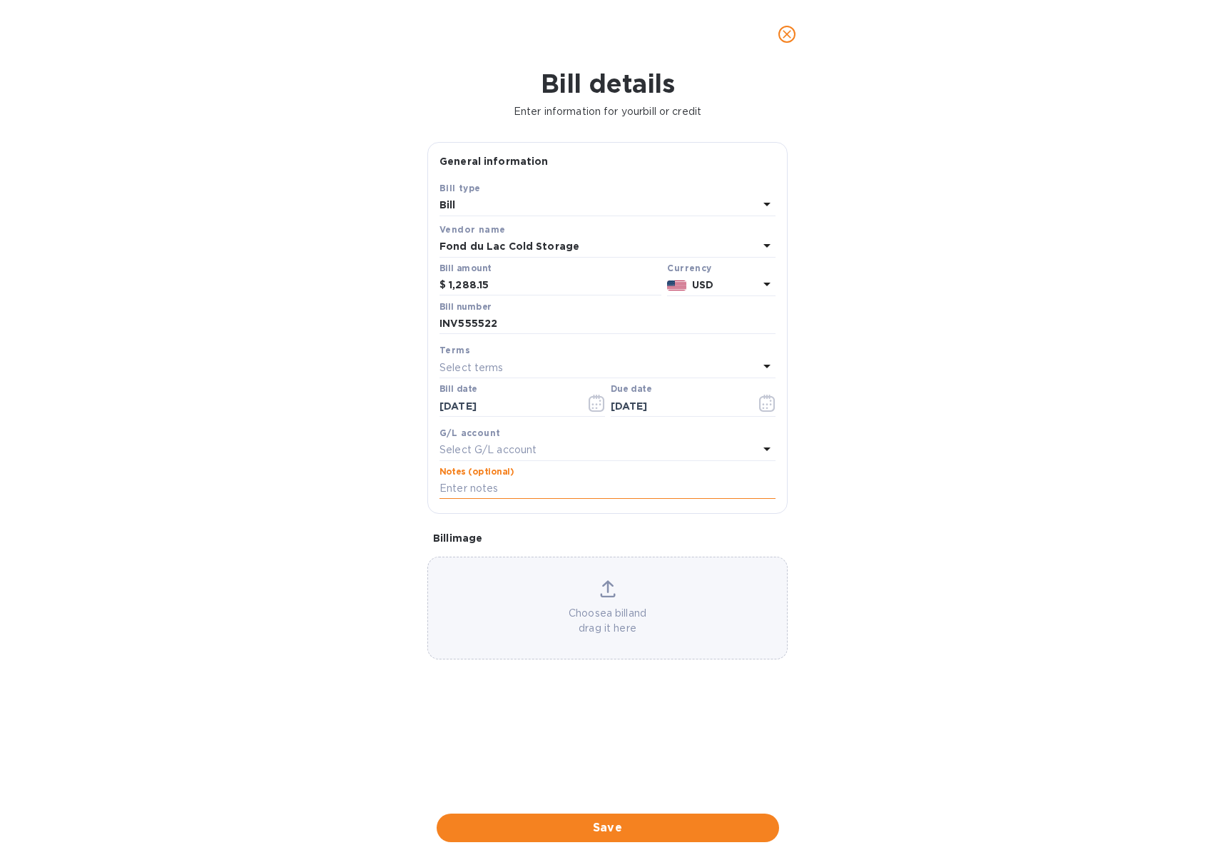
click at [561, 489] on input "text" at bounding box center [607, 488] width 336 height 21
paste input "INV555522"
type input "JD Selections payment FDL Invoice INV555522"
click at [575, 582] on div "Choose a bill and drag it here" at bounding box center [607, 608] width 359 height 56
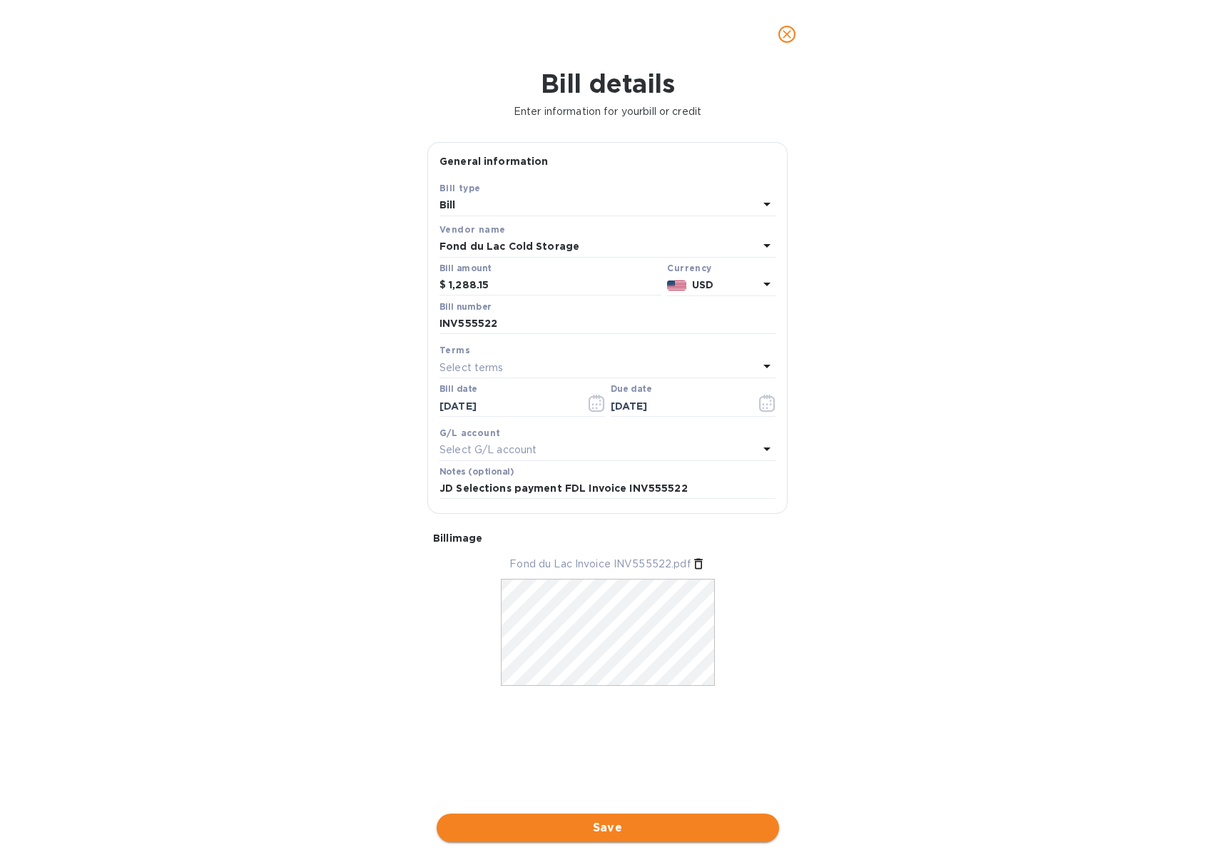
click at [612, 837] on button "Save" at bounding box center [608, 827] width 342 height 29
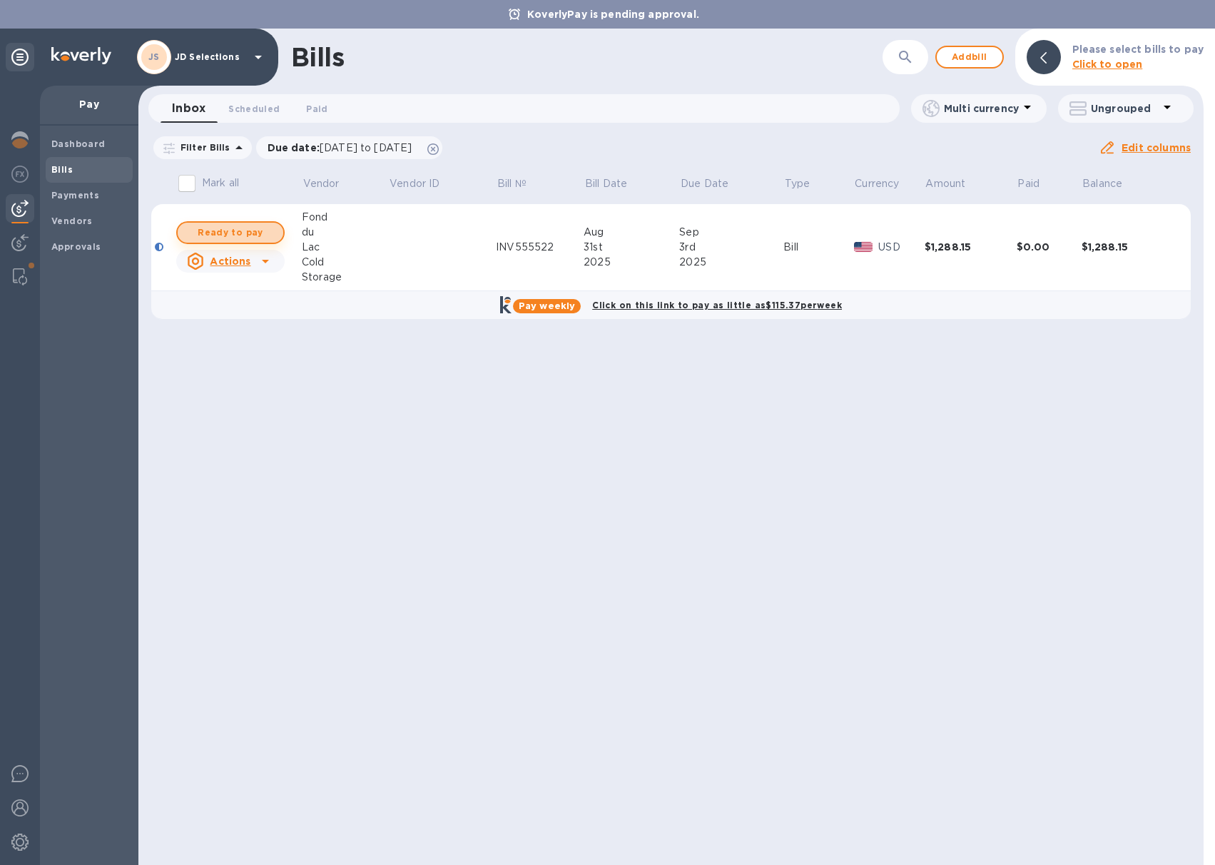
click at [248, 235] on span "Ready to pay" at bounding box center [230, 232] width 83 height 17
checkbox input "true"
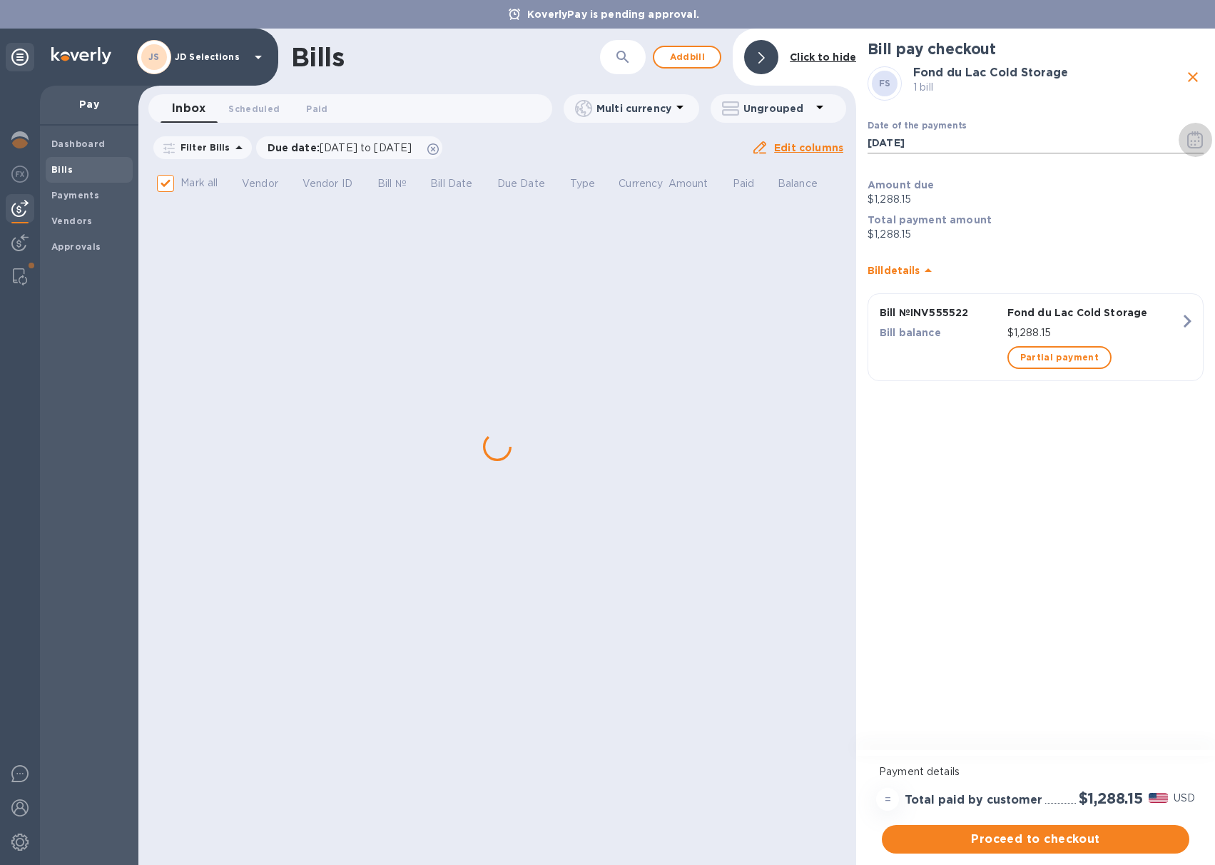
click at [1199, 142] on icon "button" at bounding box center [1195, 139] width 16 height 17
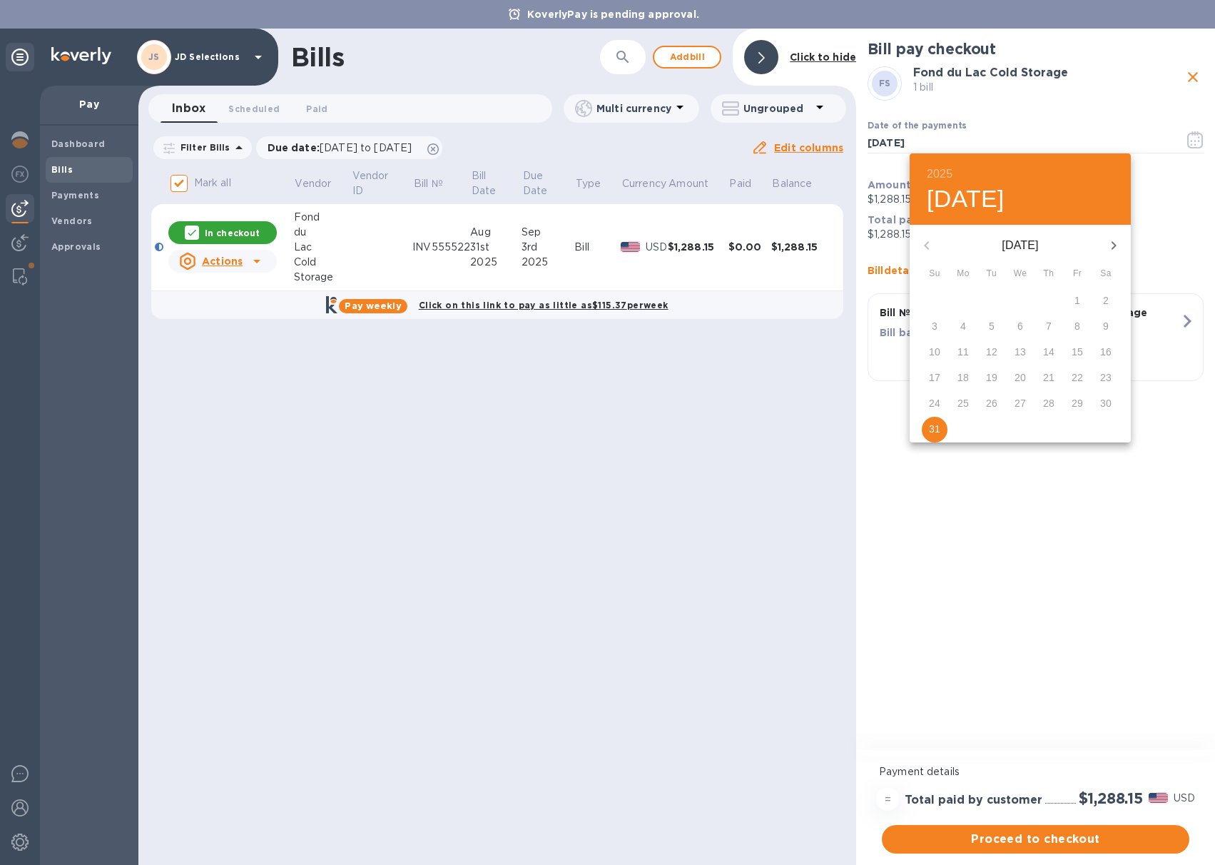
click at [1116, 243] on icon "button" at bounding box center [1113, 245] width 17 height 17
click at [1023, 305] on span "3" at bounding box center [1020, 300] width 26 height 14
type input "[DATE]"
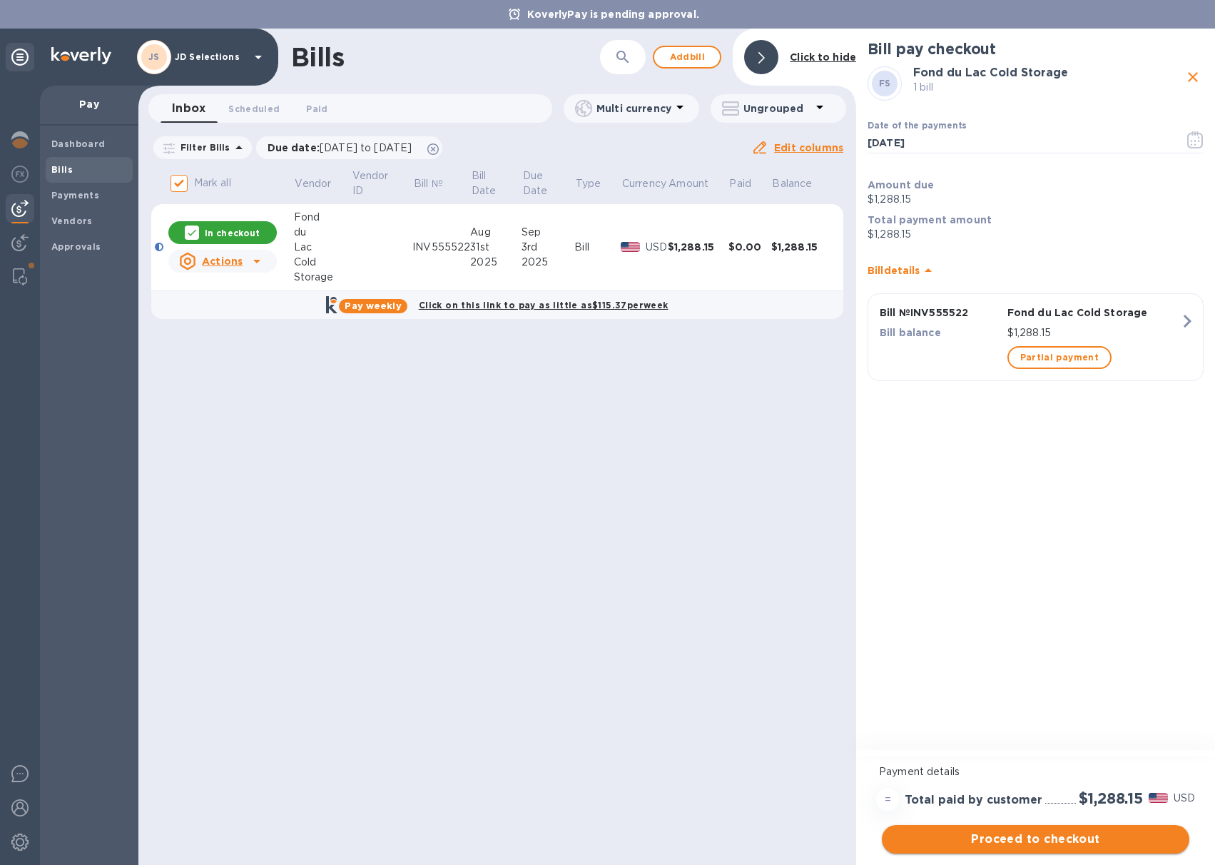
click at [1035, 837] on span "Proceed to checkout" at bounding box center [1035, 838] width 285 height 17
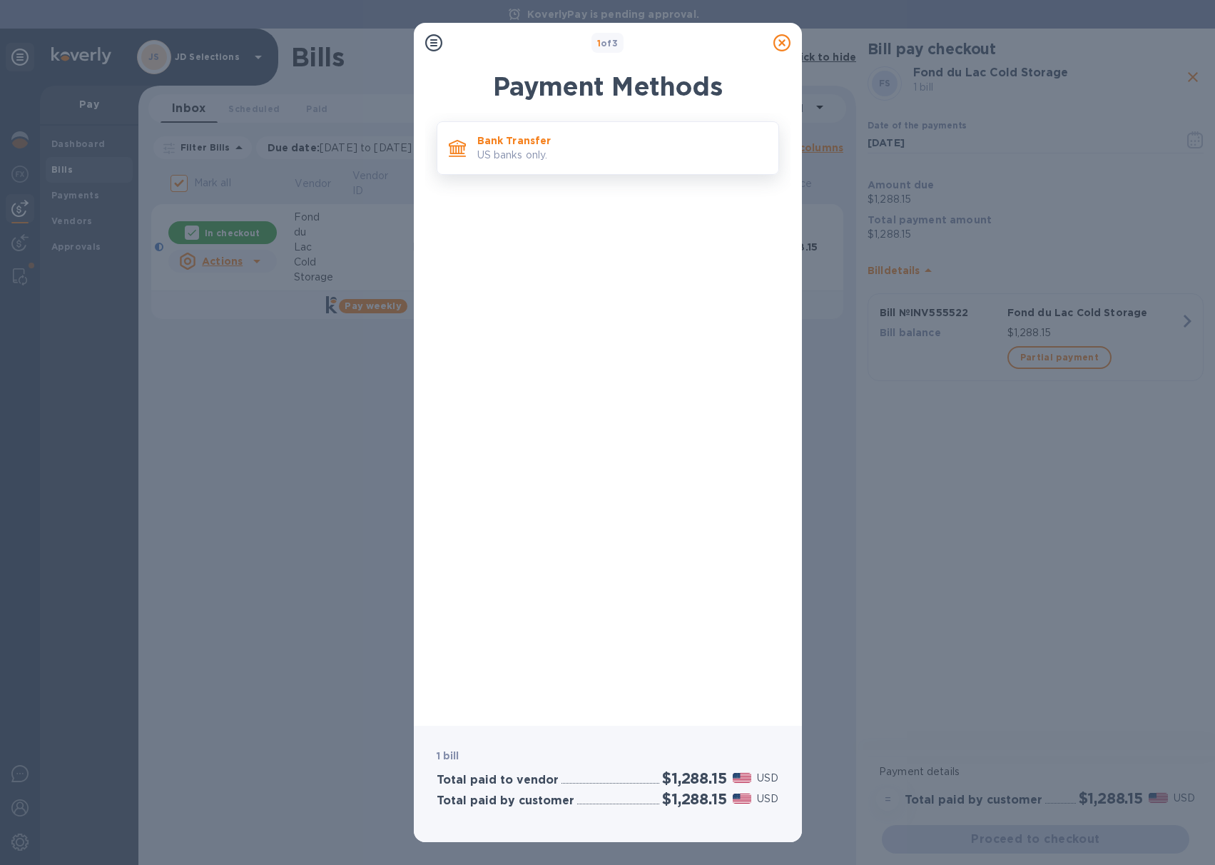
click at [554, 154] on p "US banks only." at bounding box center [622, 155] width 290 height 15
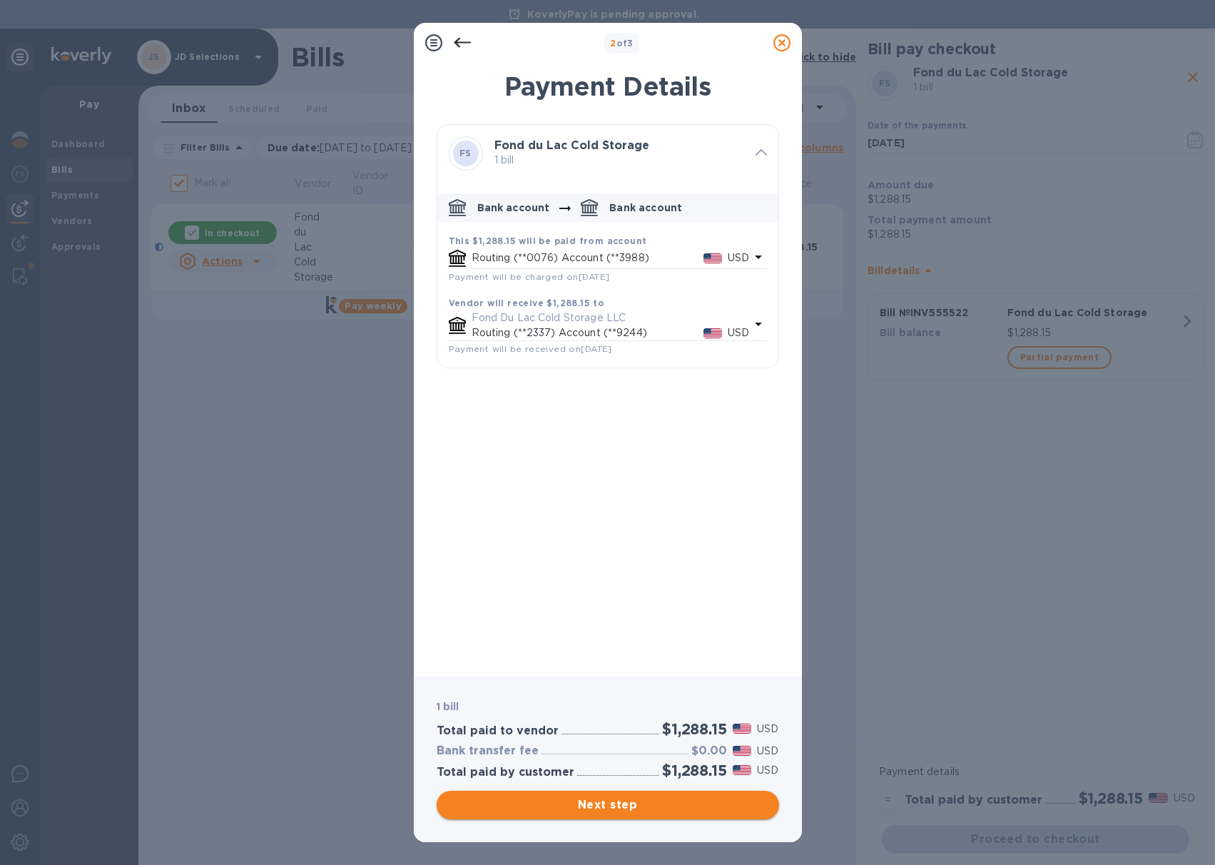
click at [588, 798] on span "Next step" at bounding box center [608, 804] width 320 height 17
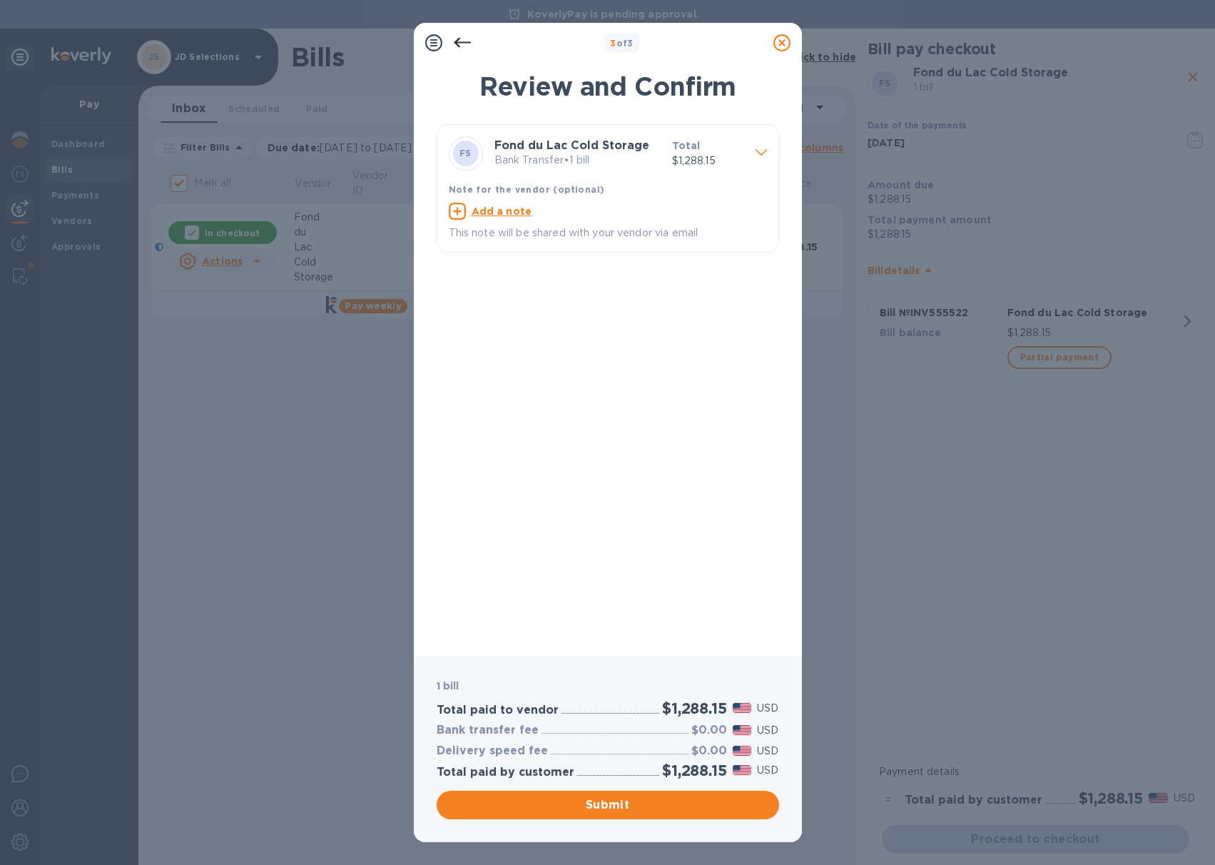
click at [509, 212] on u "Add a note" at bounding box center [502, 210] width 61 height 11
click at [502, 210] on textarea at bounding box center [596, 213] width 295 height 12
paste textarea "INV555522"
type textarea "JD Selections payment Fond du Lac Invoice INV555522"
click at [595, 800] on span "Submit" at bounding box center [608, 804] width 320 height 17
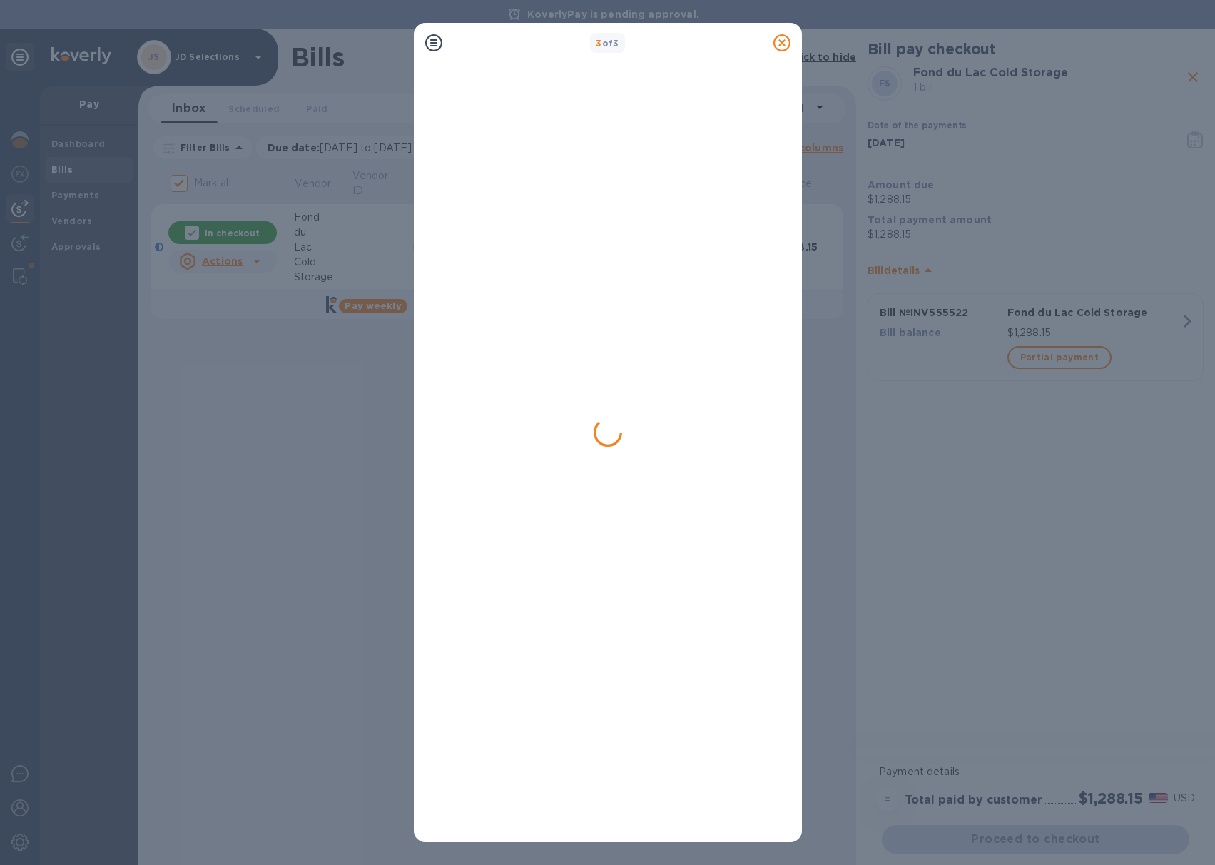
checkbox input "false"
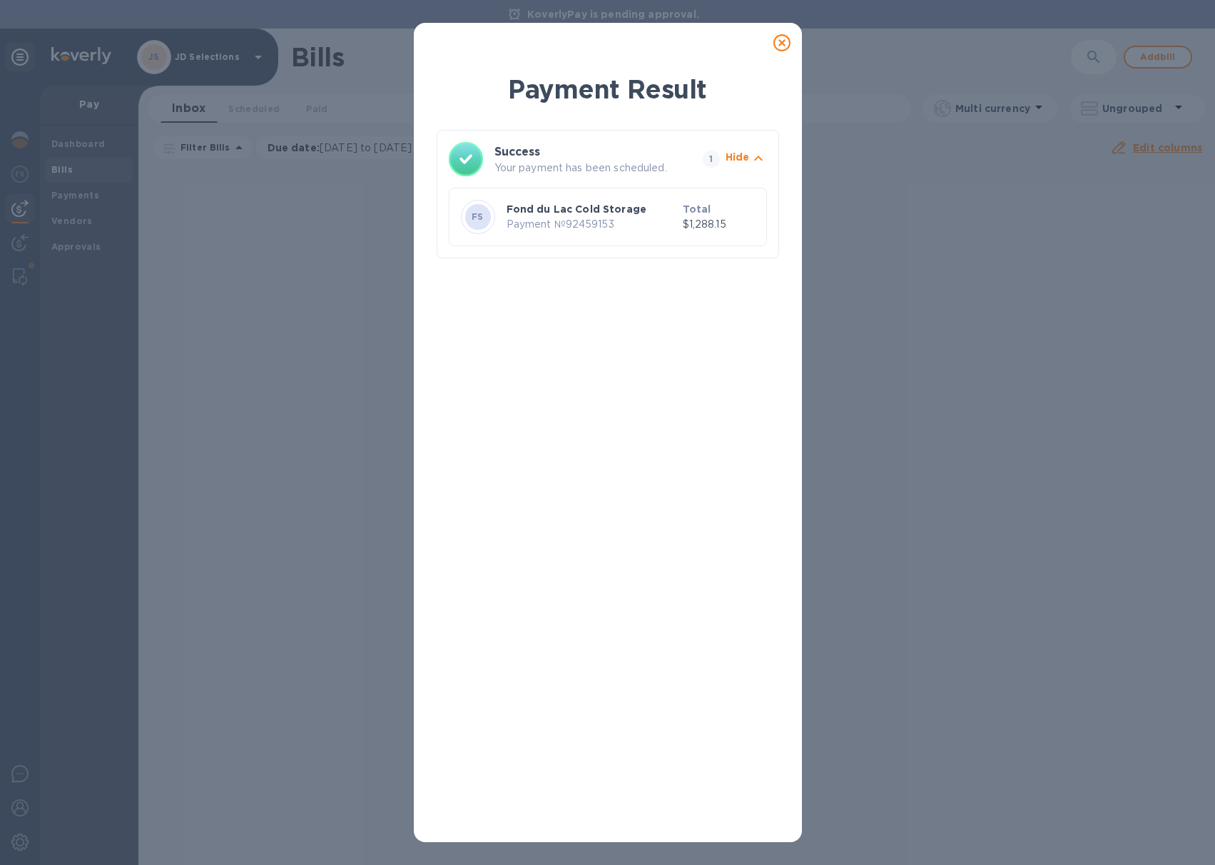
click at [783, 43] on icon at bounding box center [781, 42] width 17 height 17
